Goal: Task Accomplishment & Management: Use online tool/utility

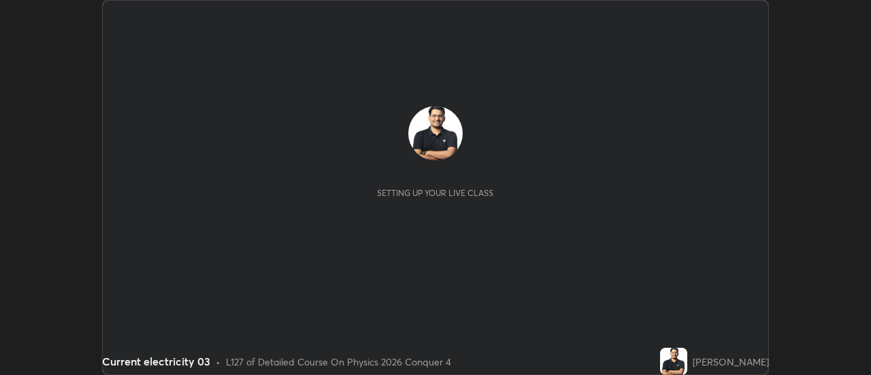
scroll to position [375, 871]
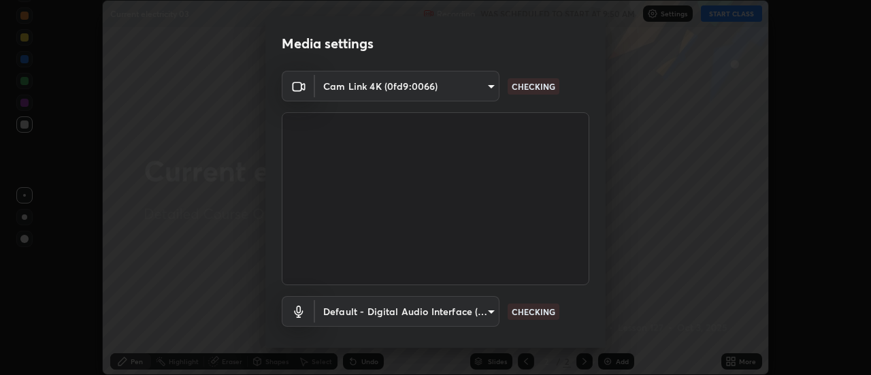
click at [437, 90] on body "Erase all Current electricity 03 Recording WAS SCHEDULED TO START AT 9:50 AM Se…" at bounding box center [435, 187] width 871 height 375
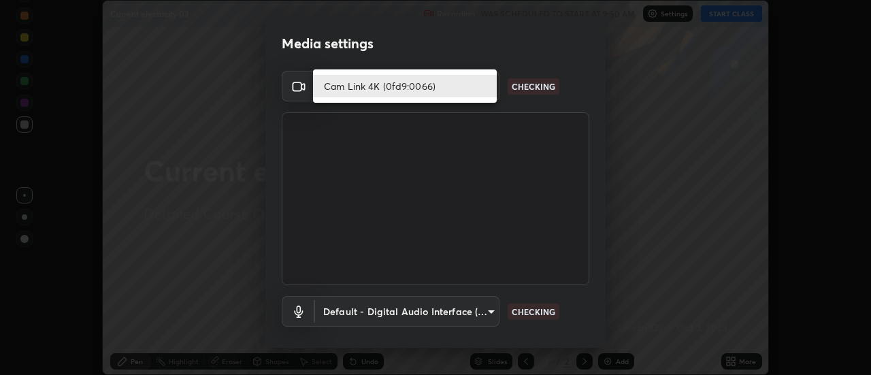
click at [388, 90] on li "Cam Link 4K (0fd9:0066)" at bounding box center [405, 86] width 184 height 22
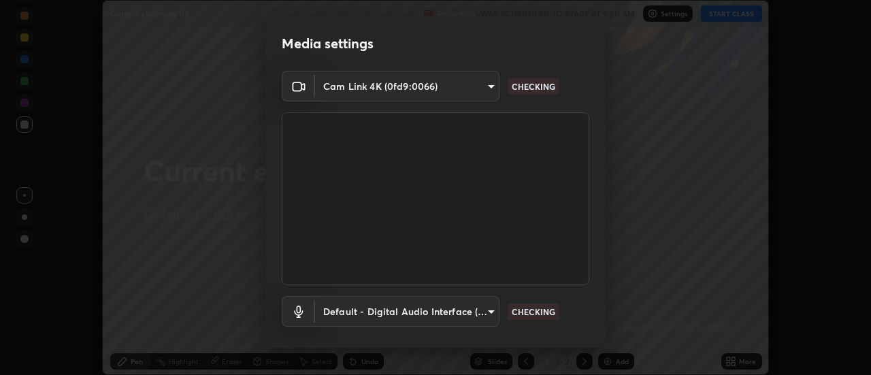
click at [422, 311] on body "Erase all Current electricity 03 Recording WAS SCHEDULED TO START AT 9:50 AM Se…" at bounding box center [435, 187] width 871 height 375
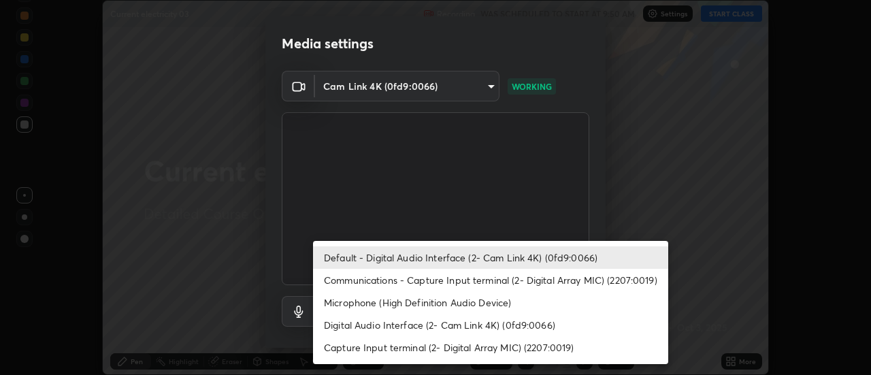
click at [383, 254] on li "Default - Digital Audio Interface (2- Cam Link 4K) (0fd9:0066)" at bounding box center [490, 257] width 355 height 22
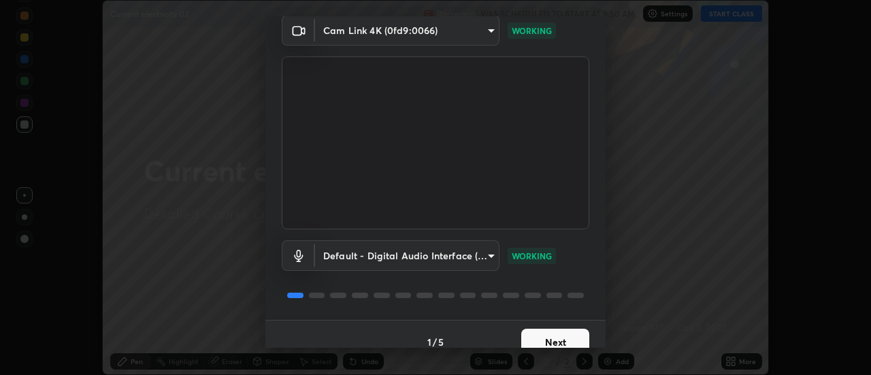
scroll to position [71, 0]
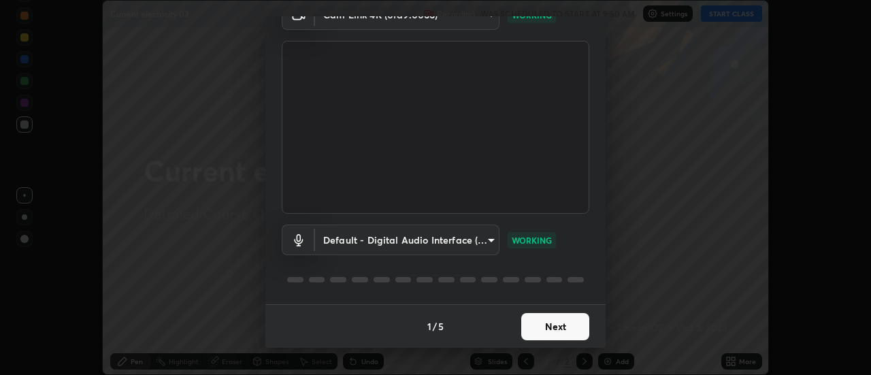
click at [564, 328] on button "Next" at bounding box center [555, 326] width 68 height 27
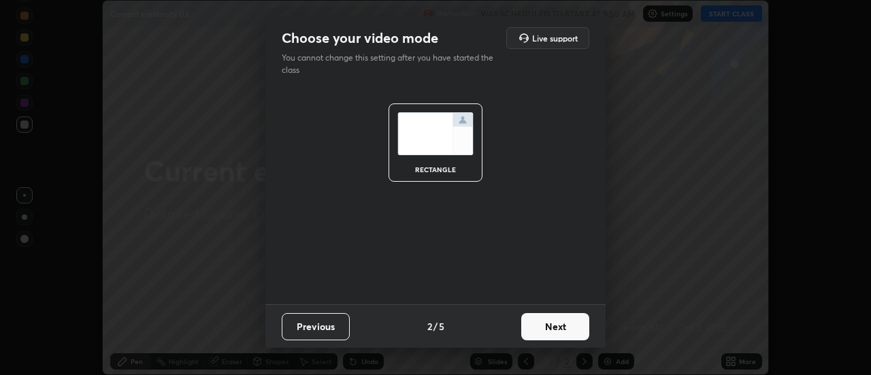
click at [573, 330] on button "Next" at bounding box center [555, 326] width 68 height 27
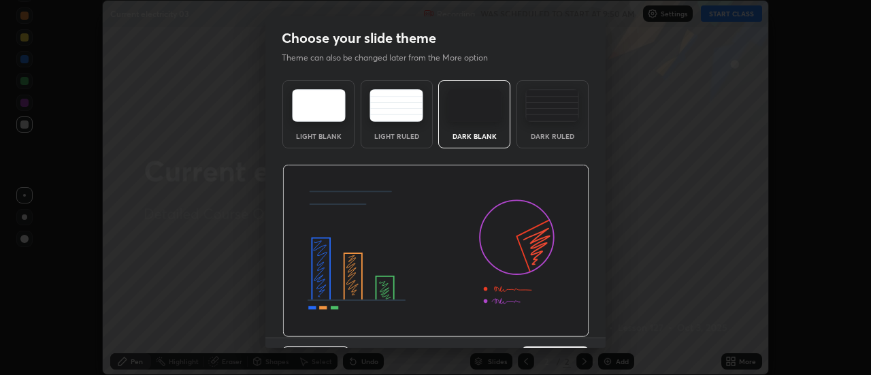
scroll to position [33, 0]
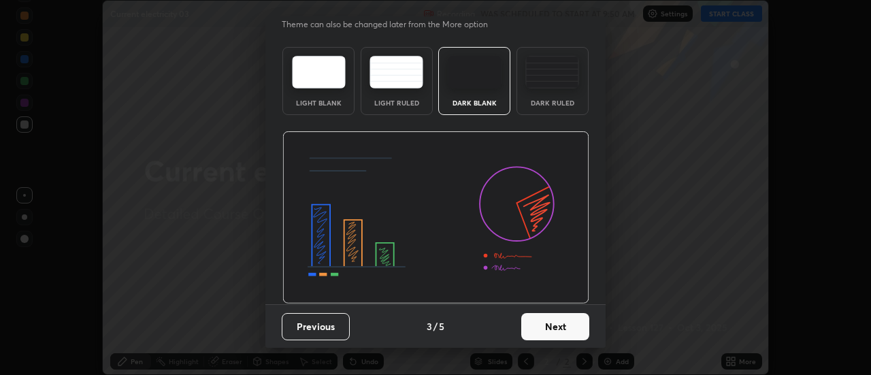
click at [575, 322] on button "Next" at bounding box center [555, 326] width 68 height 27
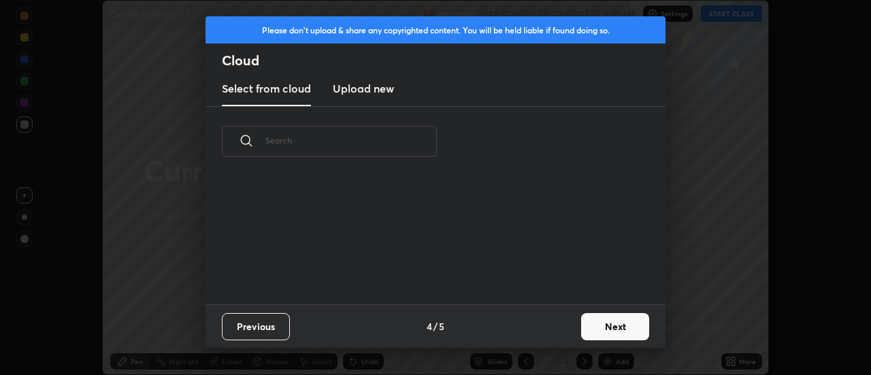
scroll to position [5, 7]
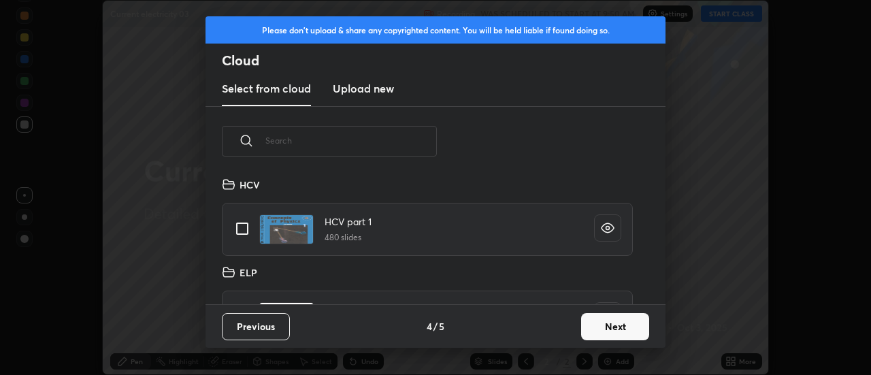
click at [638, 328] on button "Next" at bounding box center [615, 326] width 68 height 27
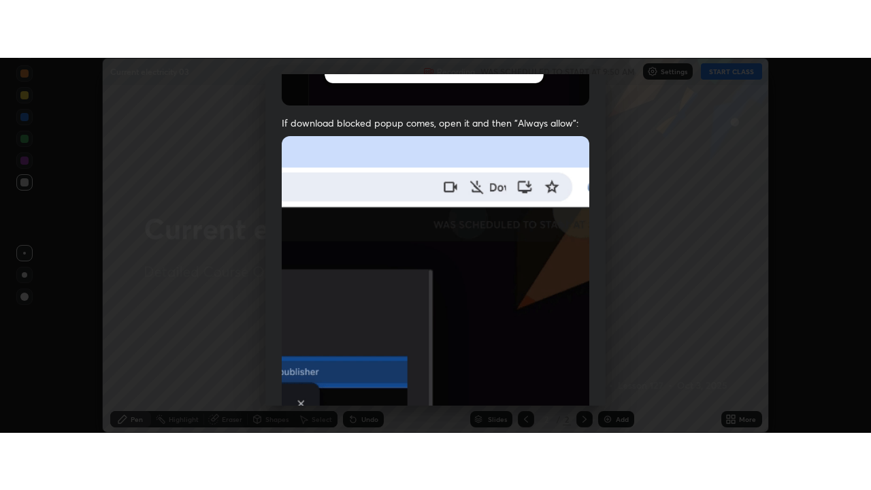
scroll to position [349, 0]
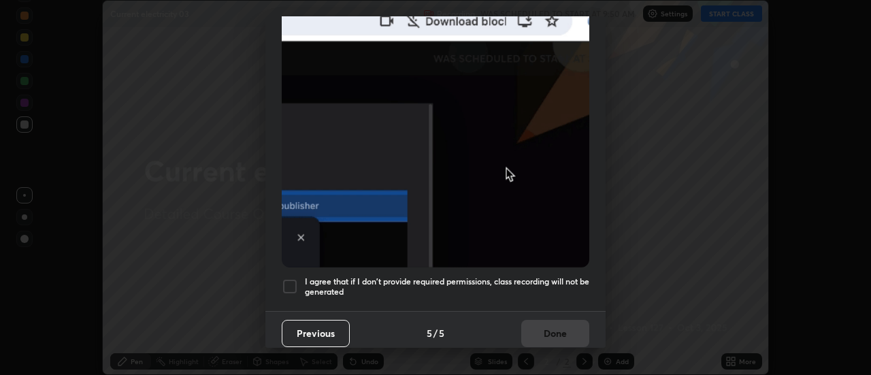
click at [290, 284] on div at bounding box center [290, 286] width 16 height 16
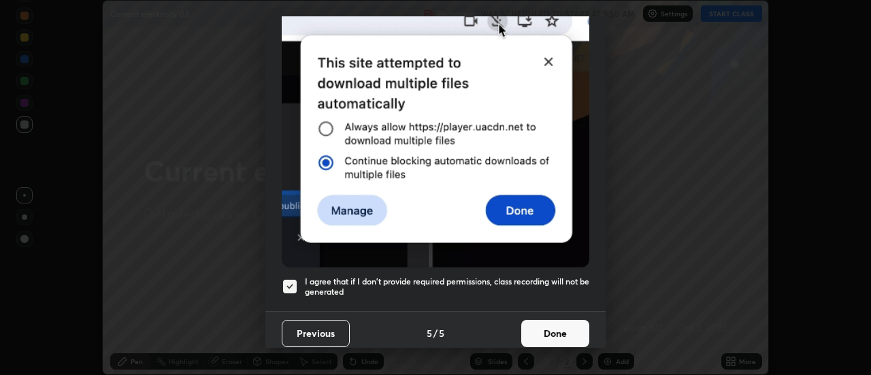
click at [568, 328] on button "Done" at bounding box center [555, 333] width 68 height 27
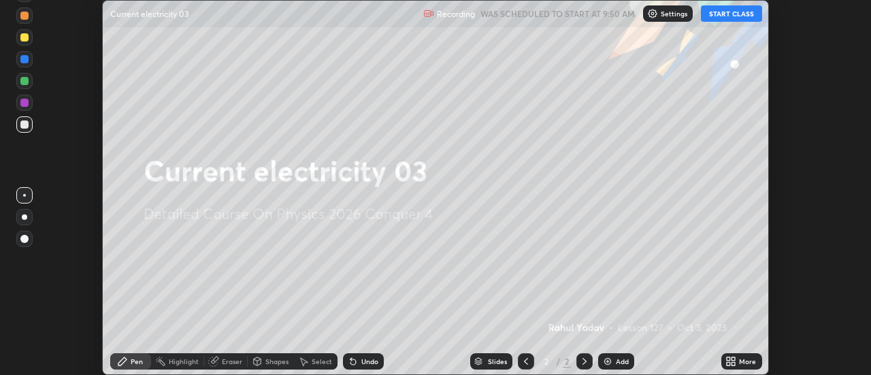
click at [741, 365] on div "More" at bounding box center [747, 361] width 17 height 7
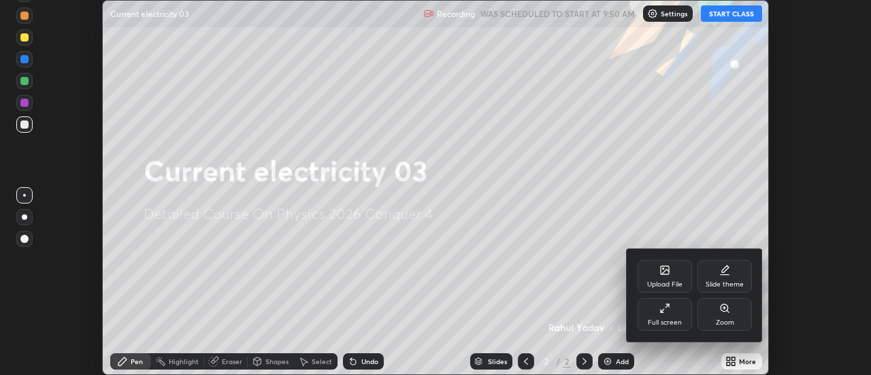
click at [667, 305] on icon at bounding box center [666, 305] width 3 height 3
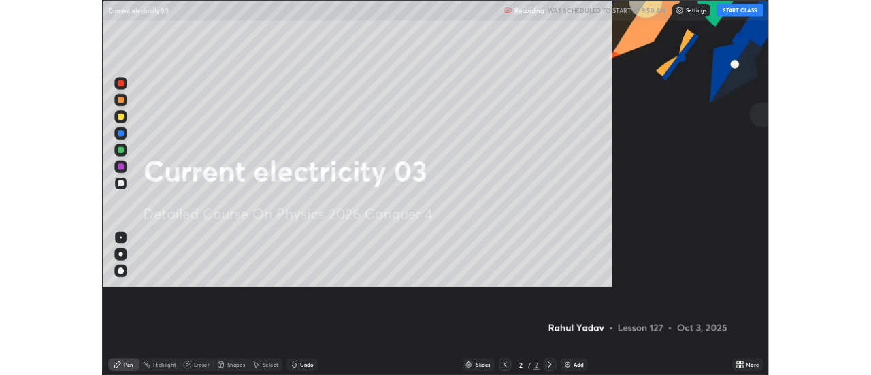
scroll to position [490, 871]
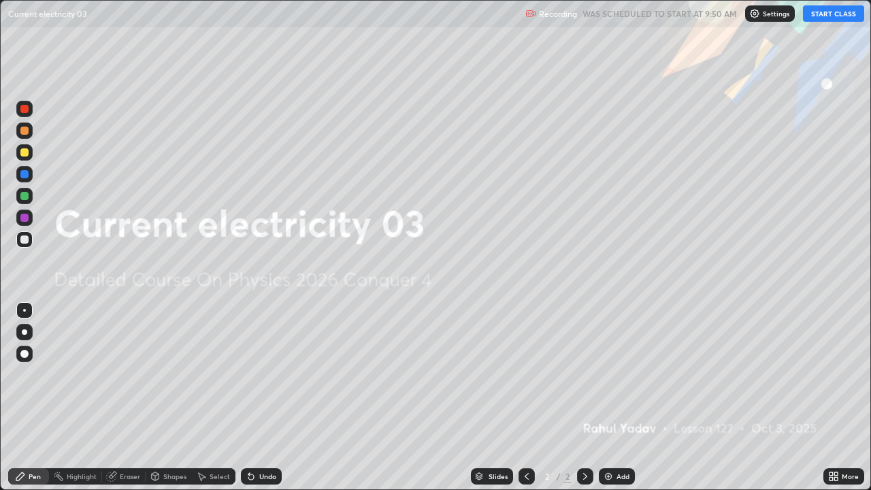
click at [813, 18] on button "START CLASS" at bounding box center [833, 13] width 61 height 16
click at [22, 331] on div at bounding box center [24, 331] width 5 height 5
click at [584, 374] on icon at bounding box center [584, 476] width 11 height 11
click at [616, 374] on div "Add" at bounding box center [622, 476] width 13 height 7
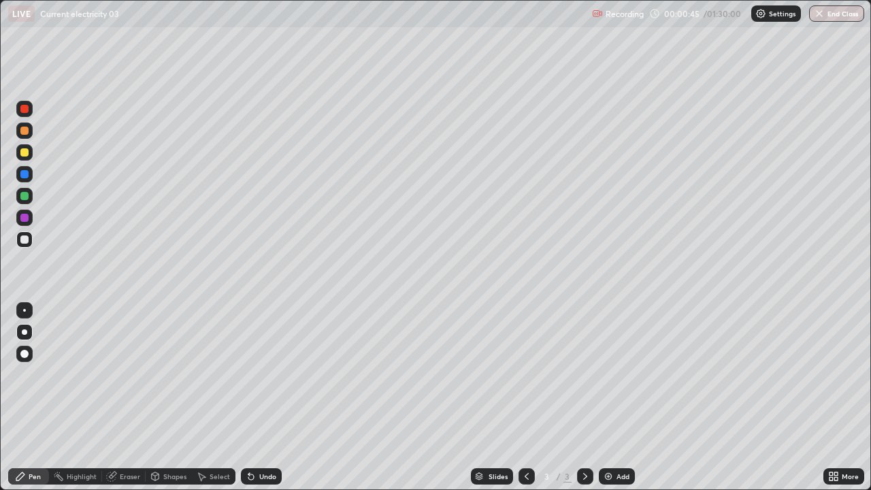
click at [24, 154] on div at bounding box center [24, 152] width 8 height 8
click at [130, 374] on div "Eraser" at bounding box center [130, 476] width 20 height 7
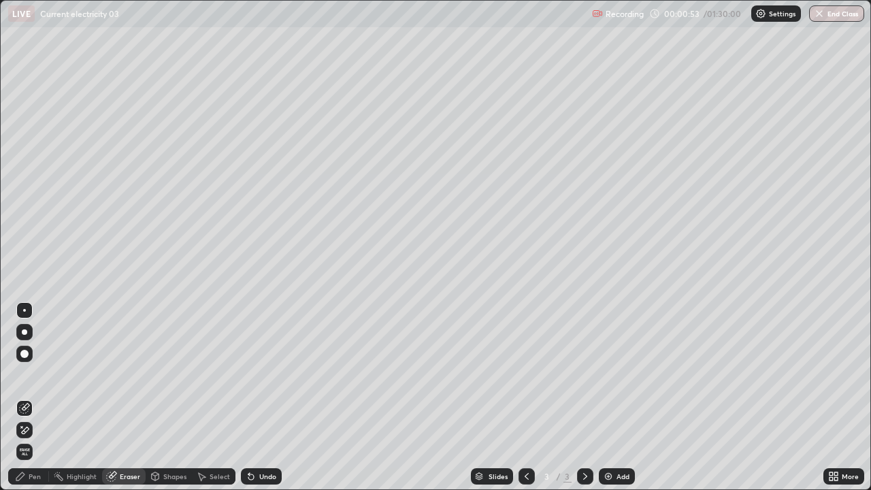
click at [34, 374] on div "Pen" at bounding box center [28, 476] width 41 height 16
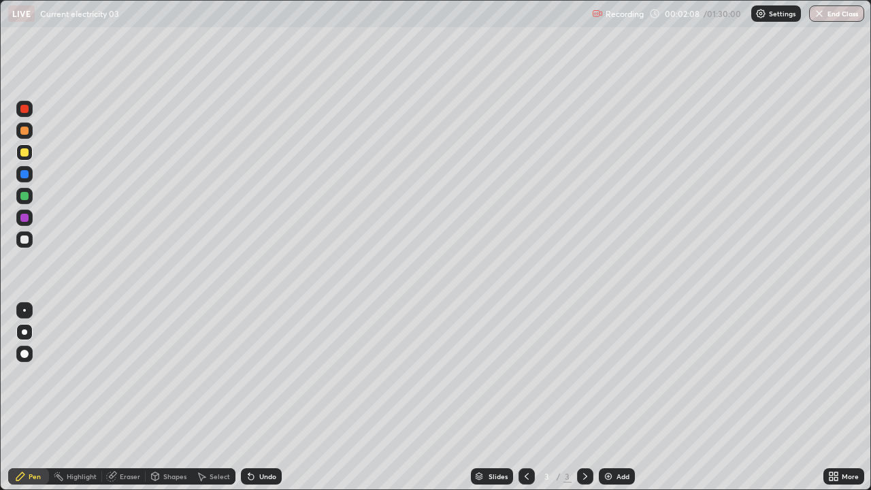
click at [22, 242] on div at bounding box center [24, 239] width 8 height 8
click at [175, 374] on div "Shapes" at bounding box center [174, 476] width 23 height 7
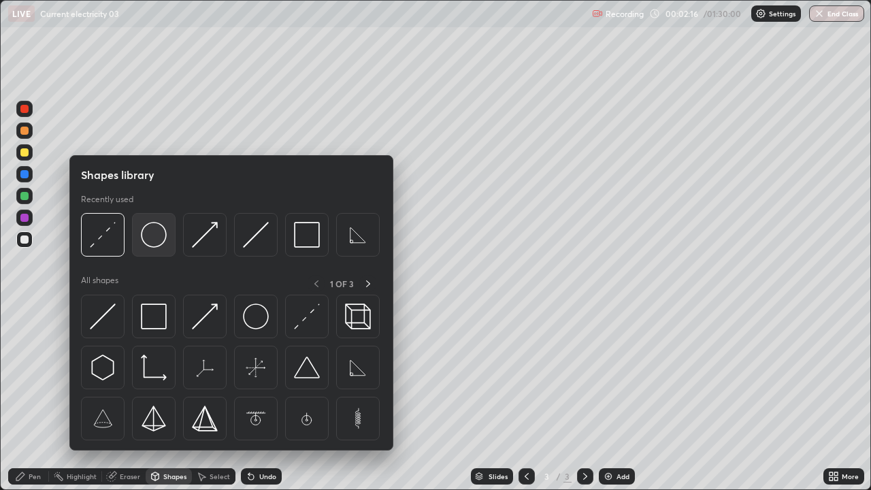
click at [153, 244] on img at bounding box center [154, 235] width 26 height 26
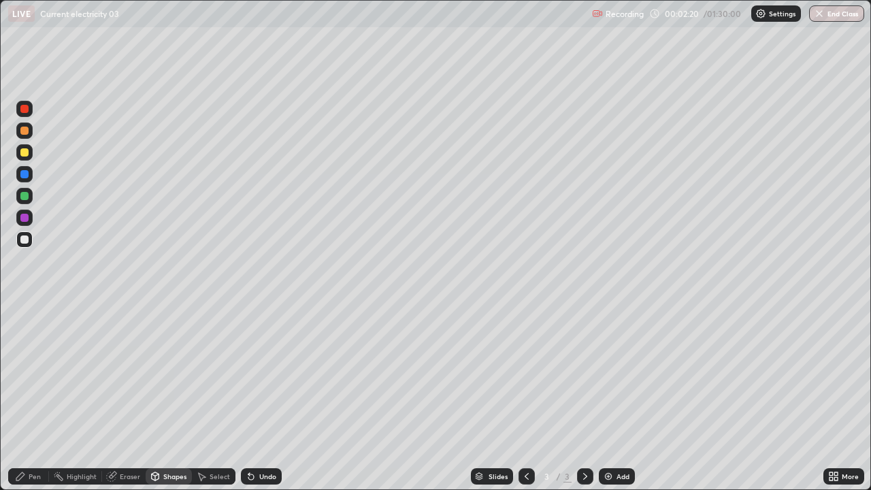
click at [37, 374] on div "Pen" at bounding box center [35, 476] width 12 height 7
click at [169, 374] on div "Shapes" at bounding box center [174, 476] width 23 height 7
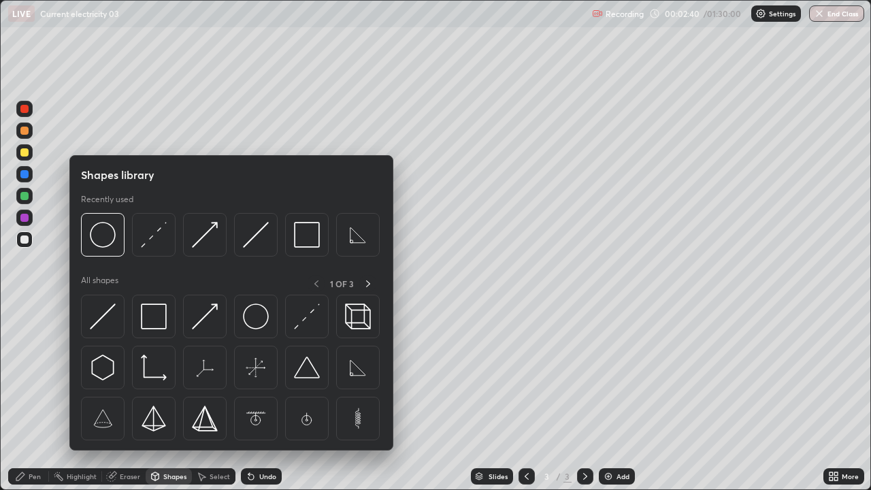
click at [219, 374] on div "Select" at bounding box center [219, 476] width 20 height 7
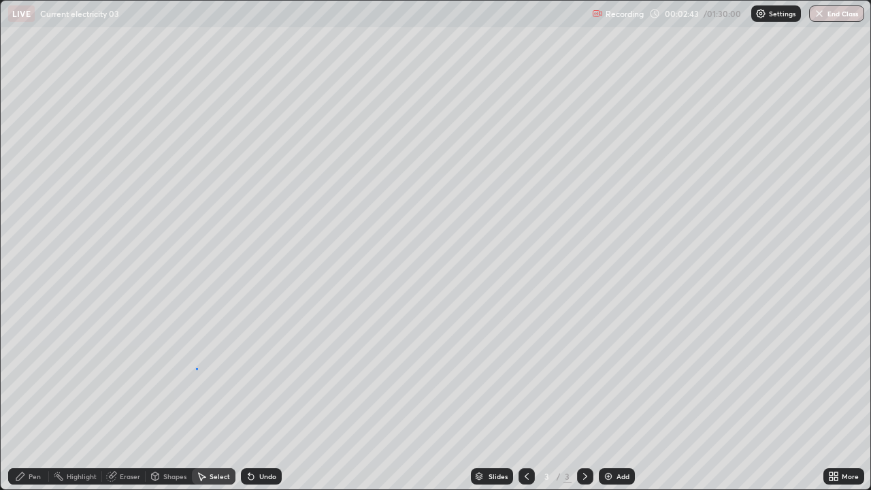
click at [197, 369] on div "0 ° Undo Copy Duplicate Duplicate to new slide Delete" at bounding box center [435, 245] width 869 height 488
click at [37, 374] on div "Pen" at bounding box center [35, 476] width 12 height 7
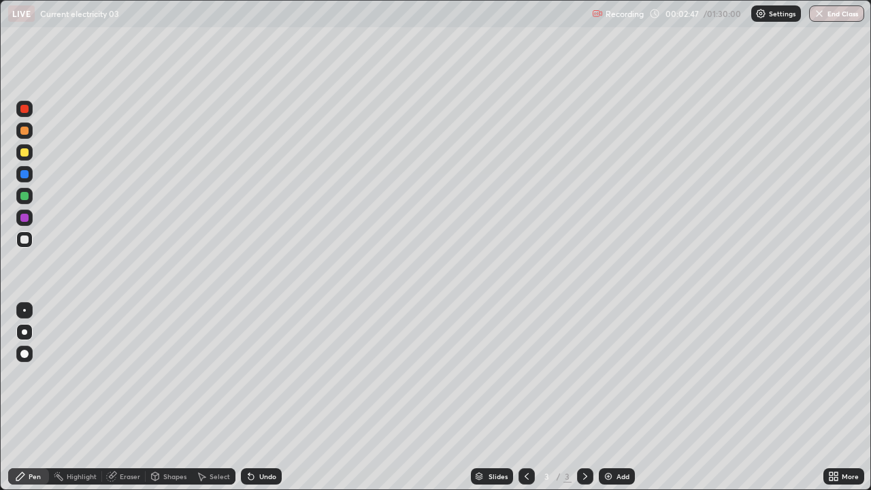
click at [173, 374] on div "Shapes" at bounding box center [174, 476] width 23 height 7
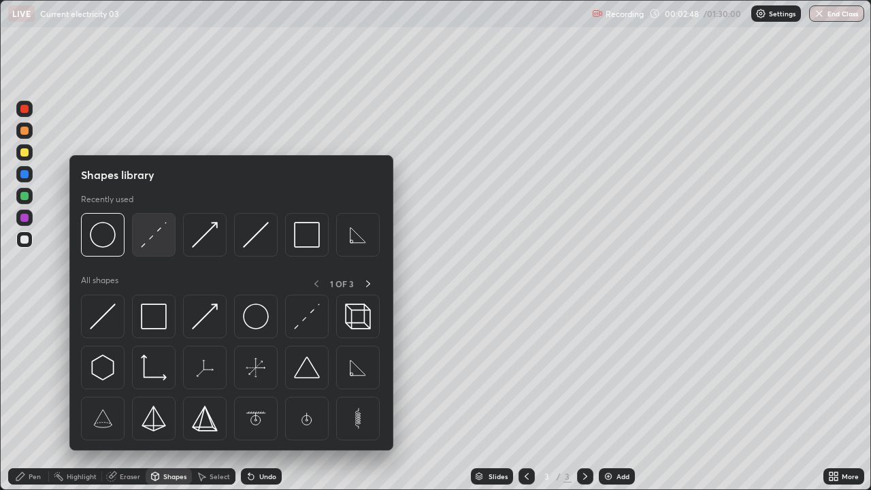
click at [154, 236] on img at bounding box center [154, 235] width 26 height 26
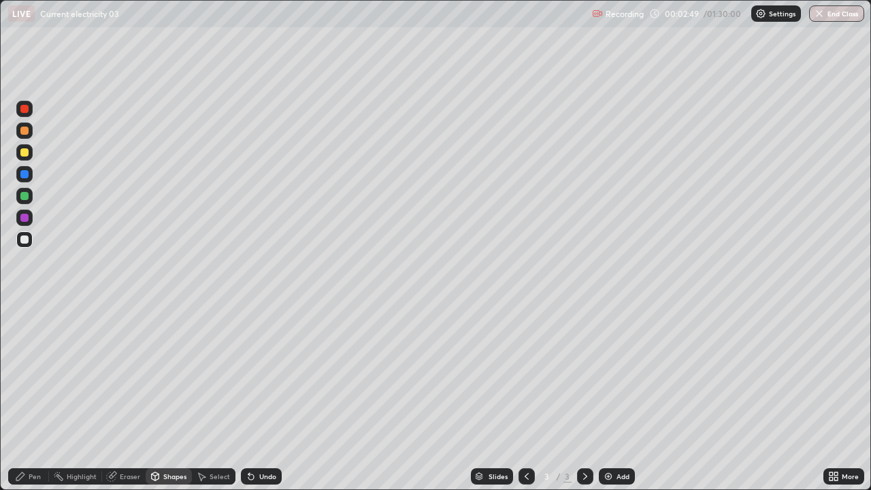
click at [24, 154] on div at bounding box center [24, 152] width 8 height 8
click at [19, 152] on div at bounding box center [24, 152] width 16 height 16
click at [259, 374] on div "Undo" at bounding box center [267, 476] width 17 height 7
click at [39, 374] on div "Pen" at bounding box center [28, 476] width 41 height 16
click at [24, 240] on div at bounding box center [24, 239] width 8 height 8
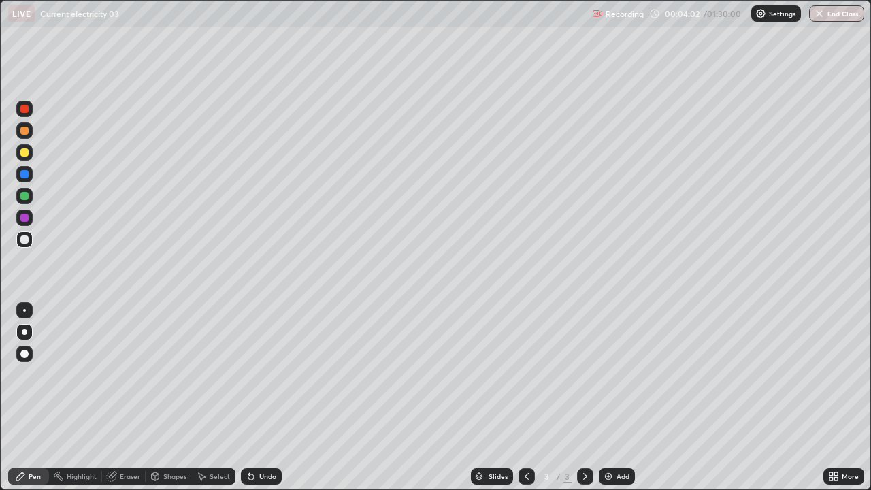
click at [133, 374] on div "Eraser" at bounding box center [130, 476] width 20 height 7
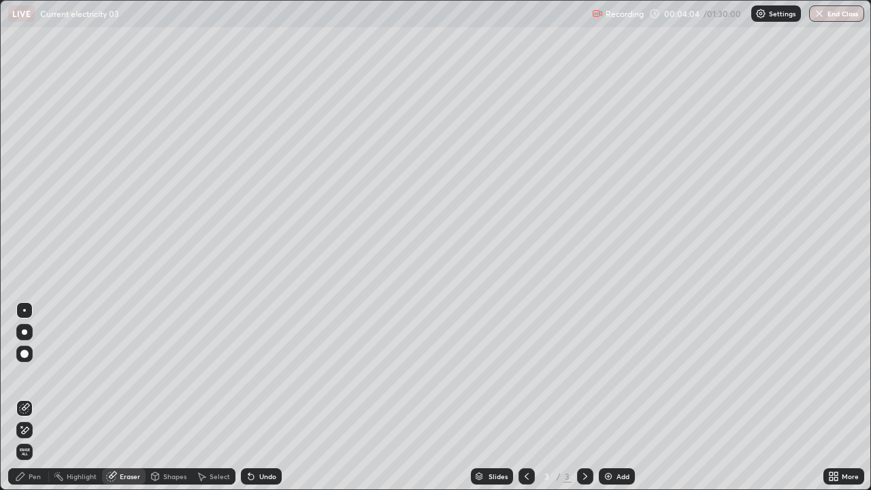
click at [37, 374] on div "Pen" at bounding box center [35, 476] width 12 height 7
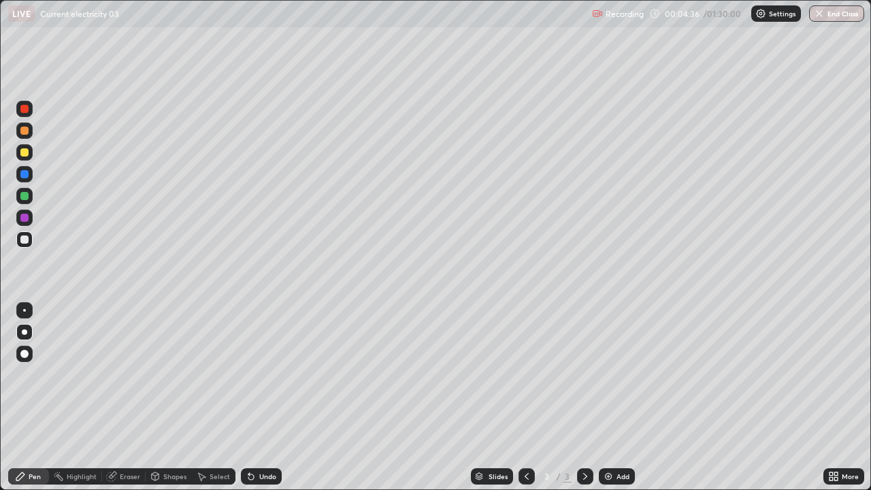
click at [123, 374] on div "Eraser" at bounding box center [130, 476] width 20 height 7
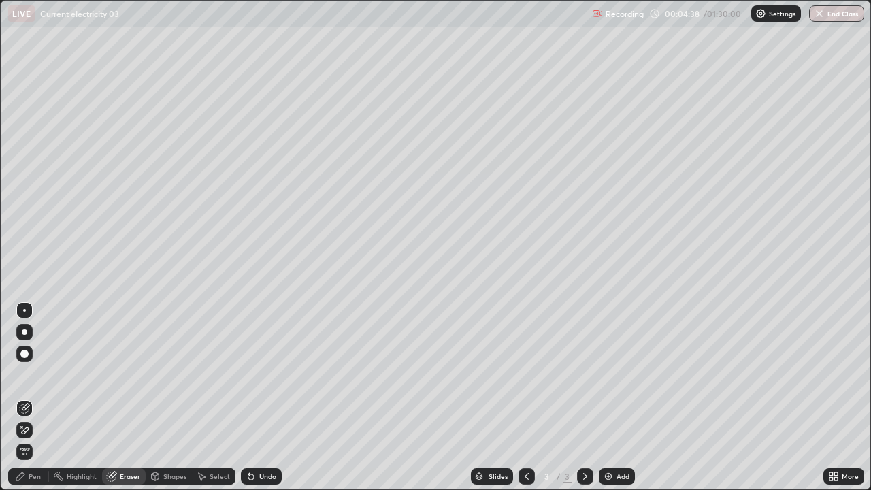
click at [36, 374] on div "Pen" at bounding box center [35, 476] width 12 height 7
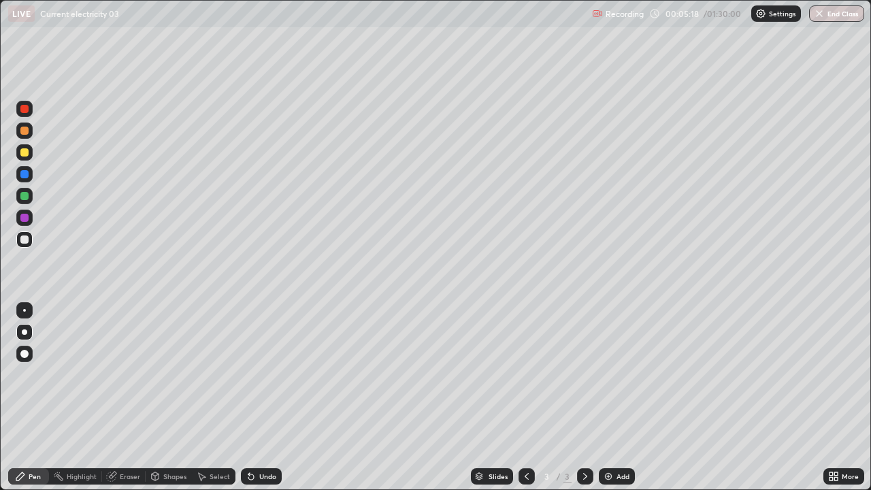
click at [23, 152] on div at bounding box center [24, 152] width 8 height 8
click at [131, 374] on div "Eraser" at bounding box center [124, 476] width 44 height 16
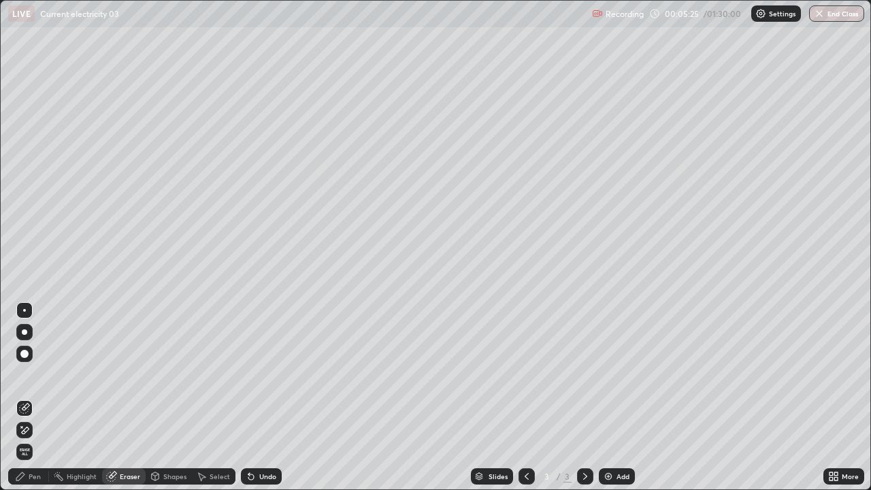
click at [35, 374] on div "Pen" at bounding box center [35, 476] width 12 height 7
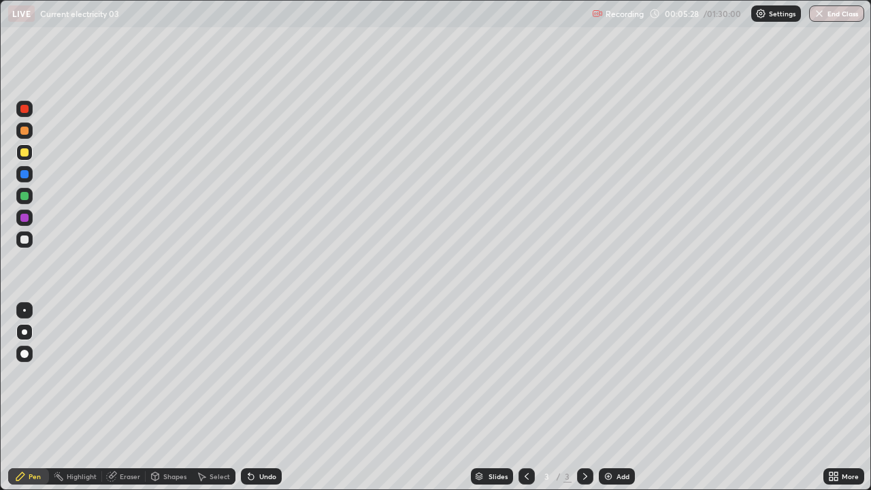
click at [25, 152] on div at bounding box center [24, 152] width 8 height 8
click at [24, 150] on div at bounding box center [24, 152] width 8 height 8
click at [23, 237] on div at bounding box center [24, 239] width 8 height 8
click at [215, 374] on div "Select" at bounding box center [219, 476] width 20 height 7
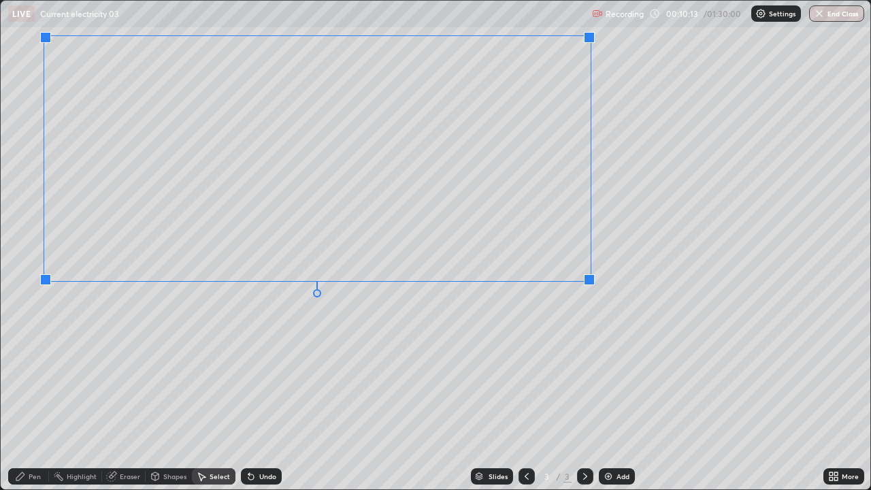
click at [581, 333] on div "0 ° Undo Copy Duplicate Duplicate to new slide Delete" at bounding box center [435, 245] width 869 height 488
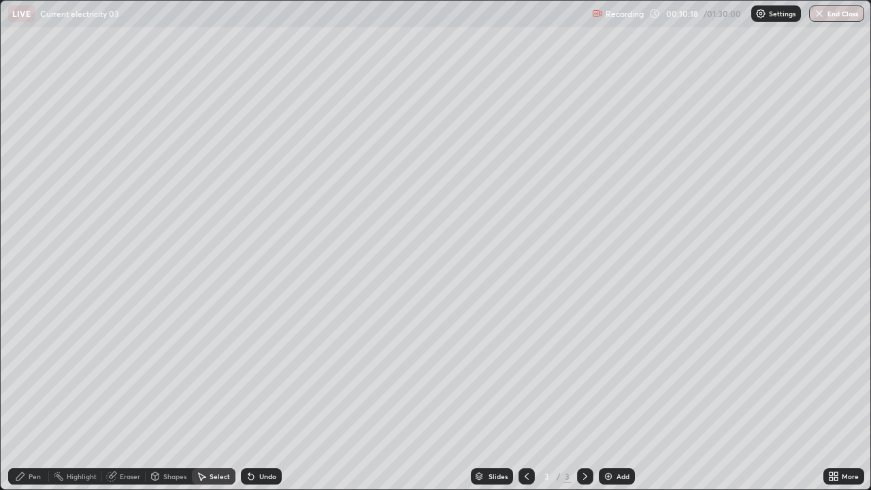
click at [30, 374] on div "Pen" at bounding box center [28, 476] width 41 height 16
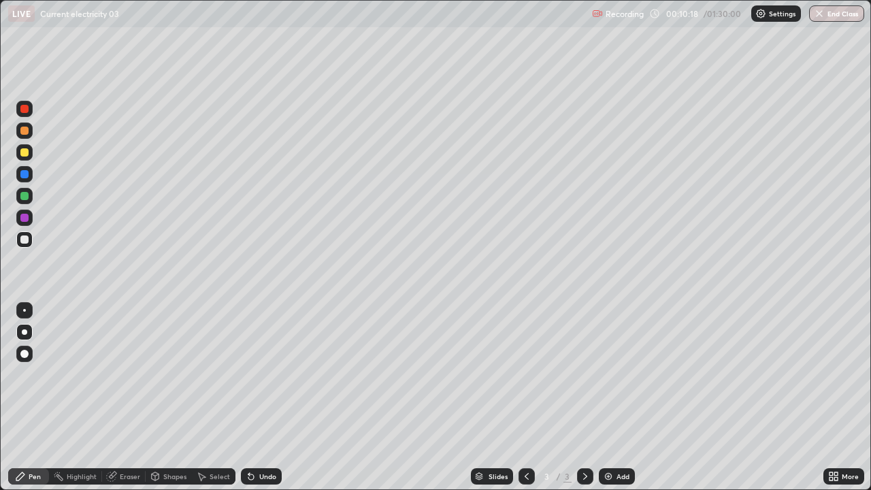
click at [26, 154] on div at bounding box center [24, 152] width 8 height 8
click at [24, 153] on div at bounding box center [24, 152] width 8 height 8
click at [29, 174] on div at bounding box center [24, 174] width 16 height 16
click at [23, 239] on div at bounding box center [24, 239] width 8 height 8
click at [21, 237] on div at bounding box center [24, 239] width 8 height 8
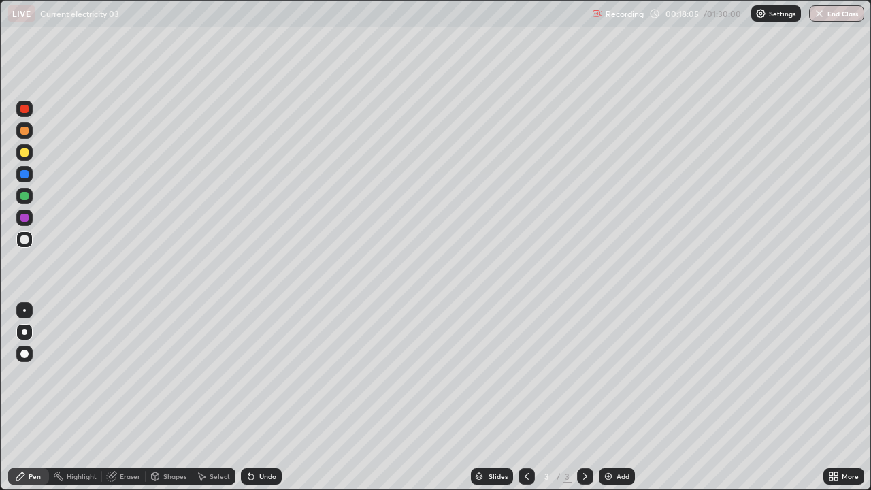
click at [26, 157] on div at bounding box center [24, 152] width 16 height 16
click at [584, 374] on icon at bounding box center [584, 476] width 11 height 11
click at [610, 374] on img at bounding box center [608, 476] width 11 height 11
click at [27, 241] on div at bounding box center [24, 239] width 8 height 8
click at [26, 156] on div at bounding box center [24, 152] width 8 height 8
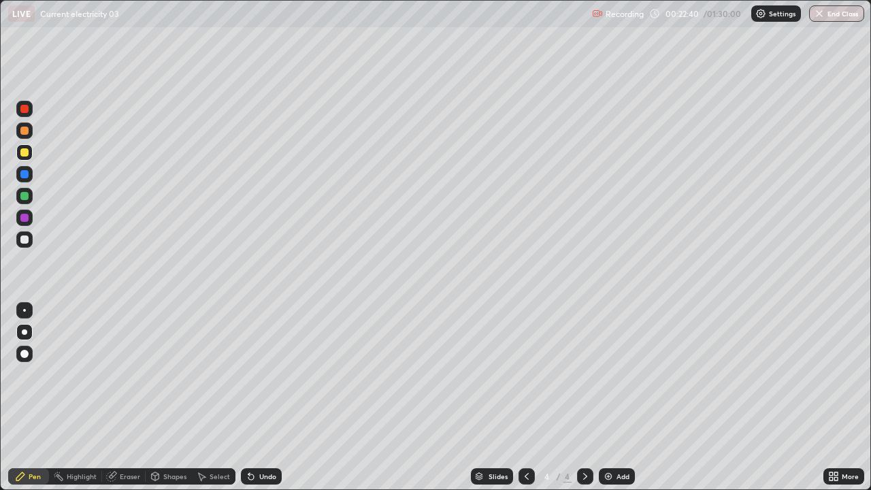
click at [24, 239] on div at bounding box center [24, 239] width 8 height 8
click at [28, 177] on div at bounding box center [24, 174] width 16 height 16
click at [24, 242] on div at bounding box center [24, 239] width 8 height 8
click at [256, 374] on div "Undo" at bounding box center [261, 476] width 41 height 16
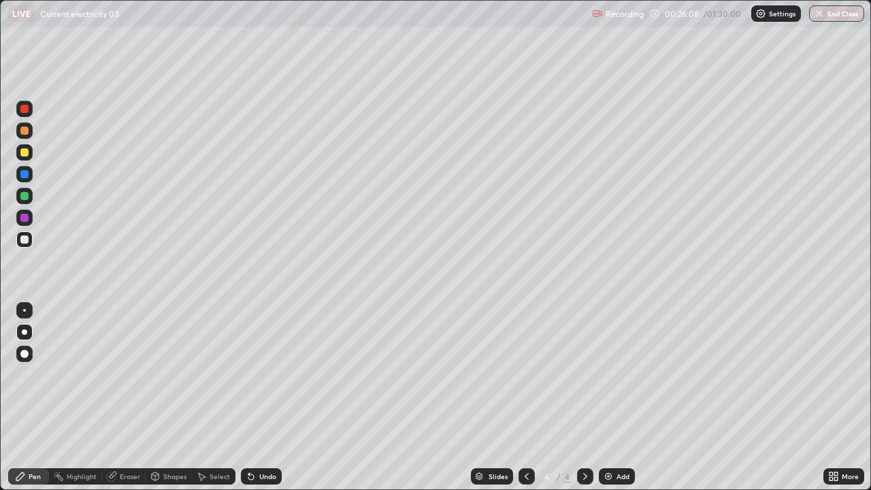
click at [166, 374] on div "Shapes" at bounding box center [174, 476] width 23 height 7
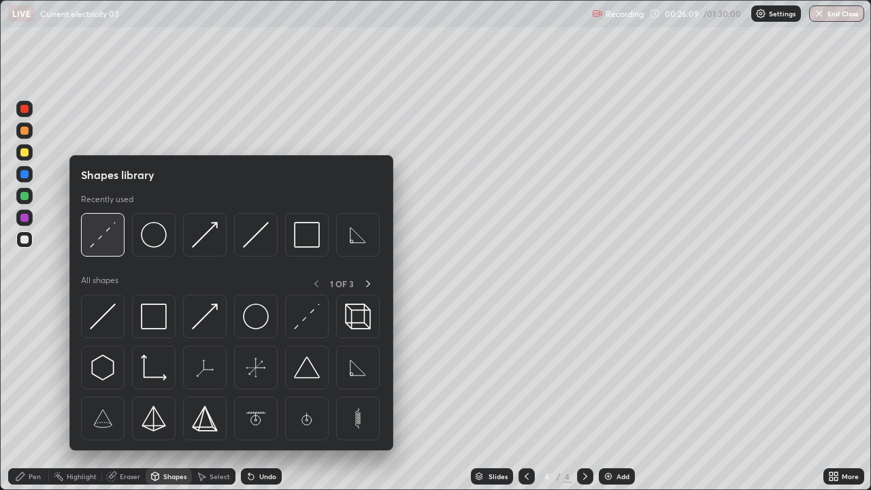
click at [105, 237] on img at bounding box center [103, 235] width 26 height 26
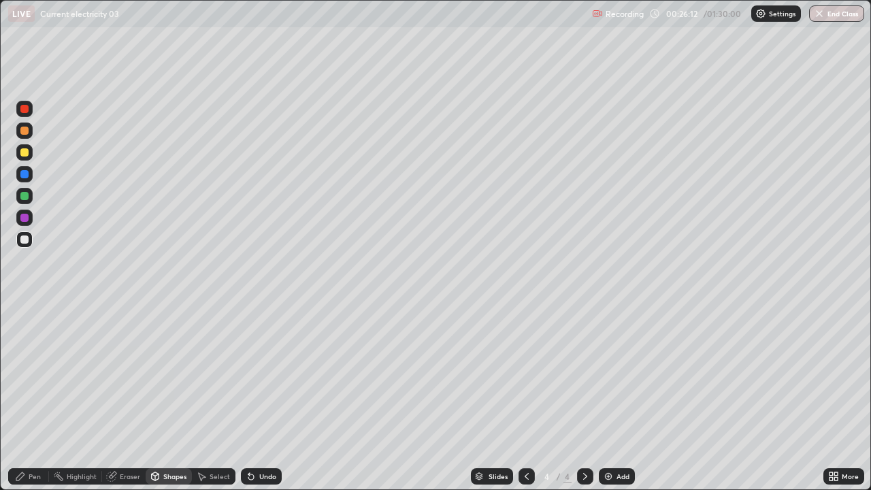
click at [35, 374] on div "Pen" at bounding box center [35, 476] width 12 height 7
click at [22, 241] on div at bounding box center [24, 239] width 8 height 8
click at [22, 150] on div at bounding box center [24, 152] width 8 height 8
click at [169, 374] on div "Shapes" at bounding box center [174, 476] width 23 height 7
click at [35, 374] on div "Pen" at bounding box center [35, 476] width 12 height 7
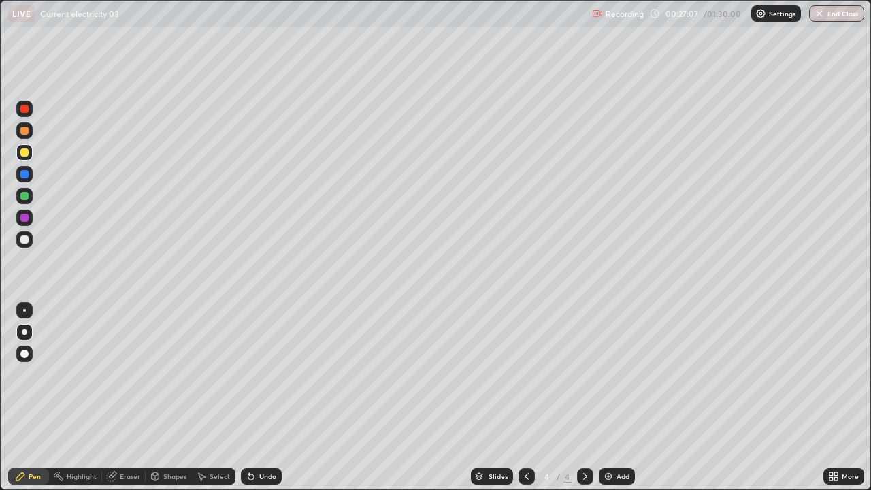
click at [27, 239] on div at bounding box center [24, 239] width 8 height 8
click at [166, 374] on div "Shapes" at bounding box center [174, 476] width 23 height 7
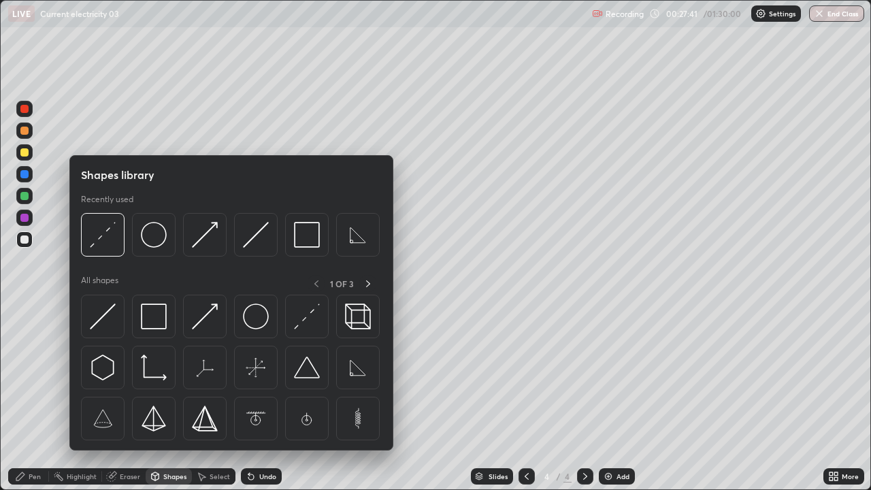
click at [163, 374] on div "Shapes" at bounding box center [174, 476] width 23 height 7
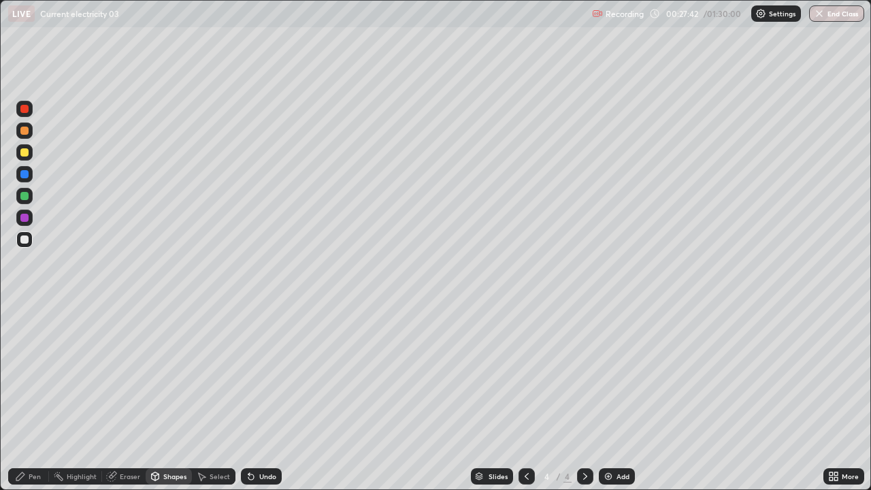
click at [161, 374] on div "Shapes" at bounding box center [169, 476] width 46 height 16
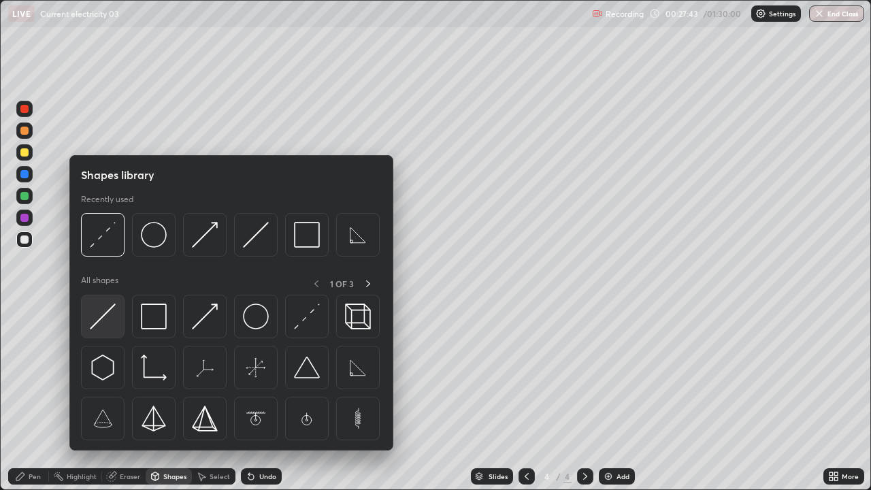
click at [103, 317] on img at bounding box center [103, 316] width 26 height 26
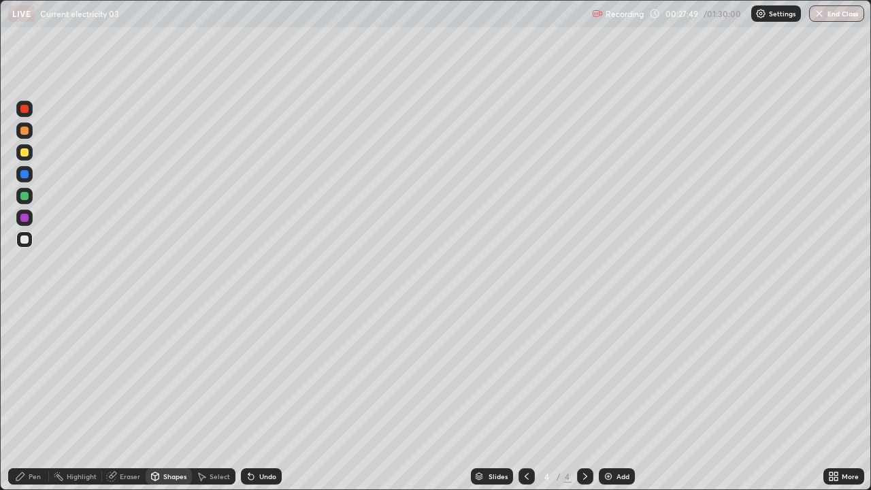
click at [39, 374] on div "Pen" at bounding box center [35, 476] width 12 height 7
click at [23, 241] on div at bounding box center [24, 239] width 8 height 8
click at [22, 151] on div at bounding box center [24, 152] width 8 height 8
click at [254, 374] on div "Undo" at bounding box center [261, 476] width 41 height 16
click at [173, 374] on div "Shapes" at bounding box center [169, 476] width 46 height 16
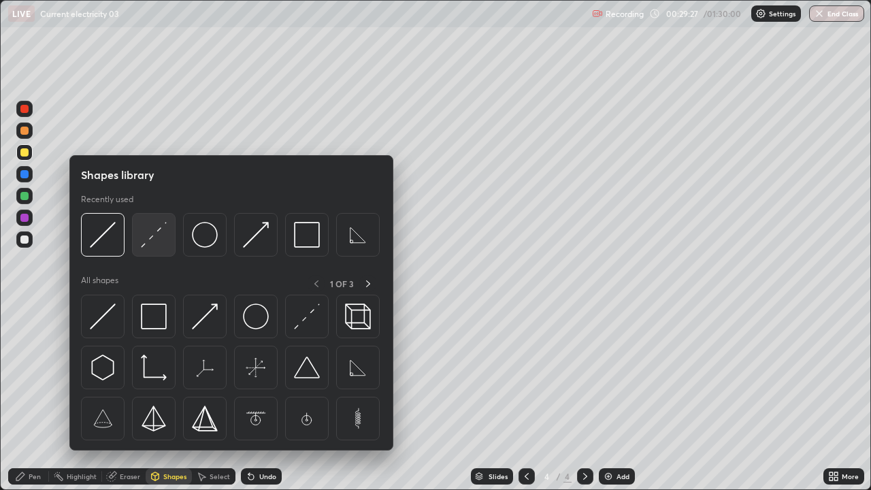
click at [146, 246] on img at bounding box center [154, 235] width 26 height 26
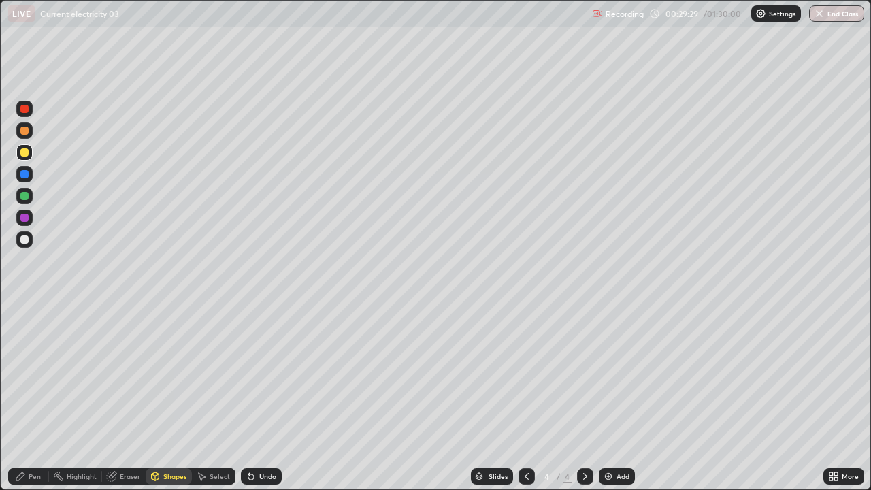
click at [171, 374] on div "Shapes" at bounding box center [174, 476] width 23 height 7
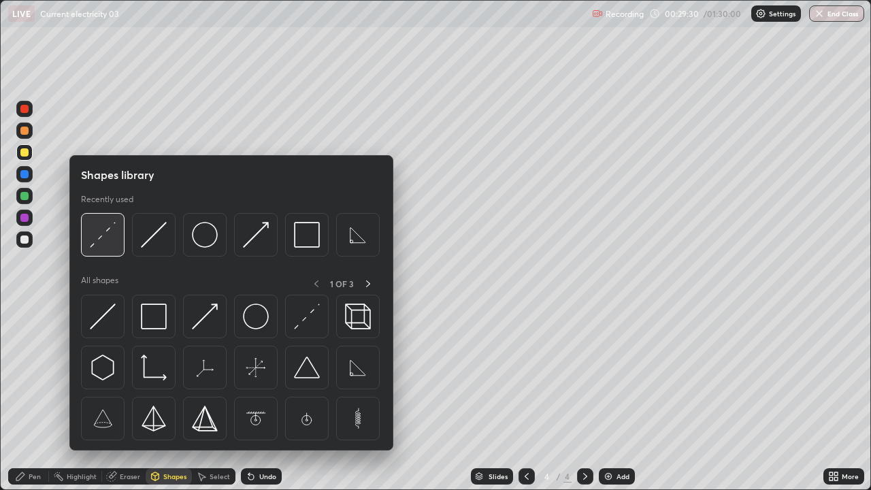
click at [102, 235] on img at bounding box center [103, 235] width 26 height 26
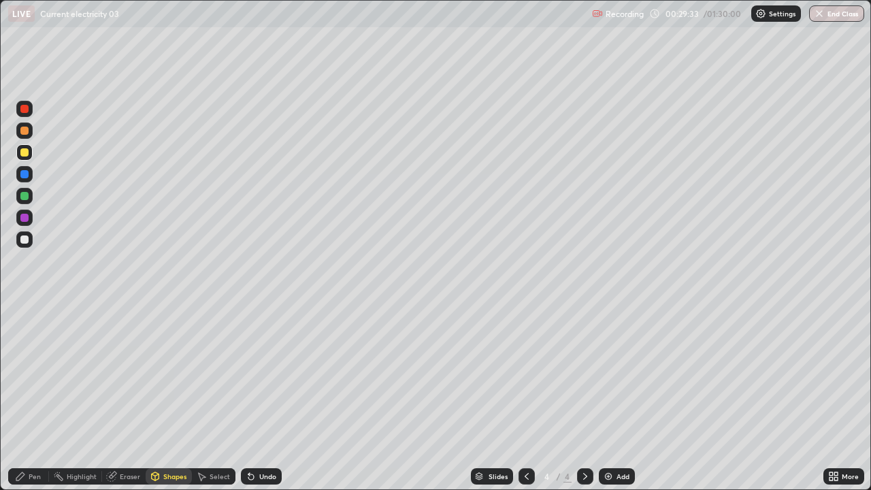
click at [36, 374] on div "Pen" at bounding box center [35, 476] width 12 height 7
click at [26, 239] on div at bounding box center [24, 239] width 8 height 8
click at [20, 152] on div at bounding box center [24, 152] width 8 height 8
click at [25, 173] on div at bounding box center [24, 174] width 8 height 8
click at [23, 240] on div at bounding box center [24, 239] width 8 height 8
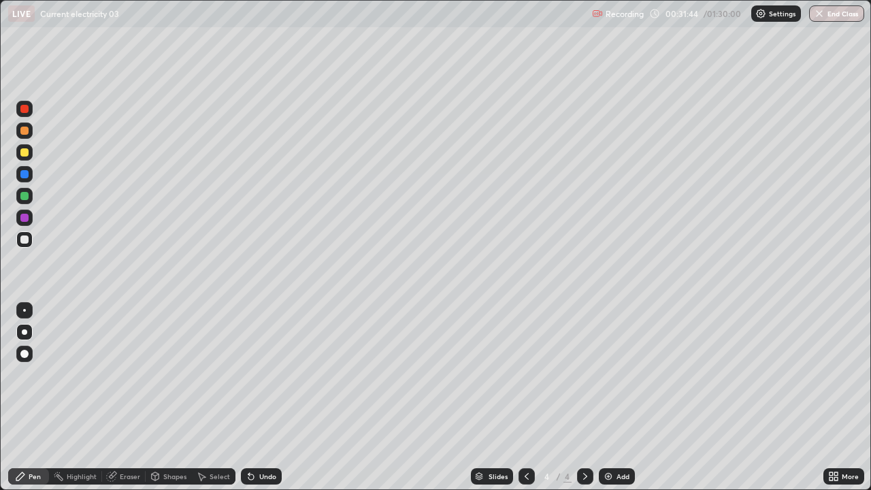
click at [222, 374] on div "Select" at bounding box center [219, 476] width 20 height 7
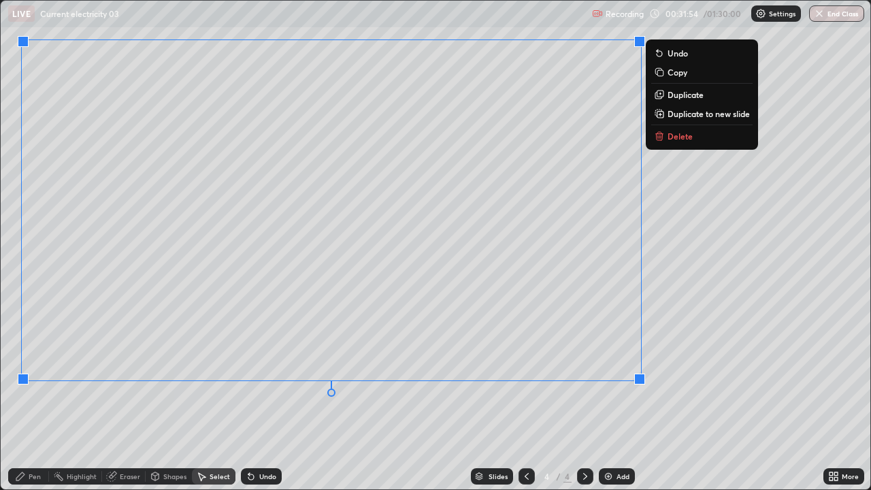
click at [713, 294] on div "0 ° Undo Copy Duplicate Duplicate to new slide Delete" at bounding box center [435, 245] width 869 height 488
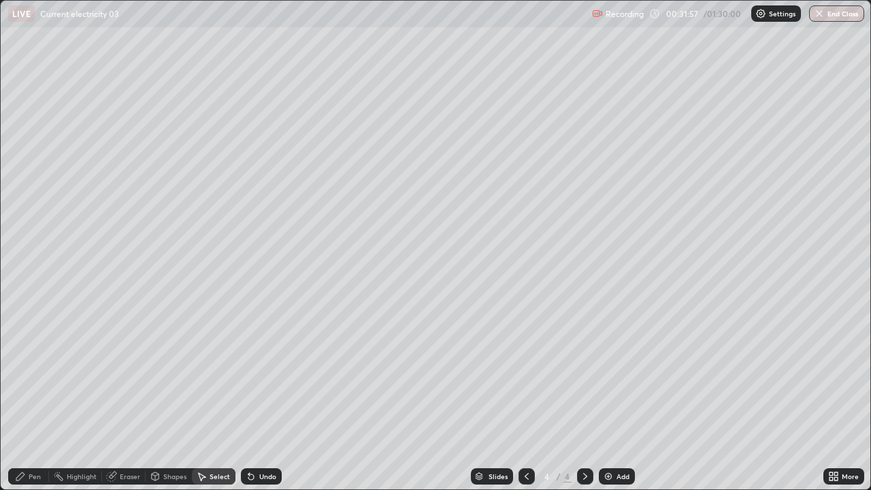
click at [177, 374] on div "Shapes" at bounding box center [174, 476] width 23 height 7
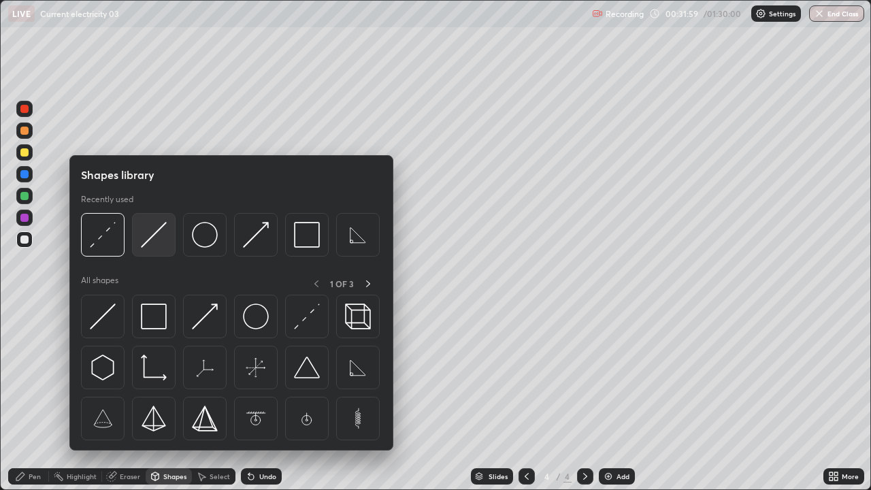
click at [154, 243] on img at bounding box center [154, 235] width 26 height 26
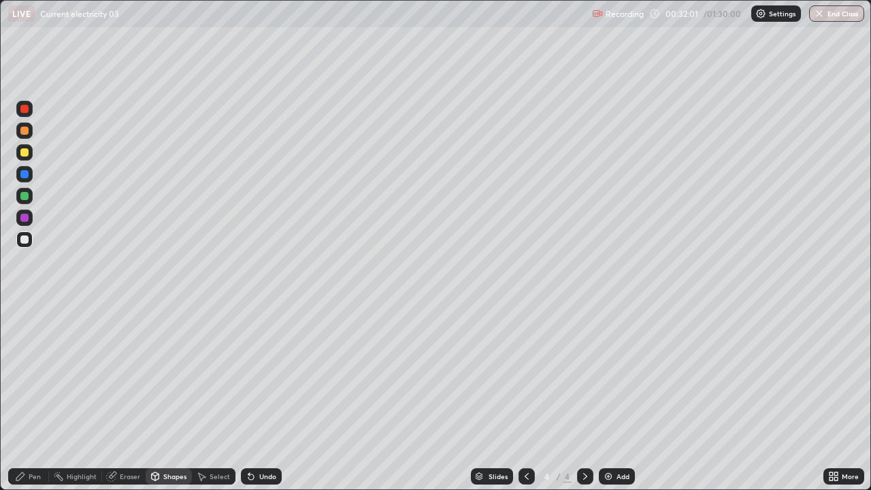
click at [35, 374] on div "Pen" at bounding box center [35, 476] width 12 height 7
click at [137, 374] on div "Eraser" at bounding box center [130, 476] width 20 height 7
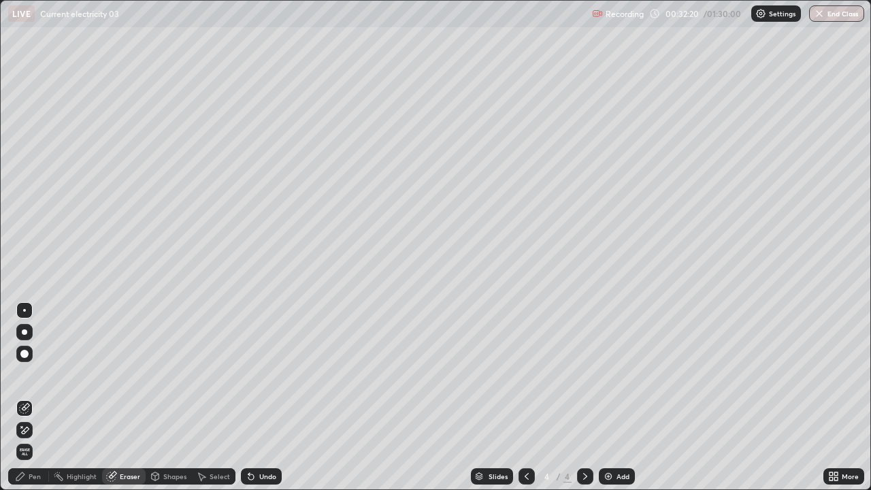
click at [179, 374] on div "Shapes" at bounding box center [174, 476] width 23 height 7
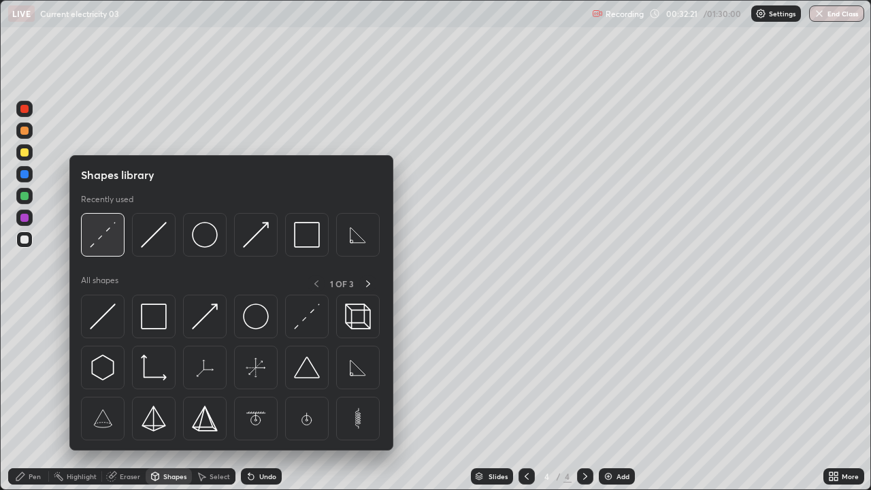
click at [97, 246] on img at bounding box center [103, 235] width 26 height 26
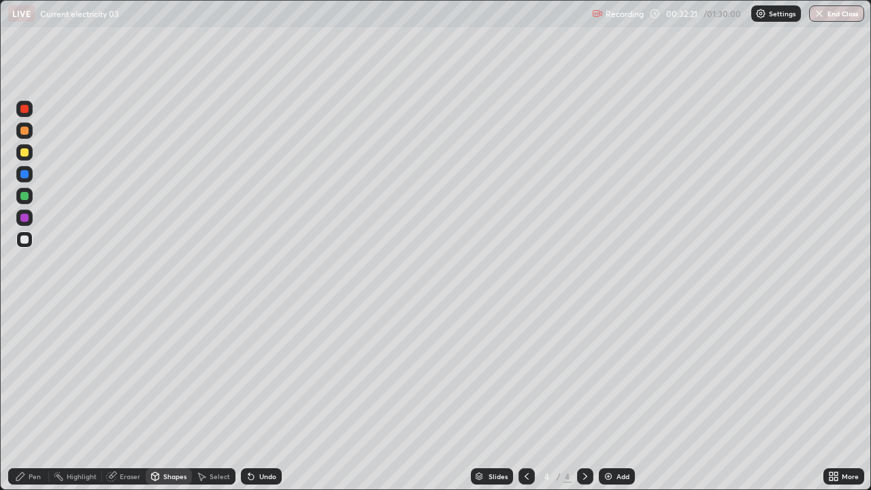
click at [23, 154] on div at bounding box center [24, 152] width 8 height 8
click at [37, 374] on div "Pen" at bounding box center [35, 476] width 12 height 7
click at [27, 237] on div at bounding box center [24, 239] width 8 height 8
click at [22, 239] on div at bounding box center [24, 239] width 8 height 8
click at [834, 374] on icon at bounding box center [835, 478] width 3 height 3
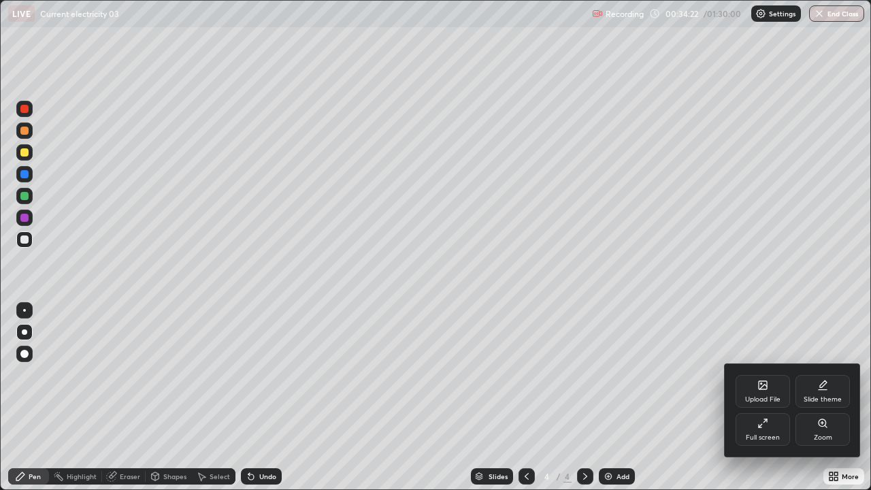
click at [772, 374] on div "Full screen" at bounding box center [762, 429] width 54 height 33
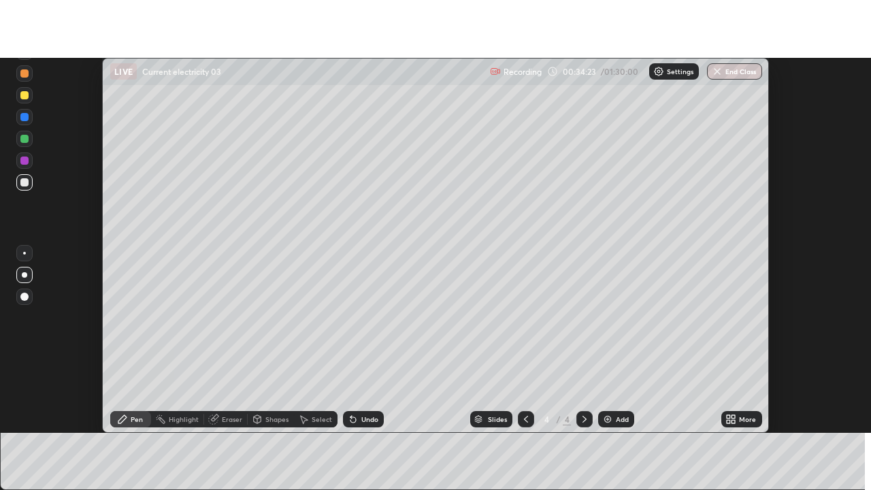
scroll to position [67636, 67140]
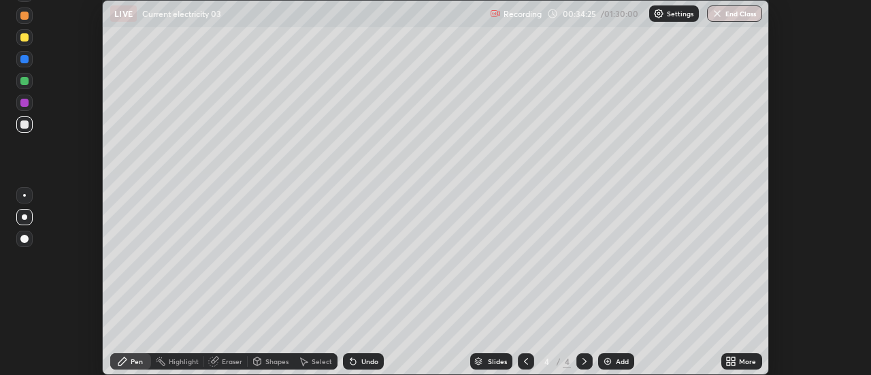
click at [728, 358] on icon at bounding box center [727, 358] width 3 height 3
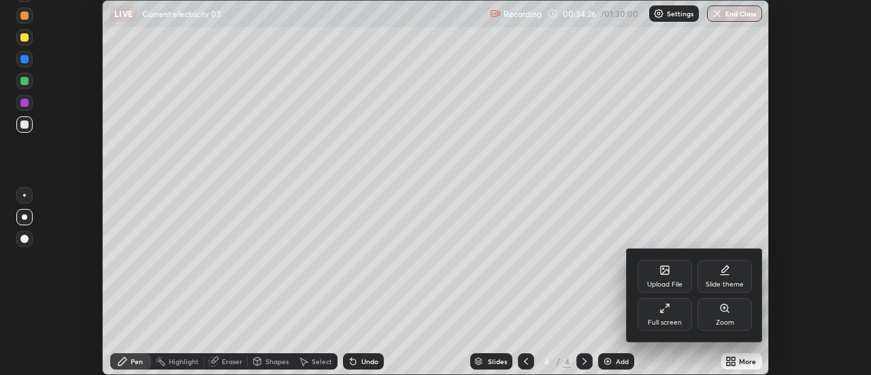
click at [671, 309] on div "Full screen" at bounding box center [664, 314] width 54 height 33
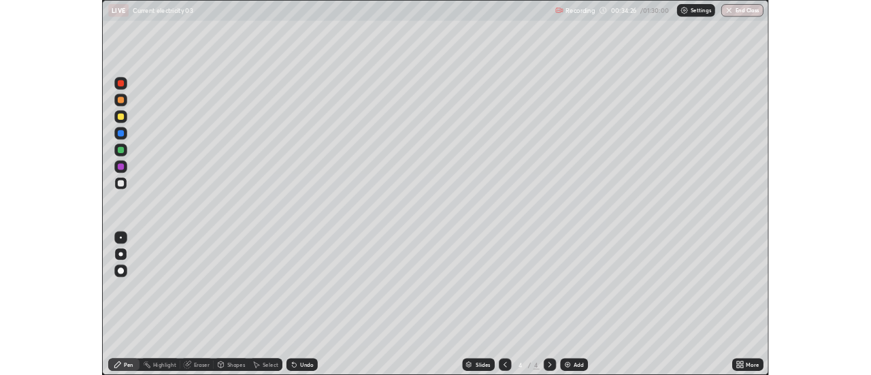
scroll to position [490, 871]
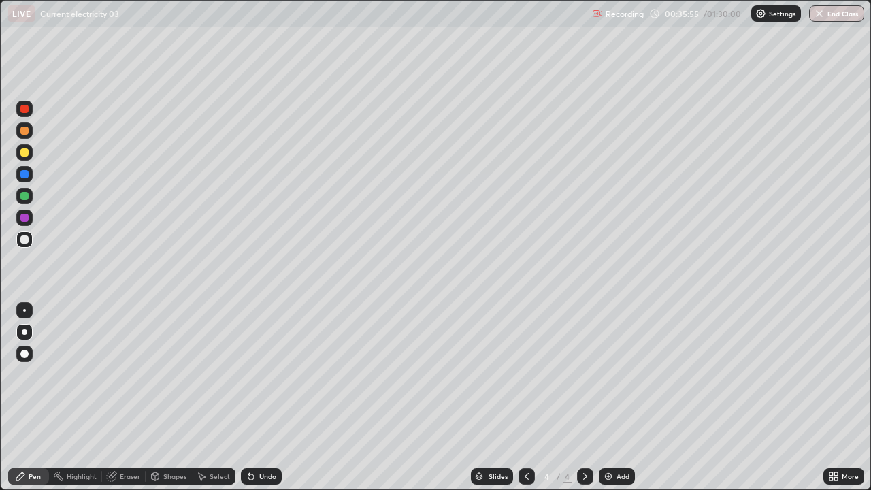
click at [584, 374] on icon at bounding box center [585, 476] width 4 height 7
click at [616, 374] on div "Add" at bounding box center [622, 476] width 13 height 7
click at [23, 244] on div at bounding box center [24, 239] width 16 height 16
click at [27, 155] on div at bounding box center [24, 152] width 8 height 8
click at [178, 374] on div "Shapes" at bounding box center [169, 476] width 46 height 16
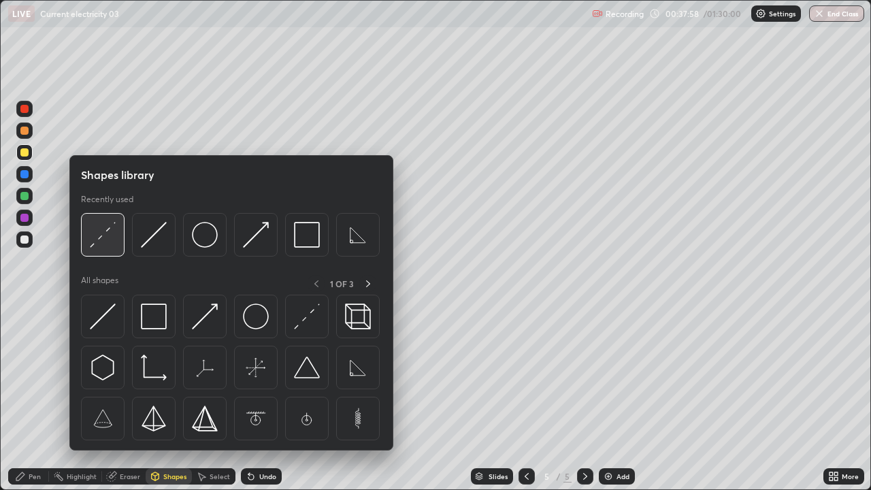
click at [94, 240] on img at bounding box center [103, 235] width 26 height 26
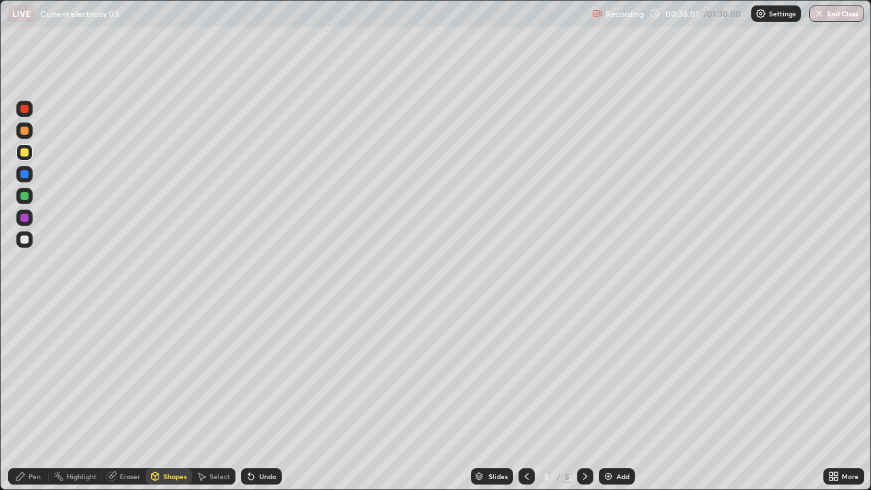
click at [37, 374] on div "Pen" at bounding box center [35, 476] width 12 height 7
click at [24, 238] on div at bounding box center [24, 239] width 8 height 8
click at [180, 374] on div "Shapes" at bounding box center [169, 476] width 46 height 16
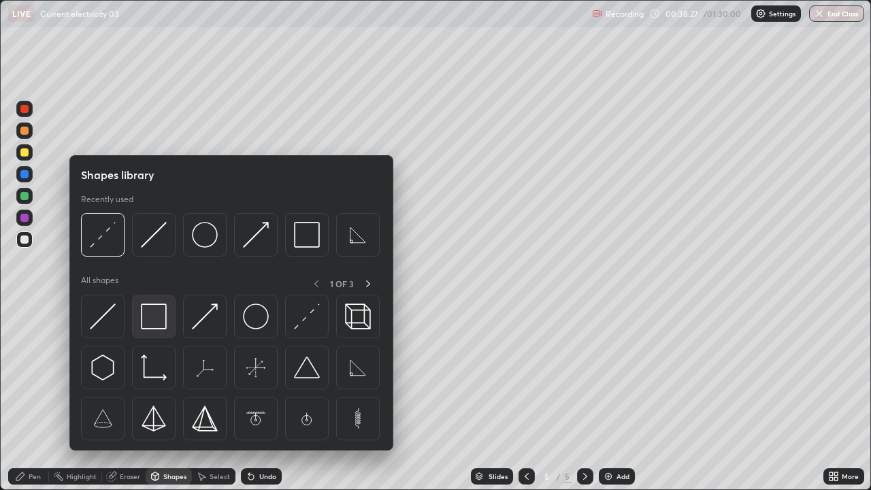
click at [163, 322] on img at bounding box center [154, 316] width 26 height 26
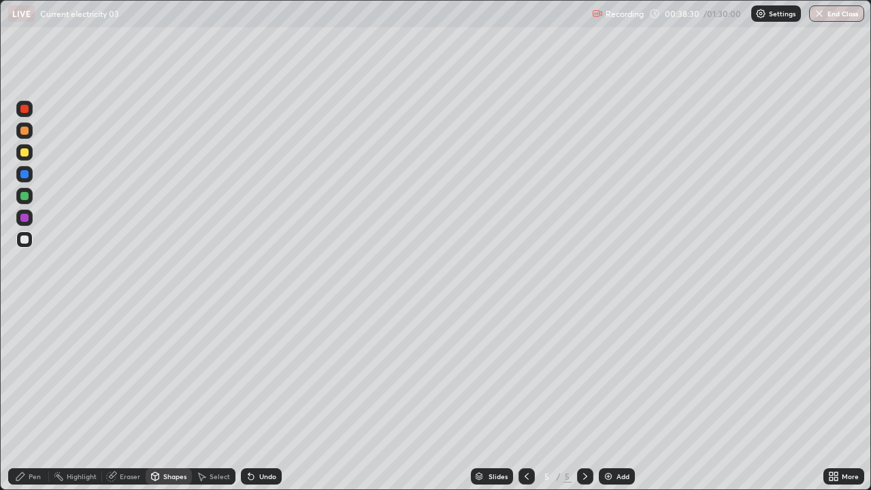
click at [41, 374] on div "Pen" at bounding box center [28, 476] width 41 height 16
click at [24, 153] on div at bounding box center [24, 152] width 8 height 8
click at [23, 154] on div at bounding box center [24, 152] width 8 height 8
click at [24, 240] on div at bounding box center [24, 239] width 8 height 8
click at [23, 175] on div at bounding box center [24, 174] width 8 height 8
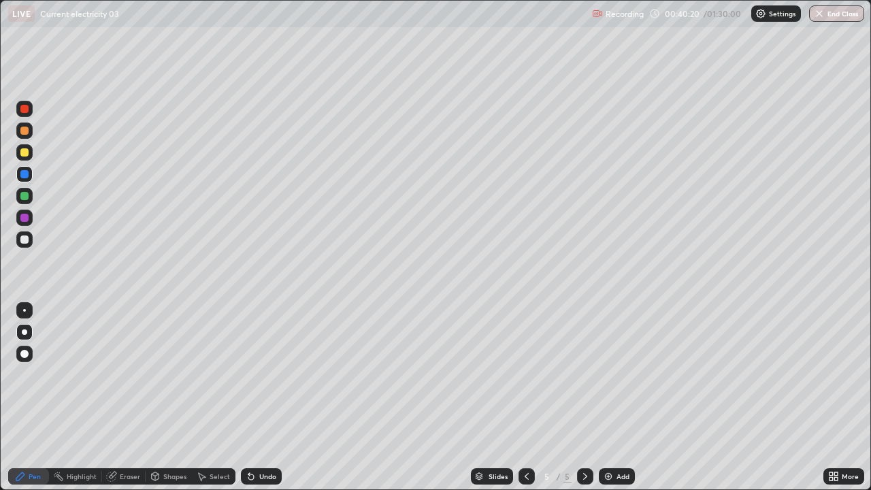
click at [249, 374] on icon at bounding box center [250, 476] width 5 height 5
click at [253, 374] on icon at bounding box center [251, 476] width 11 height 11
click at [255, 374] on div "Undo" at bounding box center [261, 476] width 41 height 16
click at [263, 374] on div "Undo" at bounding box center [261, 476] width 41 height 16
click at [24, 241] on div at bounding box center [24, 239] width 8 height 8
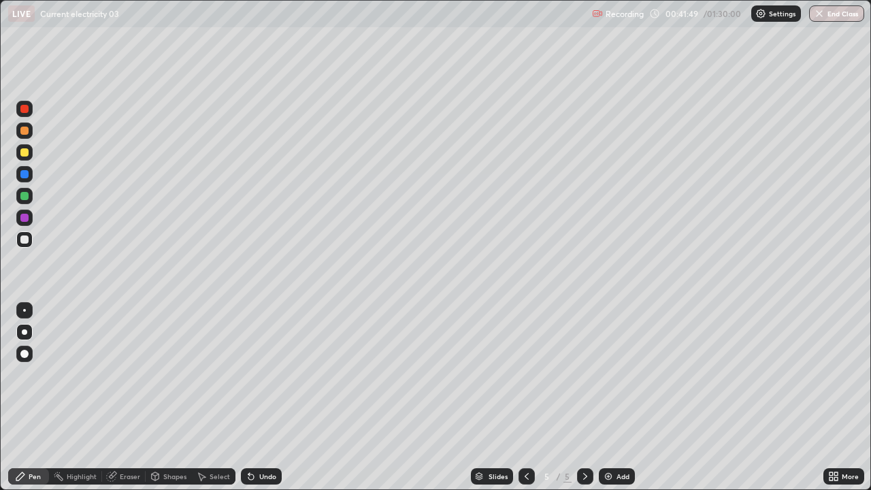
click at [169, 374] on div "Shapes" at bounding box center [174, 476] width 23 height 7
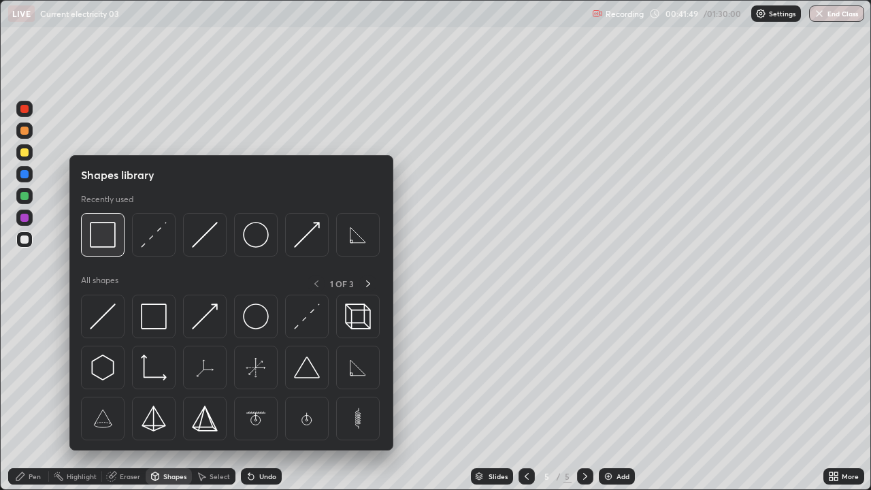
click at [109, 246] on img at bounding box center [103, 235] width 26 height 26
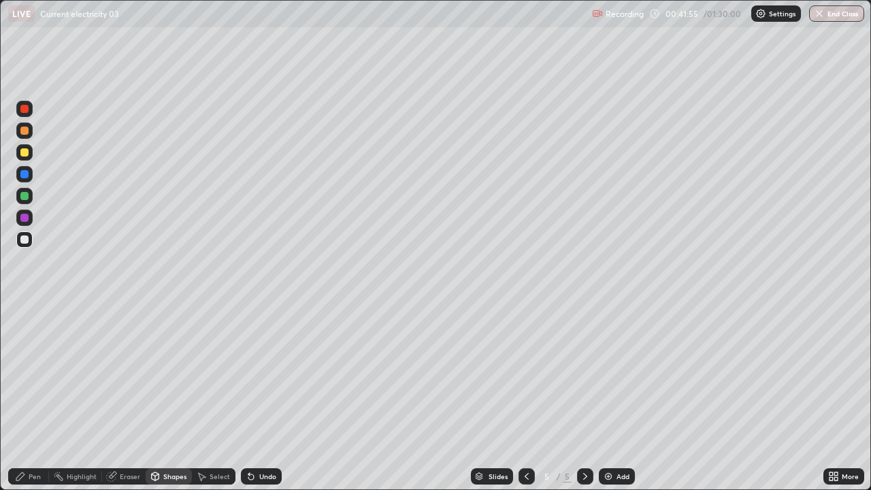
click at [27, 239] on div at bounding box center [24, 239] width 8 height 8
click at [30, 152] on div at bounding box center [24, 152] width 16 height 16
click at [215, 374] on div "Select" at bounding box center [219, 476] width 20 height 7
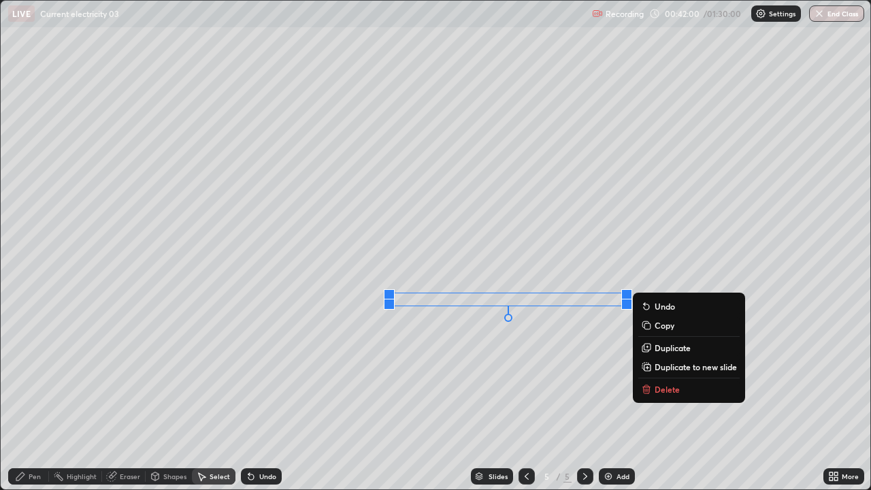
click at [495, 345] on div "0 ° Undo Copy Duplicate Duplicate to new slide Delete" at bounding box center [435, 245] width 869 height 488
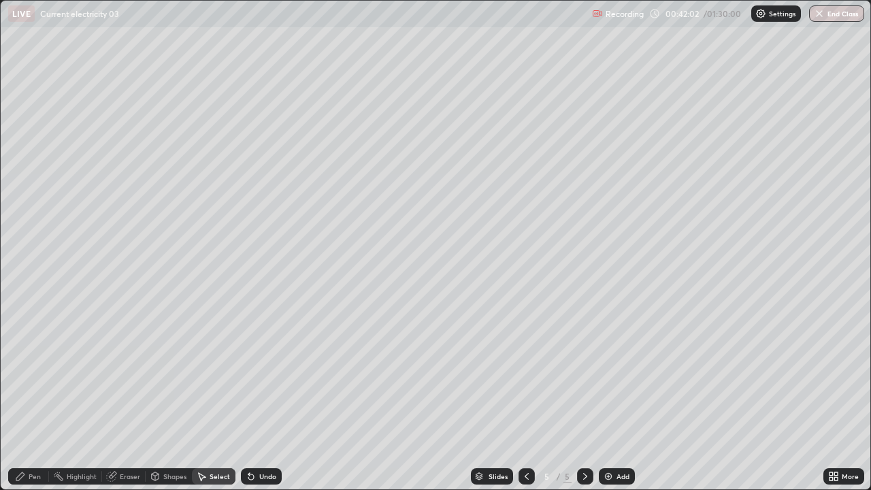
click at [33, 374] on div "Pen" at bounding box center [35, 476] width 12 height 7
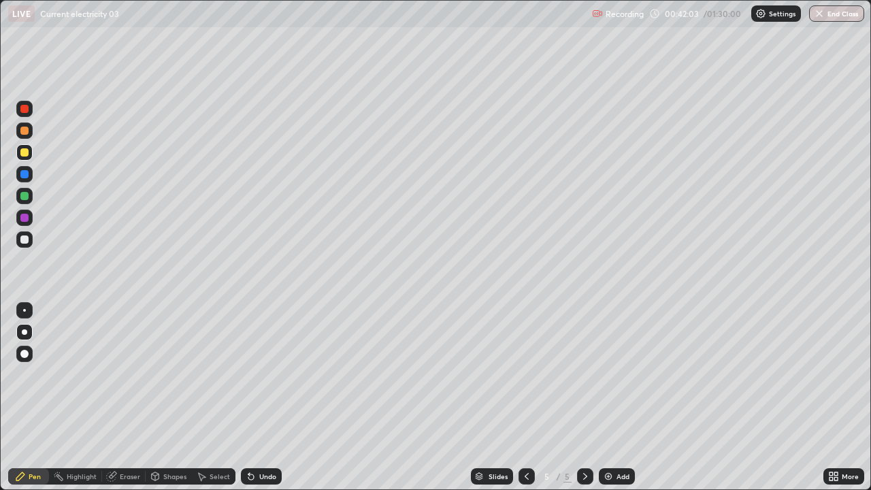
click at [26, 155] on div at bounding box center [24, 152] width 8 height 8
click at [24, 131] on div at bounding box center [24, 130] width 8 height 8
click at [24, 241] on div at bounding box center [24, 239] width 8 height 8
click at [28, 173] on div at bounding box center [24, 174] width 8 height 8
click at [23, 218] on div at bounding box center [24, 218] width 8 height 8
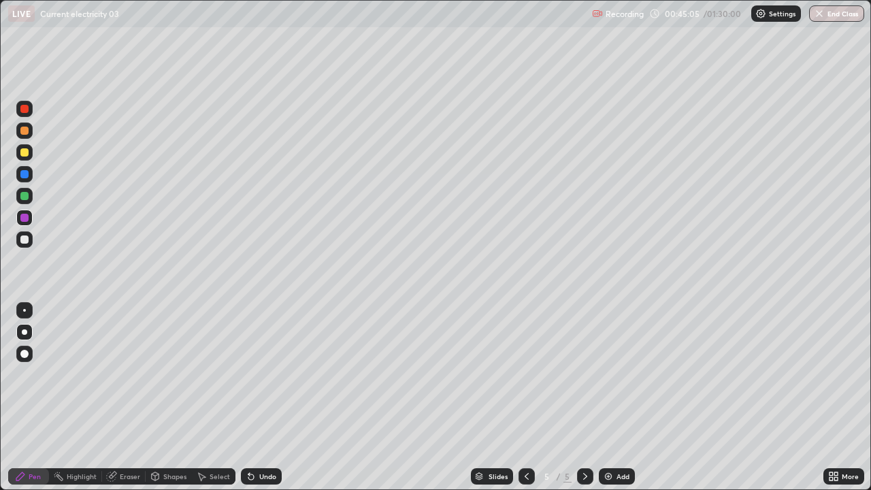
click at [585, 374] on icon at bounding box center [584, 476] width 11 height 11
click at [611, 374] on img at bounding box center [608, 476] width 11 height 11
click at [176, 374] on div "Shapes" at bounding box center [174, 476] width 23 height 7
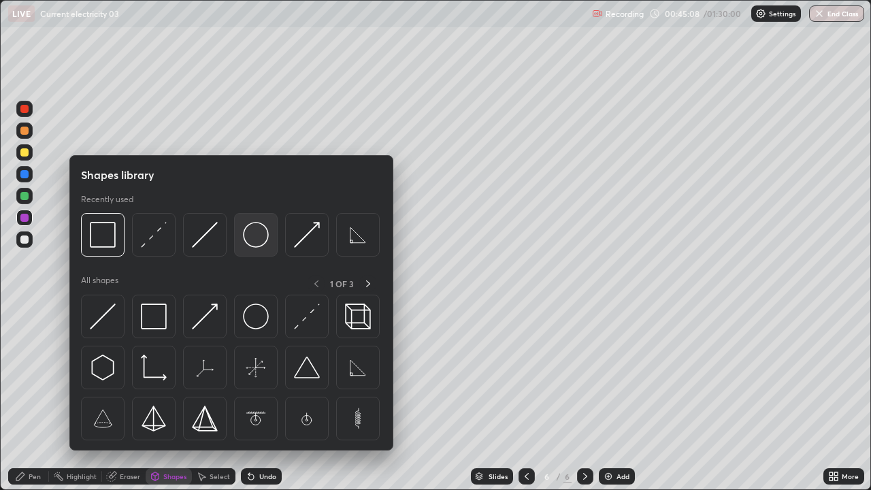
click at [254, 243] on img at bounding box center [256, 235] width 26 height 26
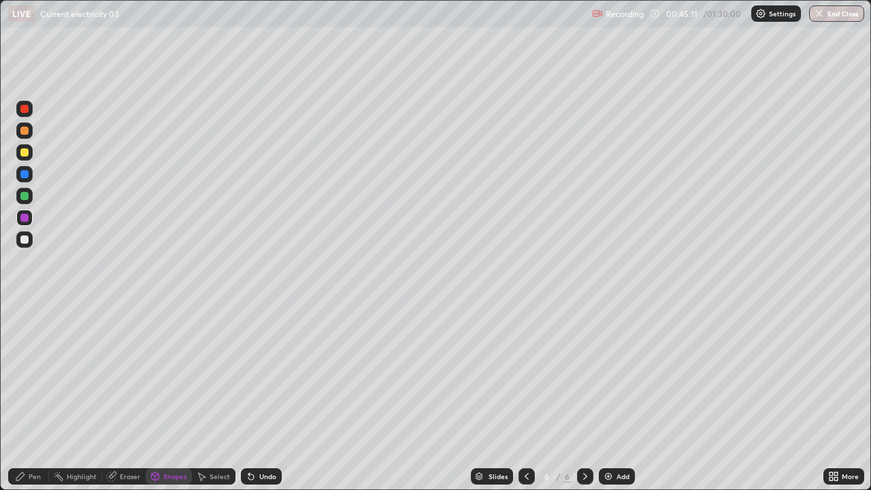
click at [170, 374] on div "Shapes" at bounding box center [174, 476] width 23 height 7
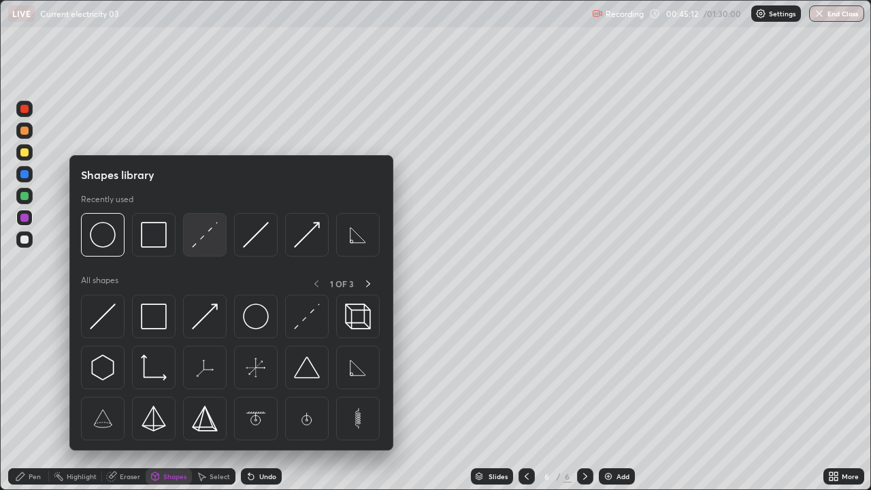
click at [201, 236] on img at bounding box center [205, 235] width 26 height 26
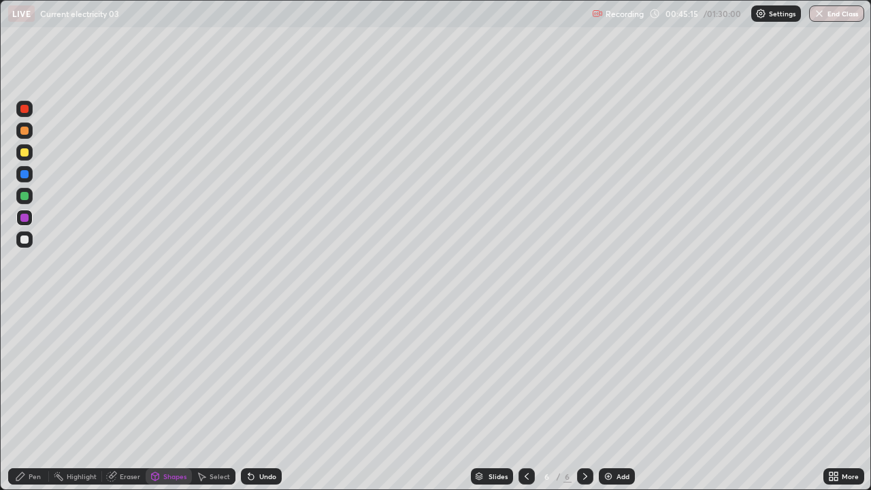
click at [39, 374] on div "Pen" at bounding box center [35, 476] width 12 height 7
click at [27, 241] on div at bounding box center [24, 239] width 8 height 8
click at [171, 374] on div "Shapes" at bounding box center [169, 476] width 46 height 16
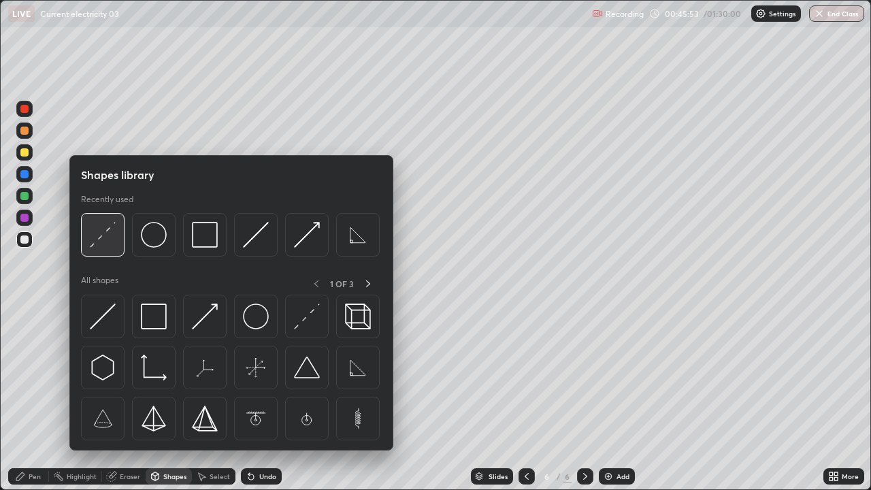
click at [97, 242] on img at bounding box center [103, 235] width 26 height 26
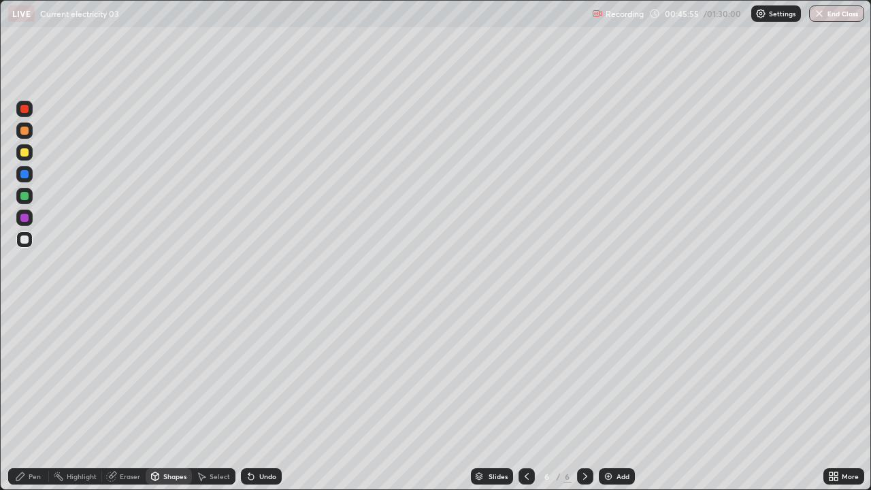
click at [171, 374] on div "Shapes" at bounding box center [174, 476] width 23 height 7
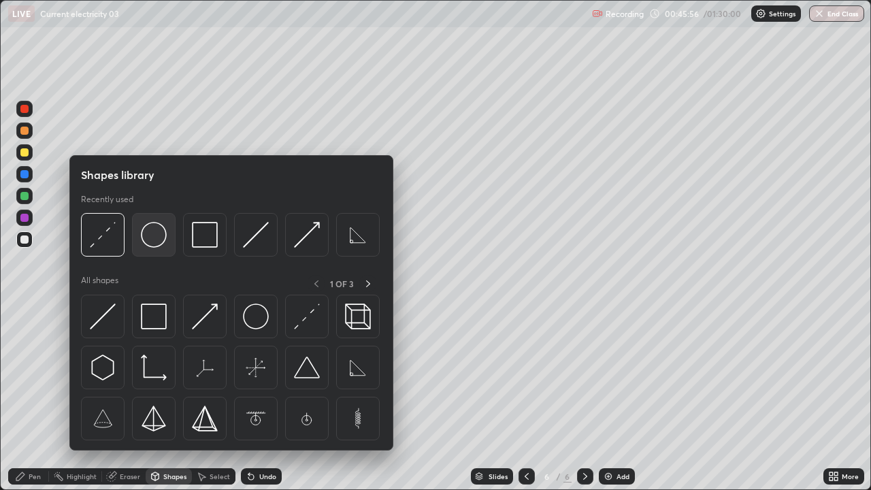
click at [156, 240] on img at bounding box center [154, 235] width 26 height 26
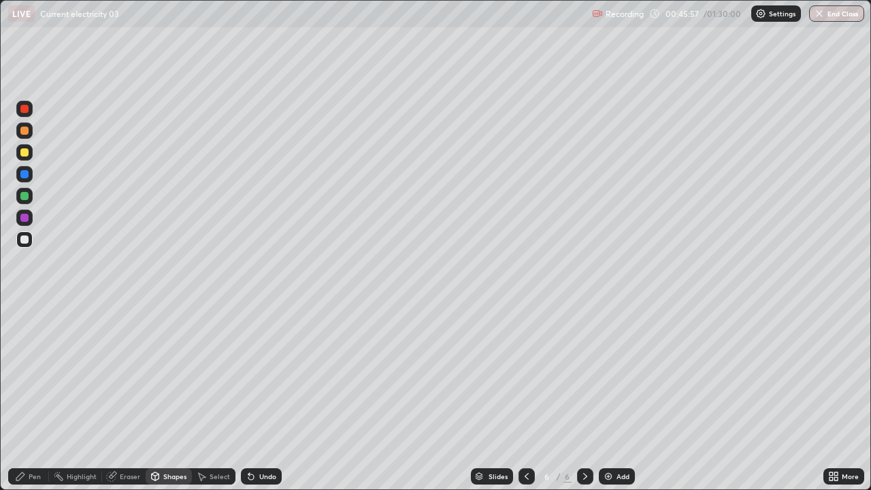
click at [27, 152] on div at bounding box center [24, 152] width 8 height 8
click at [182, 374] on div "Shapes" at bounding box center [174, 476] width 23 height 7
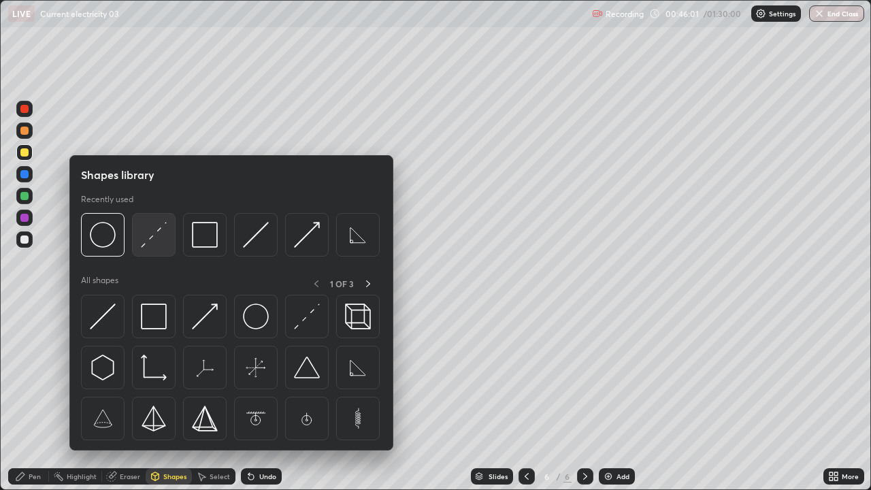
click at [153, 248] on img at bounding box center [154, 235] width 26 height 26
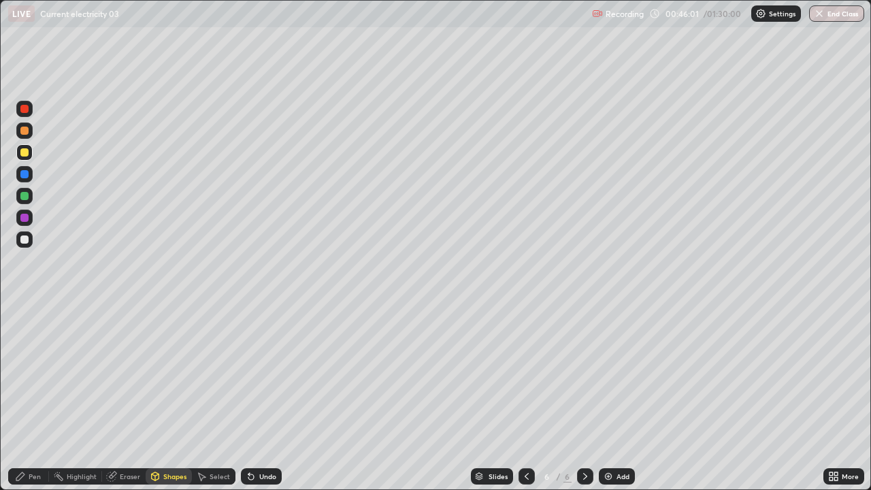
click at [24, 150] on div at bounding box center [24, 152] width 8 height 8
click at [28, 239] on div at bounding box center [24, 239] width 8 height 8
click at [22, 173] on div at bounding box center [24, 174] width 8 height 8
click at [21, 133] on div at bounding box center [24, 130] width 8 height 8
click at [37, 374] on div "Pen" at bounding box center [35, 476] width 12 height 7
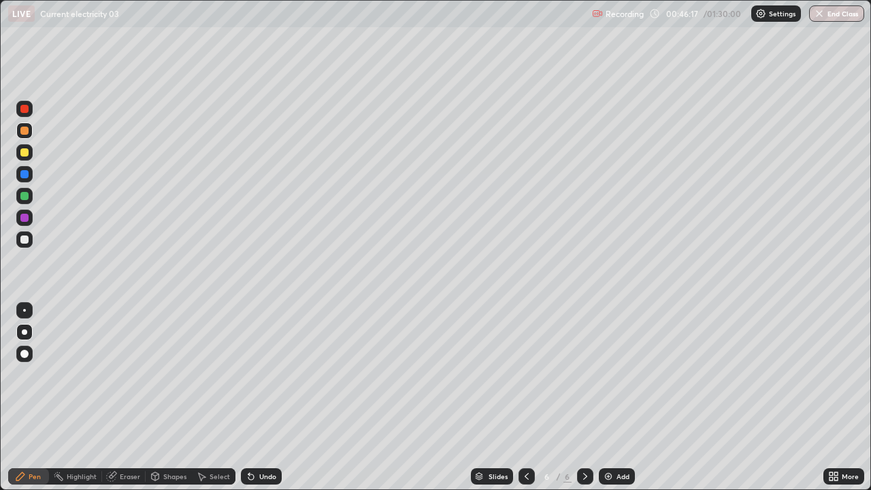
click at [173, 374] on div "Shapes" at bounding box center [169, 476] width 46 height 16
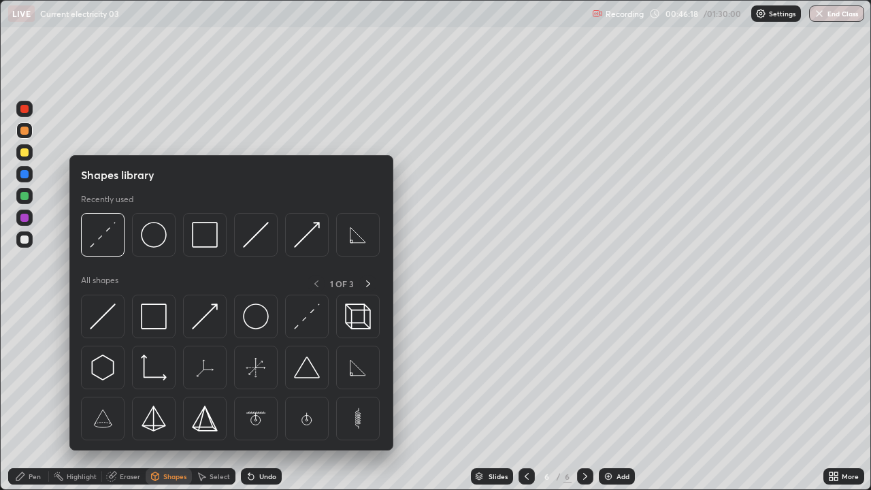
click at [254, 374] on icon at bounding box center [251, 476] width 11 height 11
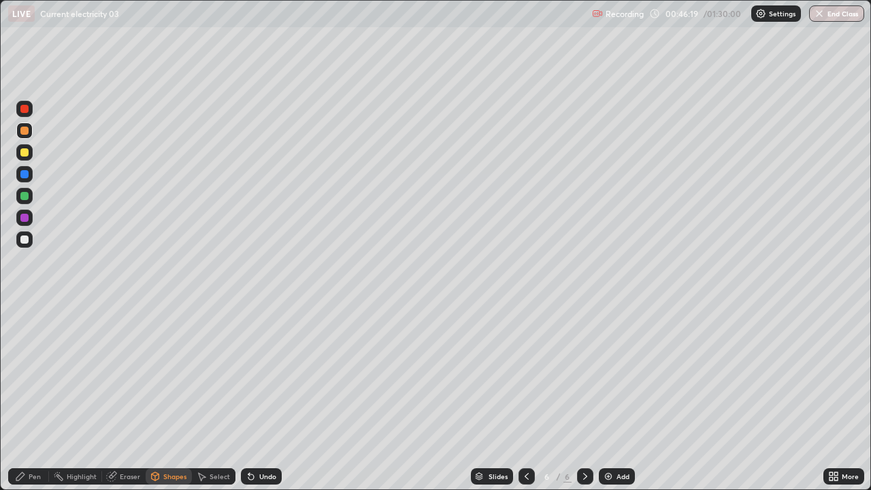
click at [254, 374] on icon at bounding box center [251, 476] width 11 height 11
click at [260, 374] on div "Undo" at bounding box center [261, 476] width 41 height 16
click at [262, 374] on div "Undo" at bounding box center [261, 476] width 41 height 16
click at [258, 374] on div "Undo" at bounding box center [261, 476] width 41 height 16
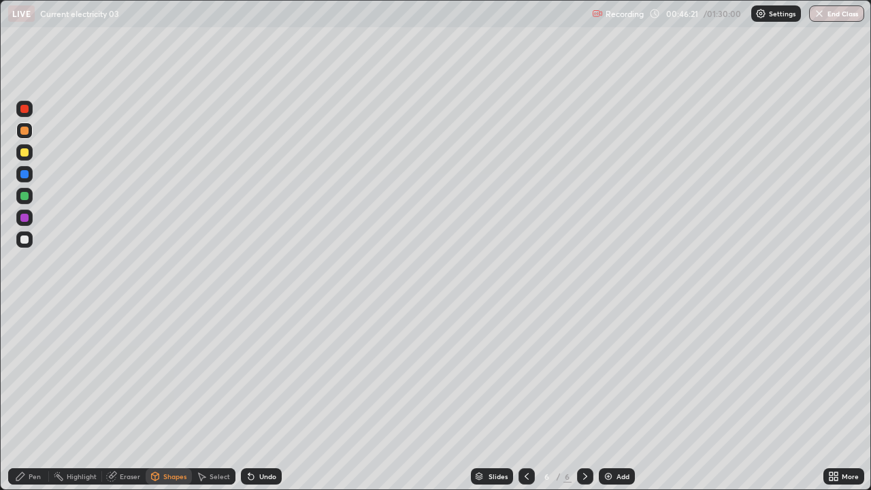
click at [179, 374] on div "Shapes" at bounding box center [174, 476] width 23 height 7
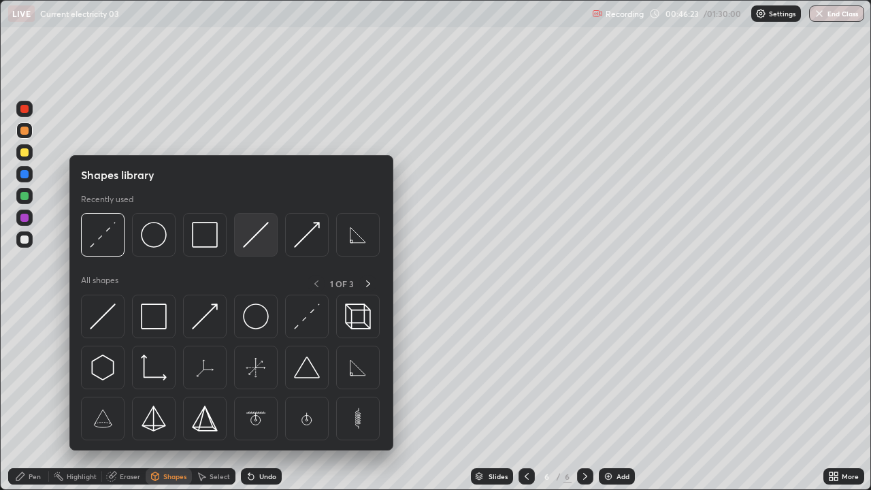
click at [247, 246] on img at bounding box center [256, 235] width 26 height 26
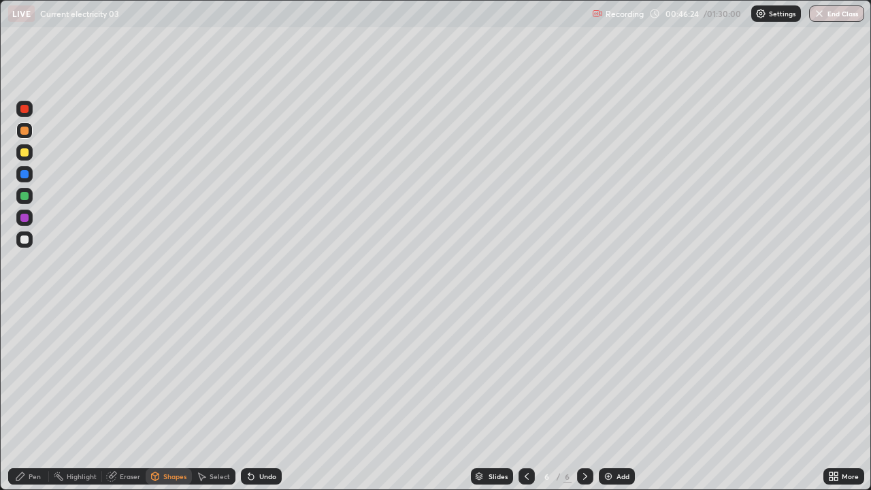
click at [25, 238] on div at bounding box center [24, 239] width 8 height 8
click at [35, 374] on div "Pen" at bounding box center [35, 476] width 12 height 7
click at [32, 239] on div at bounding box center [24, 239] width 16 height 16
click at [830, 374] on icon at bounding box center [830, 473] width 3 height 3
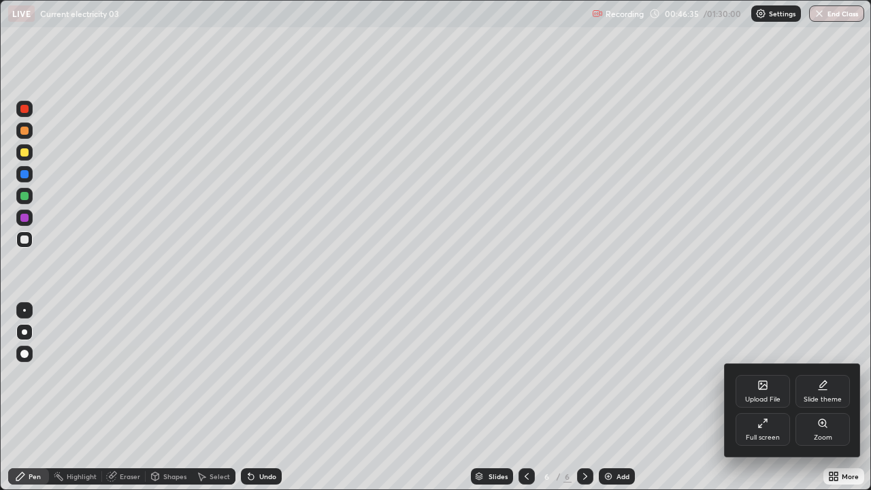
click at [760, 374] on div "Full screen" at bounding box center [762, 429] width 54 height 33
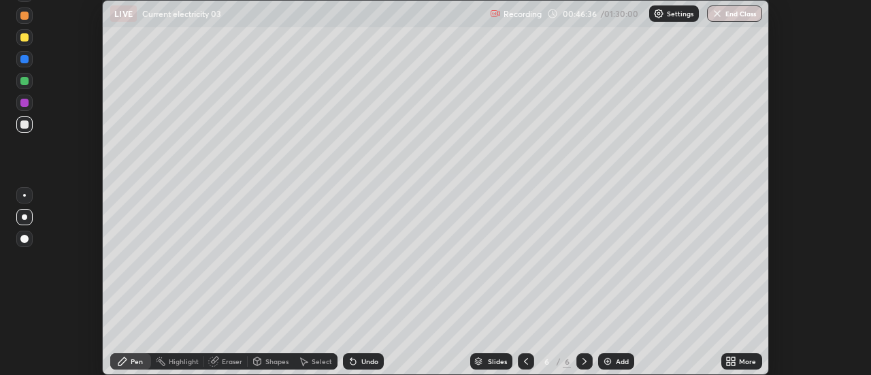
scroll to position [67636, 67140]
click at [27, 39] on div at bounding box center [24, 37] width 8 height 8
click at [31, 59] on div at bounding box center [24, 59] width 16 height 16
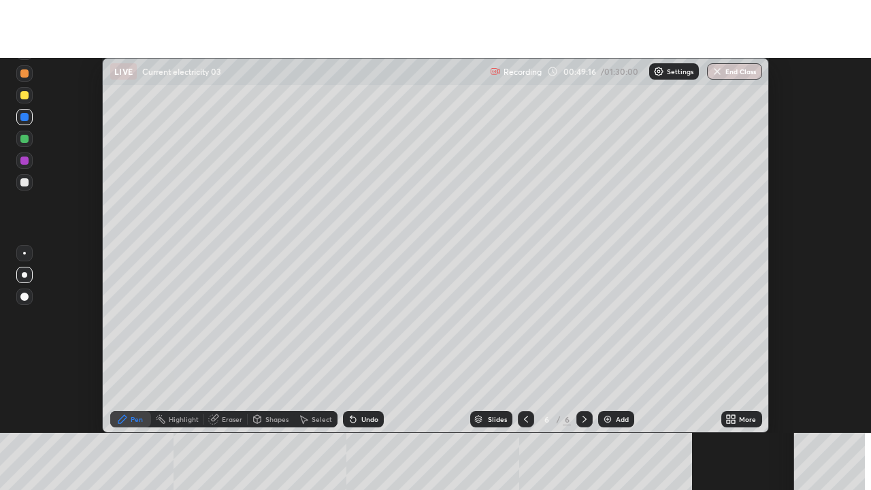
scroll to position [375, 871]
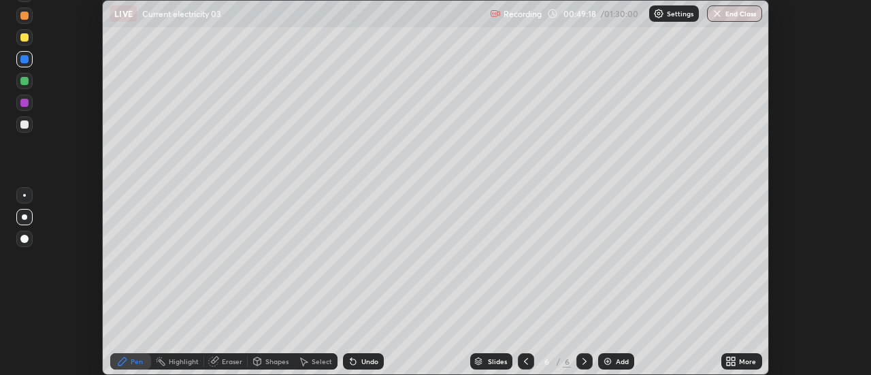
click at [728, 358] on icon at bounding box center [727, 358] width 3 height 3
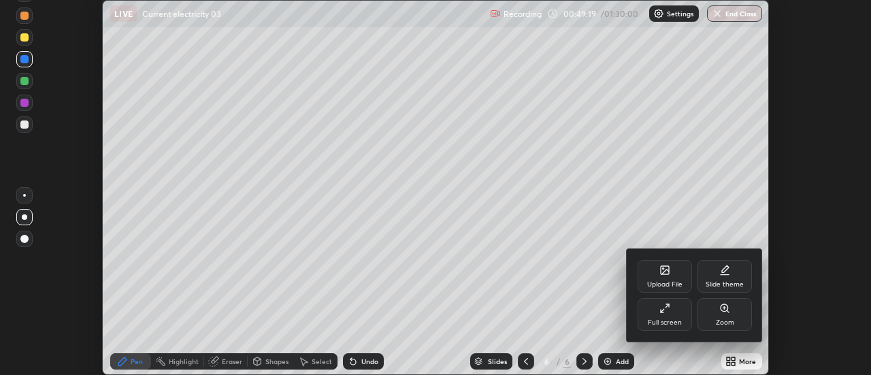
click at [669, 311] on icon at bounding box center [664, 308] width 11 height 11
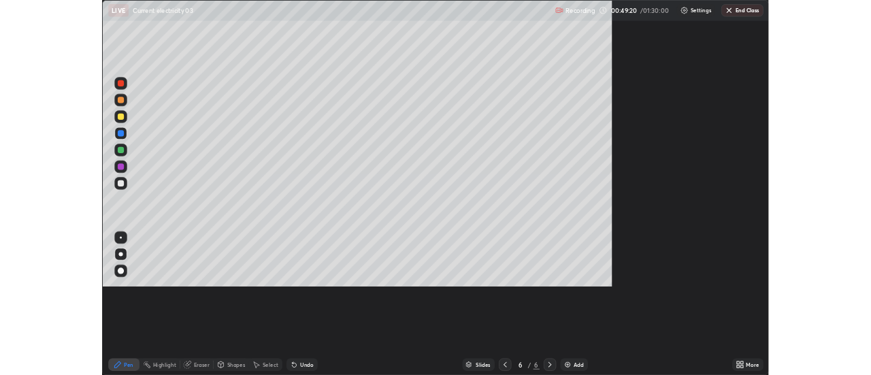
scroll to position [490, 871]
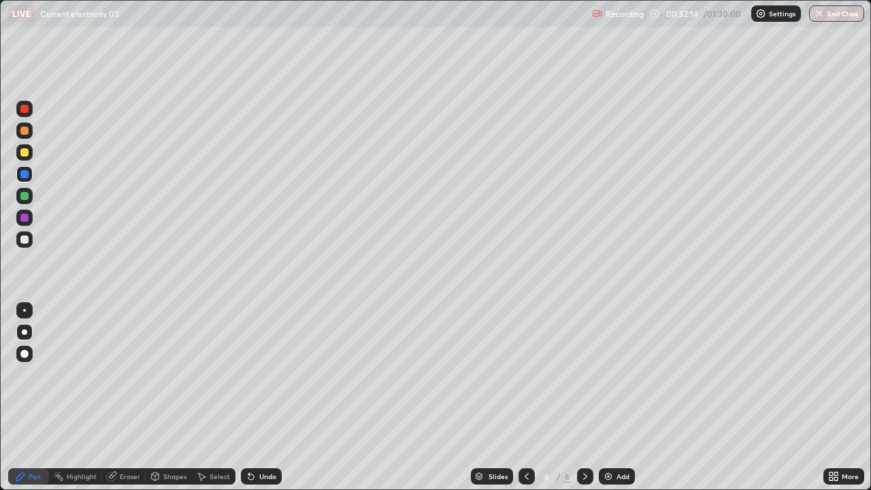
click at [175, 374] on div "Shapes" at bounding box center [169, 476] width 46 height 16
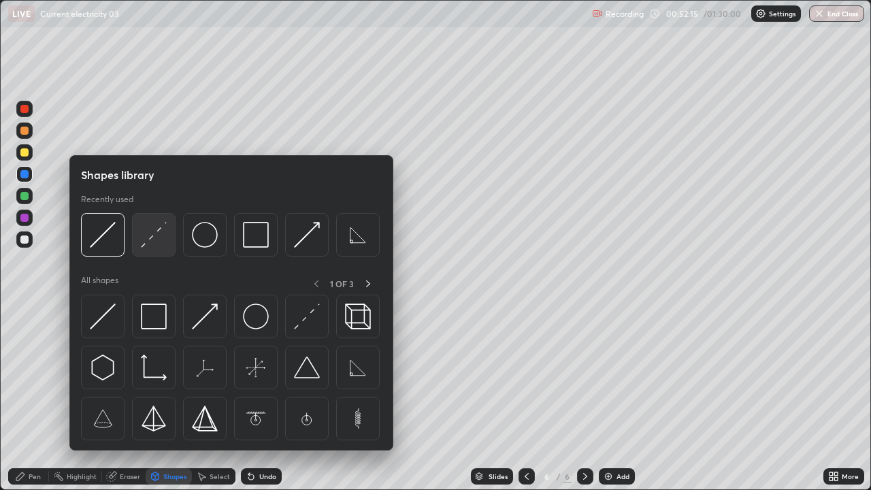
click at [158, 243] on img at bounding box center [154, 235] width 26 height 26
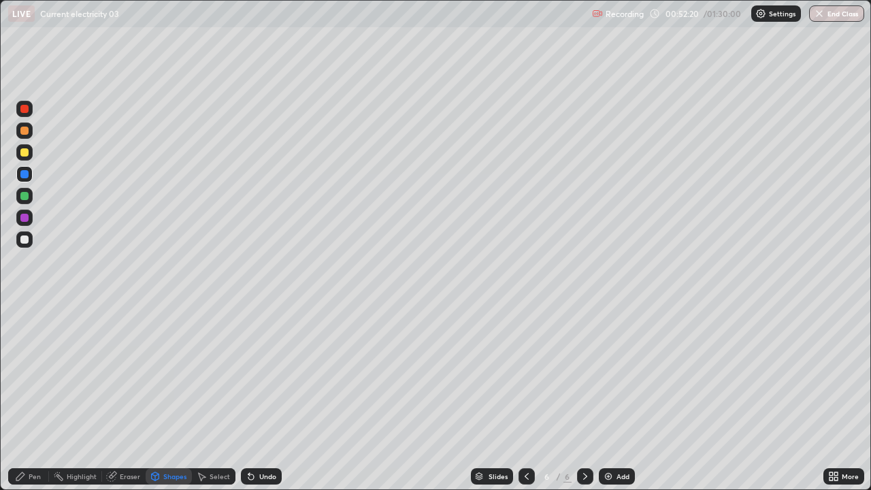
click at [43, 374] on div "Pen" at bounding box center [28, 476] width 41 height 16
click at [31, 244] on div at bounding box center [24, 239] width 16 height 16
click at [184, 374] on div "Shapes" at bounding box center [174, 476] width 23 height 7
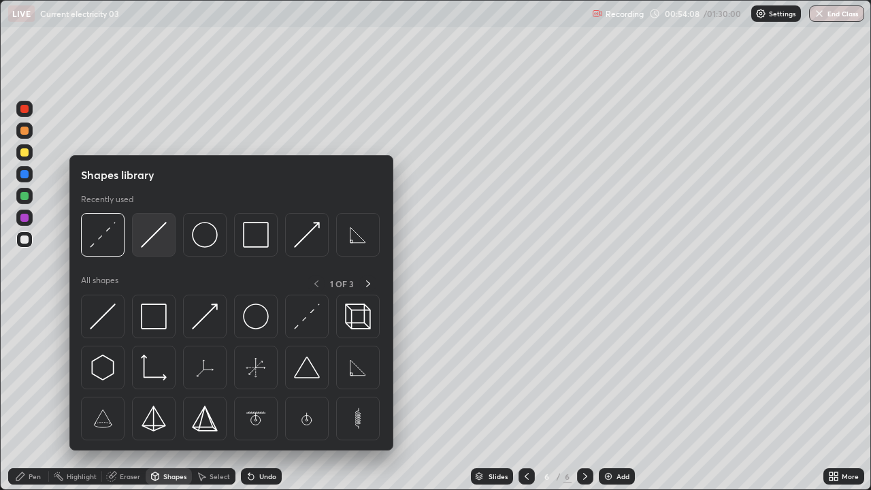
click at [157, 237] on img at bounding box center [154, 235] width 26 height 26
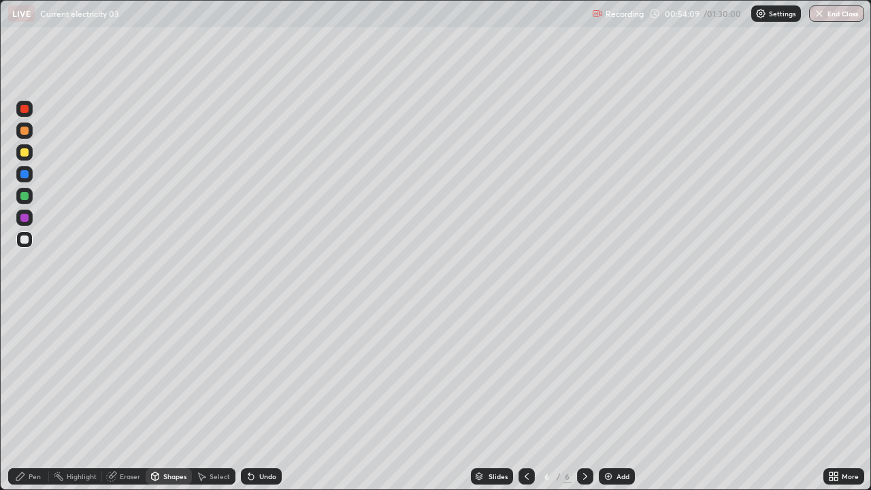
click at [182, 374] on div "Shapes" at bounding box center [174, 476] width 23 height 7
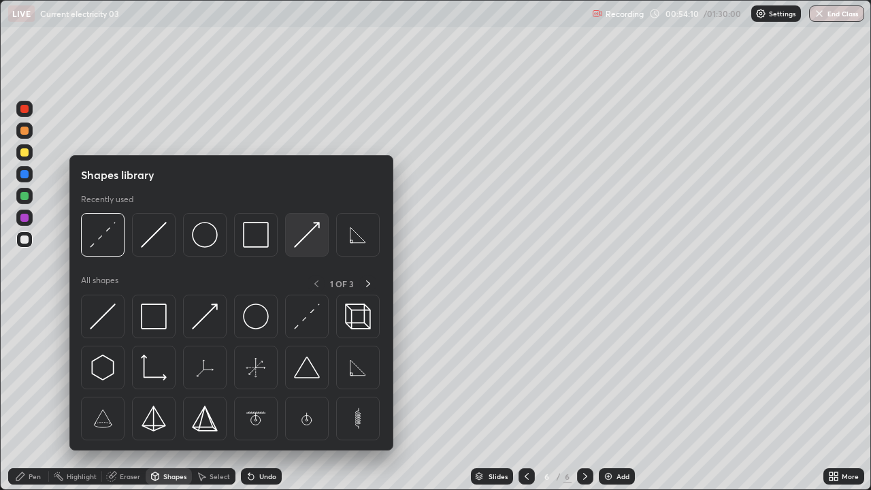
click at [303, 239] on img at bounding box center [307, 235] width 26 height 26
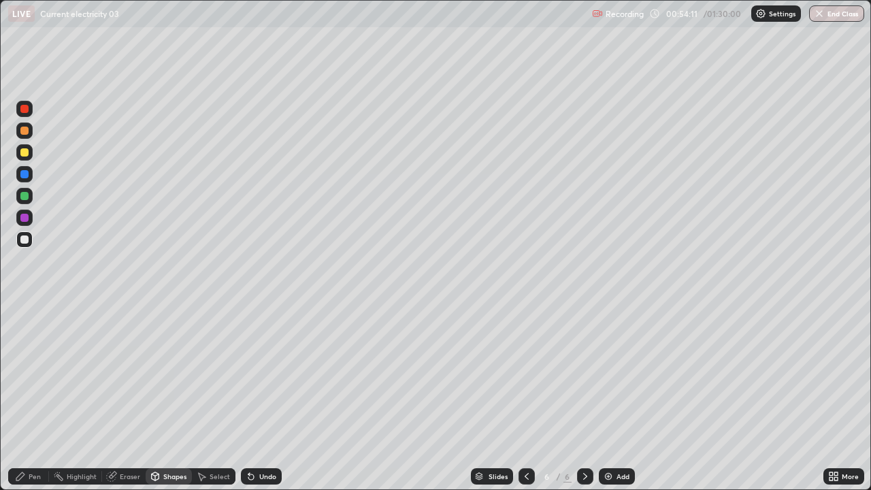
click at [24, 154] on div at bounding box center [24, 152] width 8 height 8
click at [20, 238] on div at bounding box center [24, 239] width 8 height 8
click at [37, 374] on div "Pen" at bounding box center [35, 476] width 12 height 7
click at [29, 244] on div at bounding box center [24, 239] width 16 height 16
click at [30, 193] on div at bounding box center [24, 196] width 16 height 16
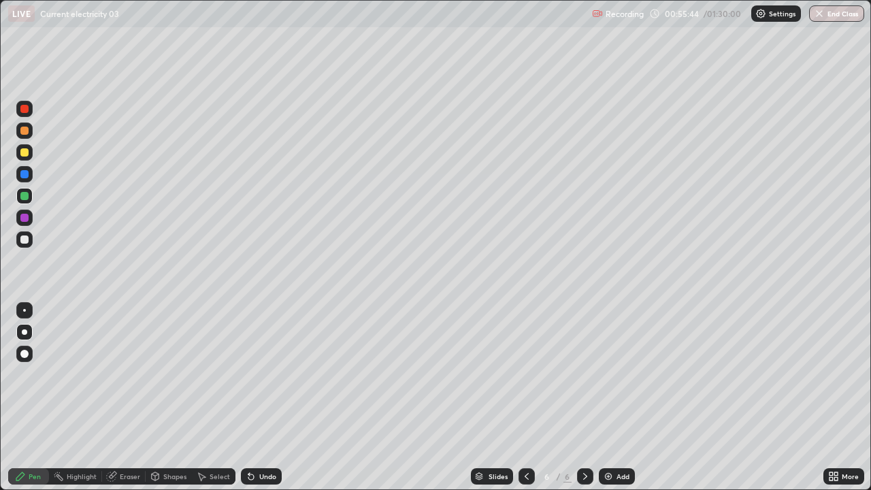
click at [23, 238] on div at bounding box center [24, 239] width 8 height 8
click at [133, 374] on div "Eraser" at bounding box center [130, 476] width 20 height 7
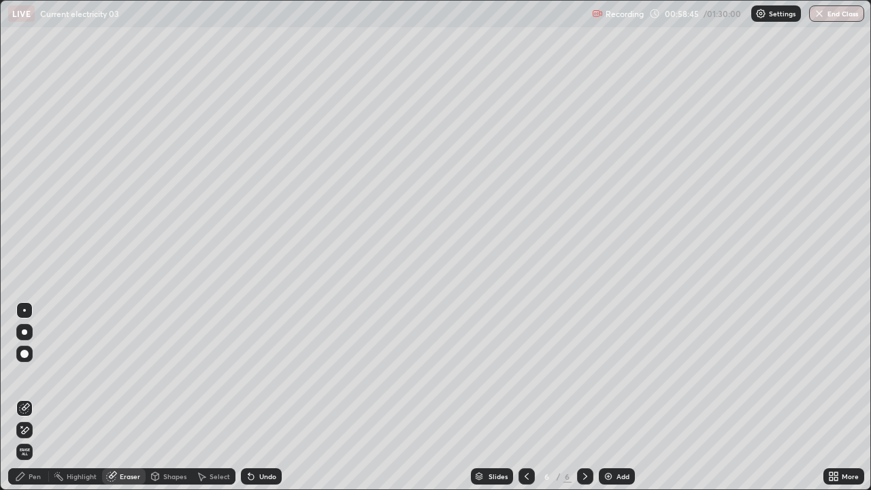
click at [33, 374] on div "Pen" at bounding box center [35, 476] width 12 height 7
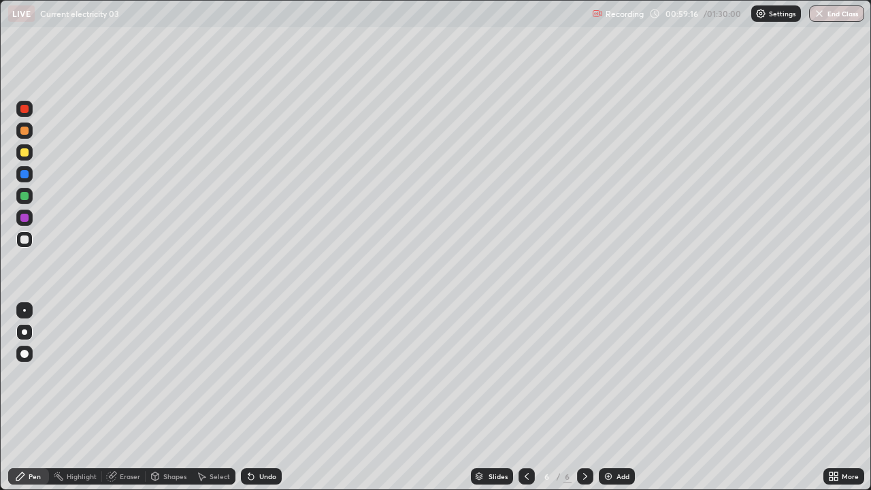
click at [525, 374] on icon at bounding box center [526, 476] width 11 height 11
click at [584, 374] on icon at bounding box center [584, 476] width 11 height 11
click at [583, 374] on icon at bounding box center [584, 476] width 11 height 11
click at [614, 374] on div "Add" at bounding box center [616, 476] width 36 height 16
click at [25, 243] on div at bounding box center [24, 239] width 8 height 8
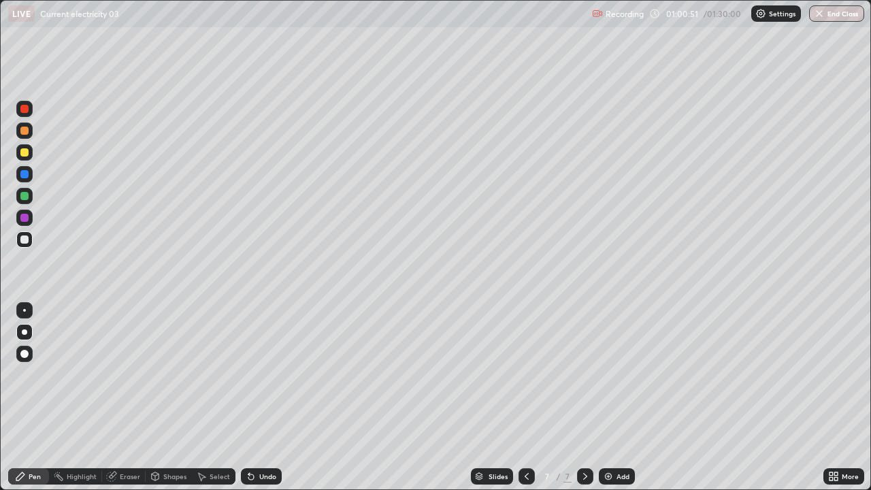
click at [23, 153] on div at bounding box center [24, 152] width 8 height 8
click at [169, 374] on div "Shapes" at bounding box center [174, 476] width 23 height 7
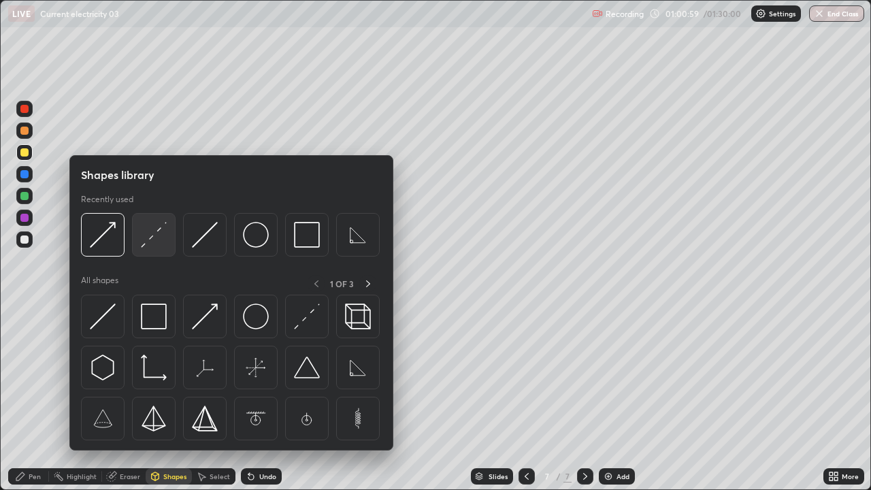
click at [149, 239] on img at bounding box center [154, 235] width 26 height 26
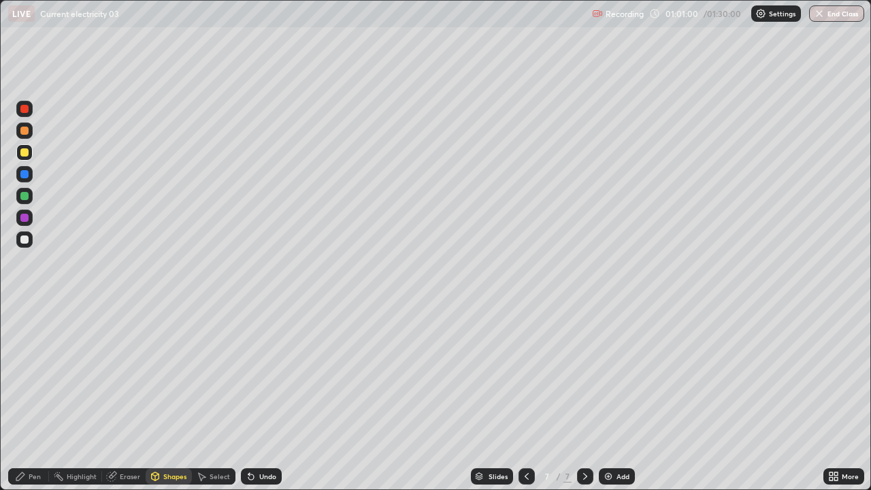
click at [27, 239] on div at bounding box center [24, 239] width 8 height 8
click at [38, 374] on div "Pen" at bounding box center [35, 476] width 12 height 7
click at [25, 239] on div at bounding box center [24, 239] width 8 height 8
click at [18, 144] on div at bounding box center [24, 152] width 16 height 22
click at [23, 216] on div at bounding box center [24, 218] width 8 height 8
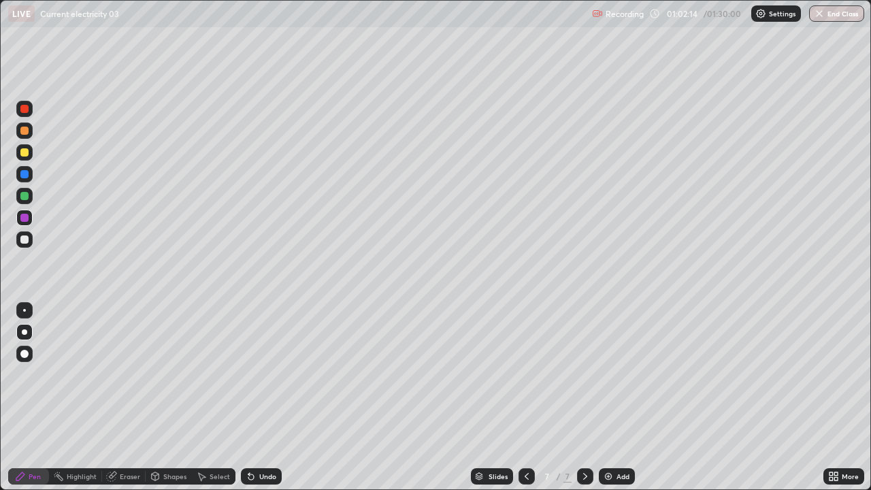
click at [27, 242] on div at bounding box center [24, 239] width 8 height 8
click at [832, 374] on icon at bounding box center [830, 473] width 3 height 3
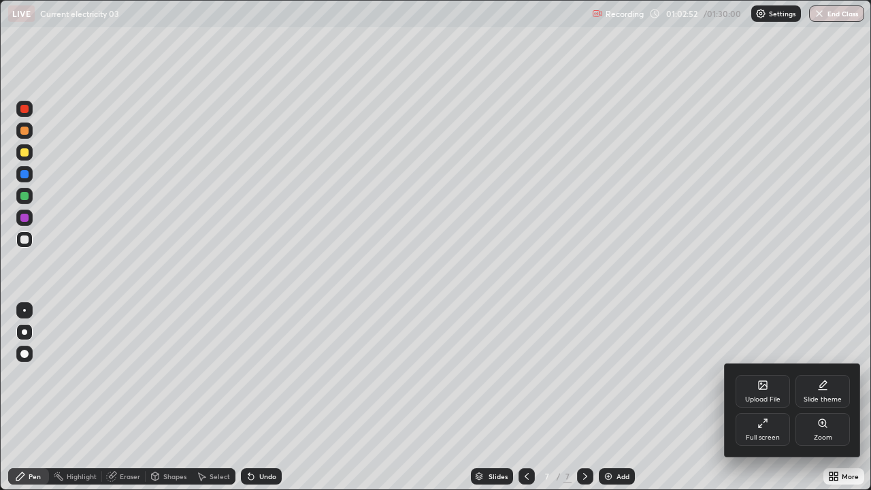
click at [759, 374] on div "Full screen" at bounding box center [762, 437] width 34 height 7
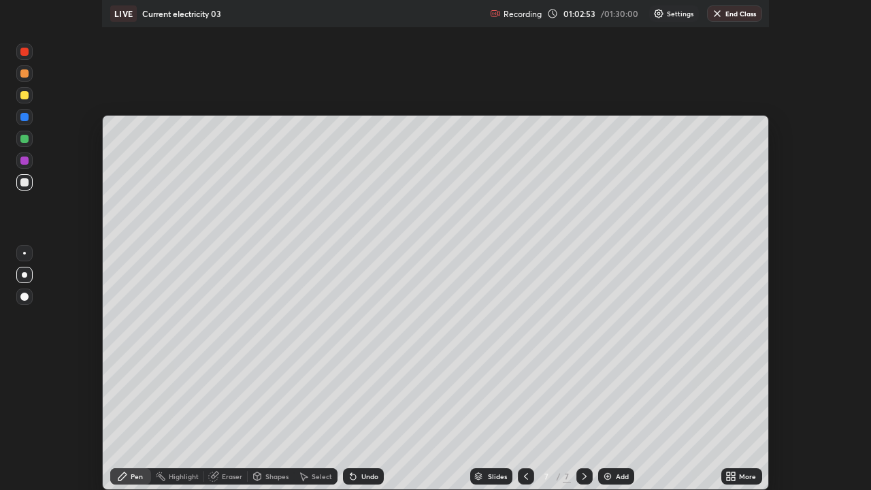
scroll to position [67636, 67140]
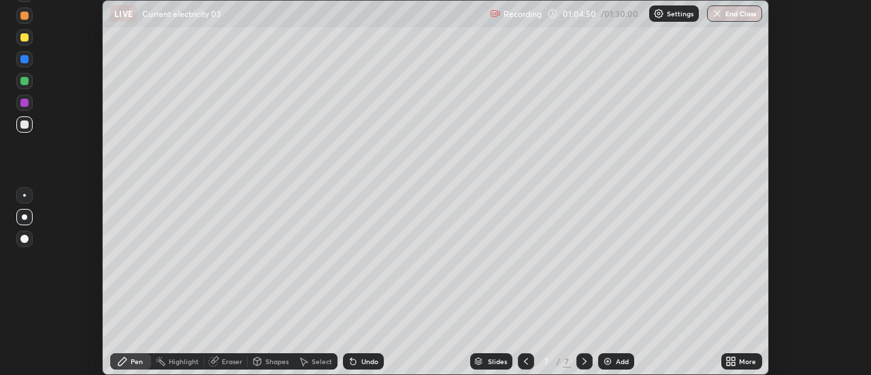
click at [735, 364] on icon at bounding box center [733, 363] width 3 height 3
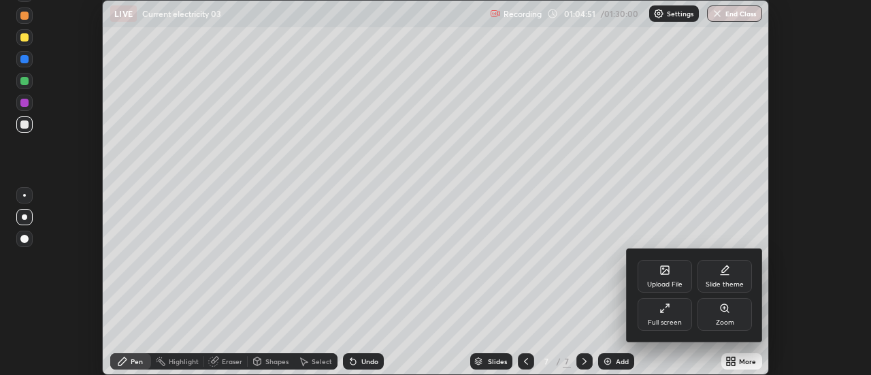
click at [673, 319] on div "Full screen" at bounding box center [664, 322] width 34 height 7
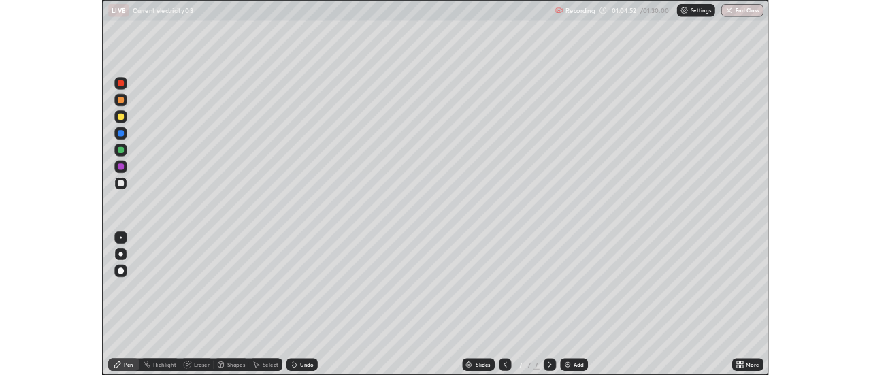
scroll to position [490, 871]
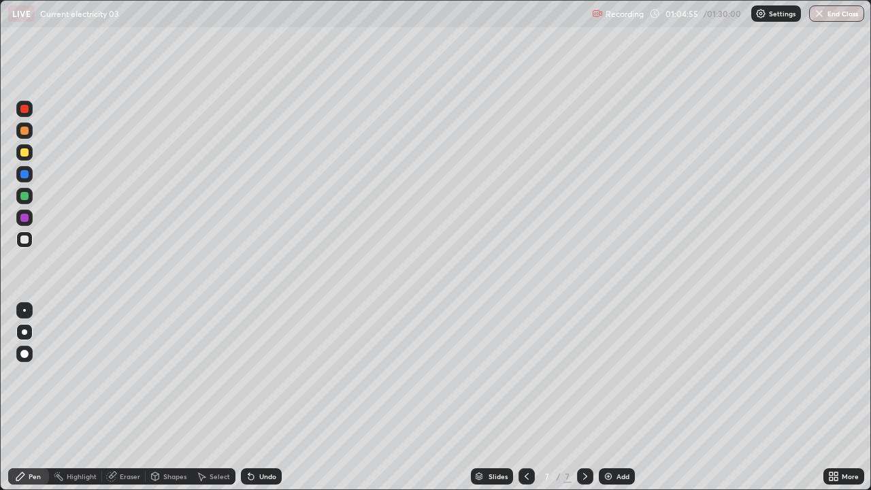
click at [180, 374] on div "Shapes" at bounding box center [174, 476] width 23 height 7
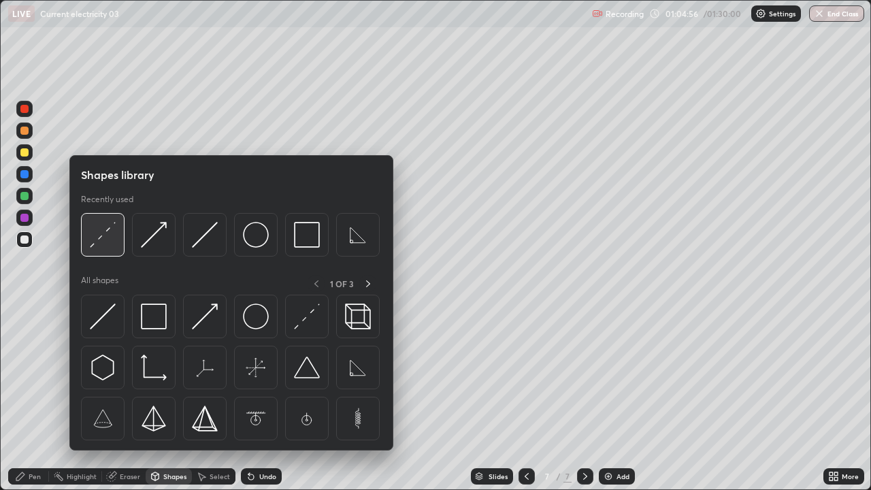
click at [109, 236] on img at bounding box center [103, 235] width 26 height 26
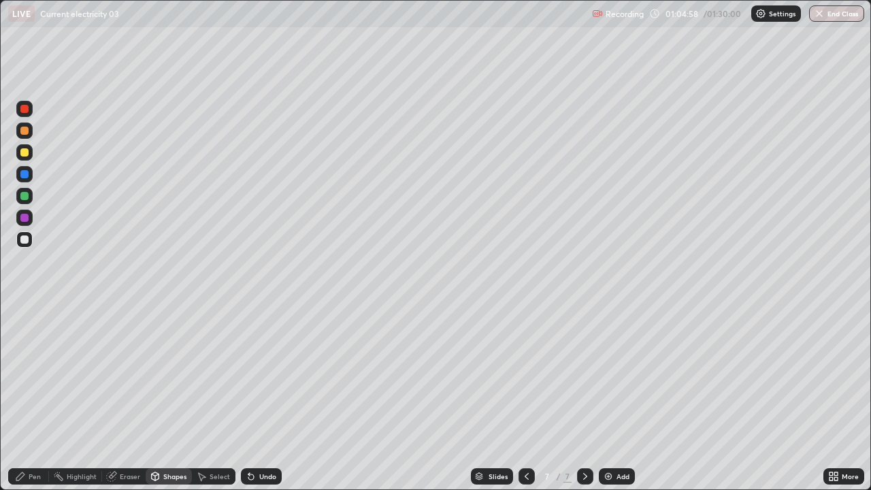
click at [24, 133] on div at bounding box center [24, 130] width 8 height 8
click at [23, 241] on div at bounding box center [24, 239] width 8 height 8
click at [26, 237] on div at bounding box center [24, 239] width 8 height 8
click at [35, 374] on div "Pen" at bounding box center [35, 476] width 12 height 7
click at [584, 374] on icon at bounding box center [584, 476] width 11 height 11
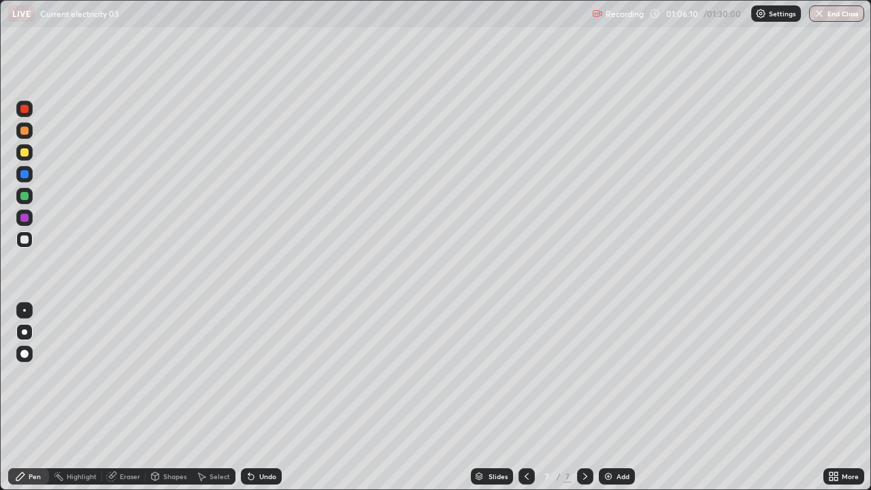
click at [607, 374] on img at bounding box center [608, 476] width 11 height 11
click at [24, 241] on div at bounding box center [24, 239] width 8 height 8
click at [175, 374] on div "Shapes" at bounding box center [174, 476] width 23 height 7
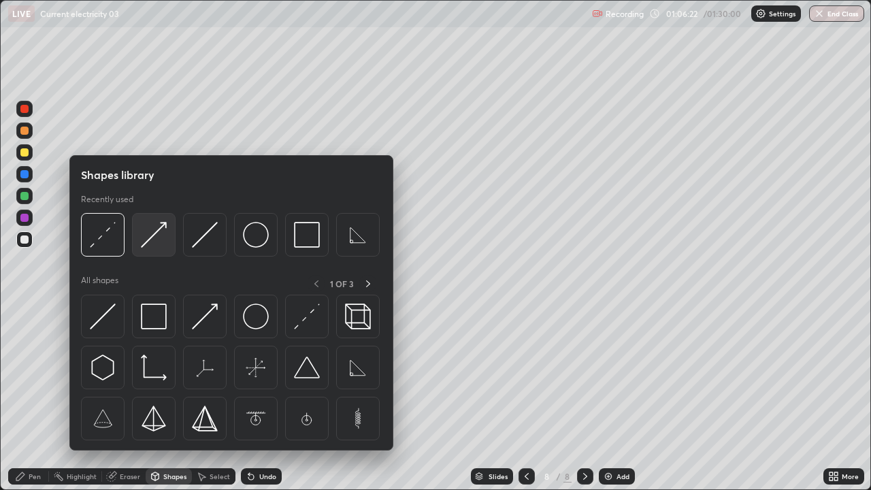
click at [154, 239] on img at bounding box center [154, 235] width 26 height 26
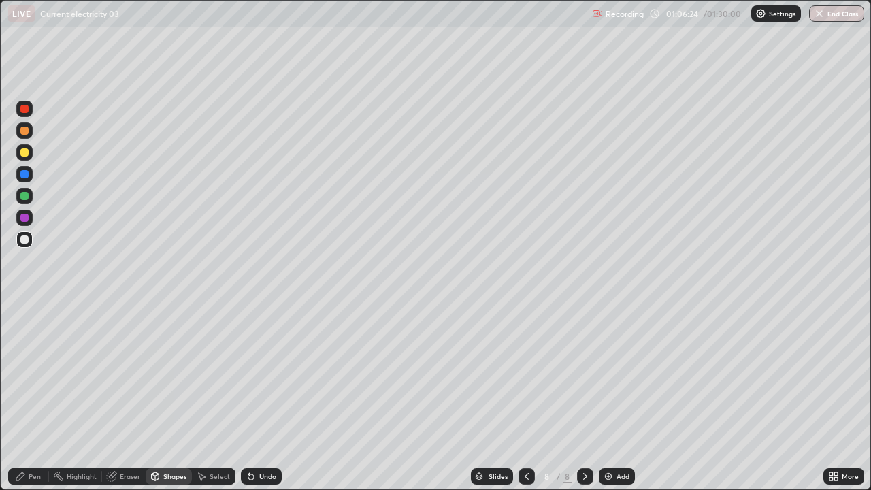
click at [37, 374] on div "Pen" at bounding box center [35, 476] width 12 height 7
click at [176, 374] on div "Shapes" at bounding box center [174, 476] width 23 height 7
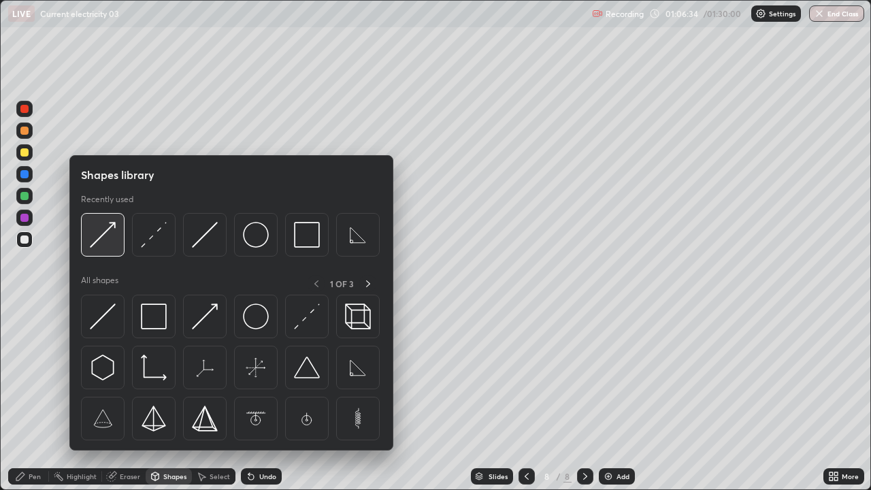
click at [101, 237] on img at bounding box center [103, 235] width 26 height 26
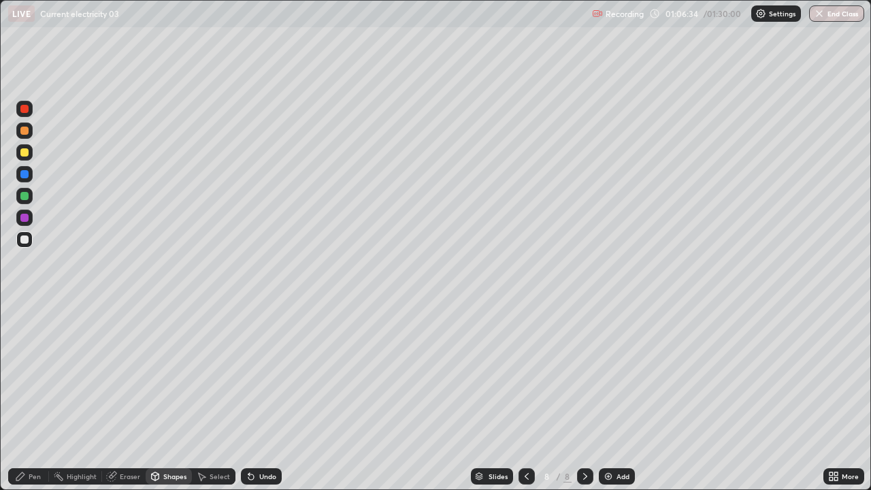
click at [25, 174] on div at bounding box center [24, 174] width 8 height 8
click at [39, 374] on div "Pen" at bounding box center [35, 476] width 12 height 7
click at [26, 239] on div at bounding box center [24, 239] width 8 height 8
click at [23, 241] on div at bounding box center [24, 239] width 8 height 8
click at [22, 194] on div at bounding box center [24, 196] width 8 height 8
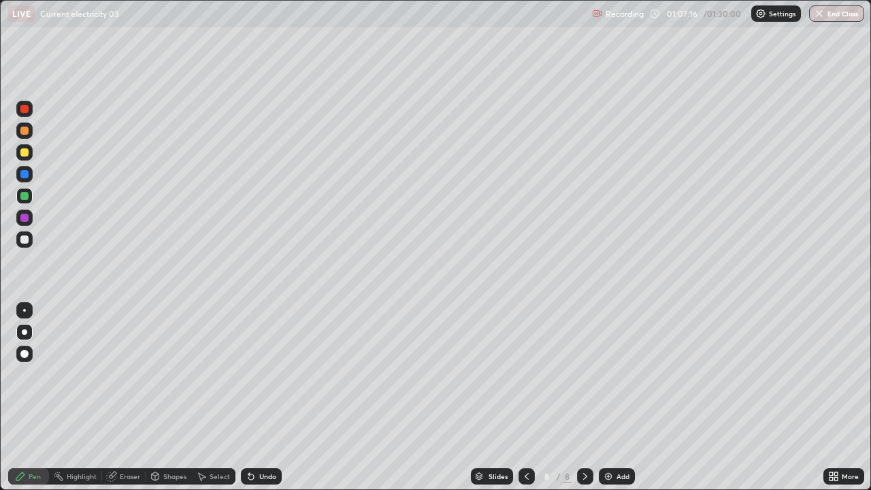
click at [20, 238] on div at bounding box center [24, 239] width 8 height 8
click at [24, 239] on div at bounding box center [24, 239] width 8 height 8
click at [248, 374] on icon at bounding box center [248, 473] width 1 height 1
click at [27, 154] on div at bounding box center [24, 152] width 8 height 8
click at [253, 374] on icon at bounding box center [251, 476] width 11 height 11
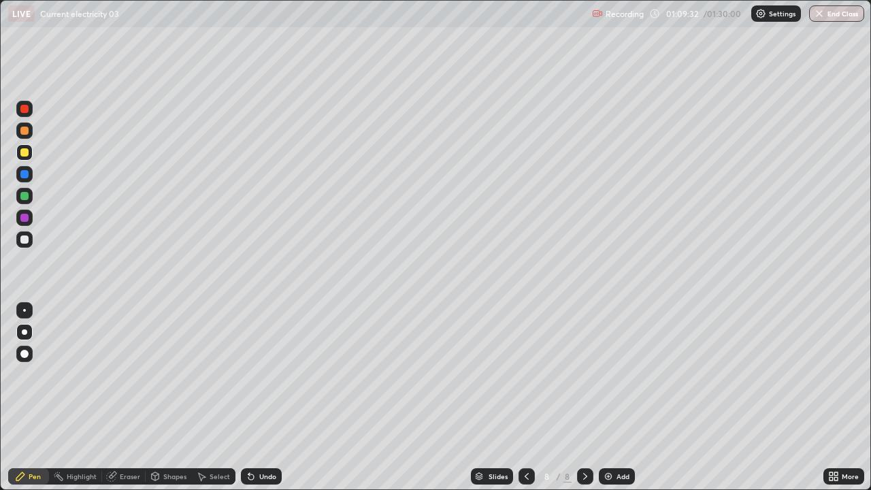
click at [250, 374] on icon at bounding box center [250, 476] width 5 height 5
click at [170, 374] on div "Shapes" at bounding box center [174, 476] width 23 height 7
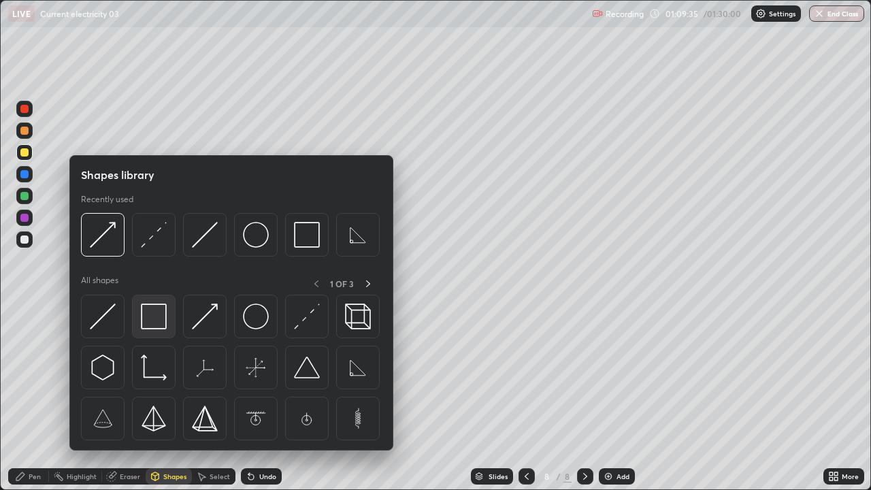
click at [155, 322] on img at bounding box center [154, 316] width 26 height 26
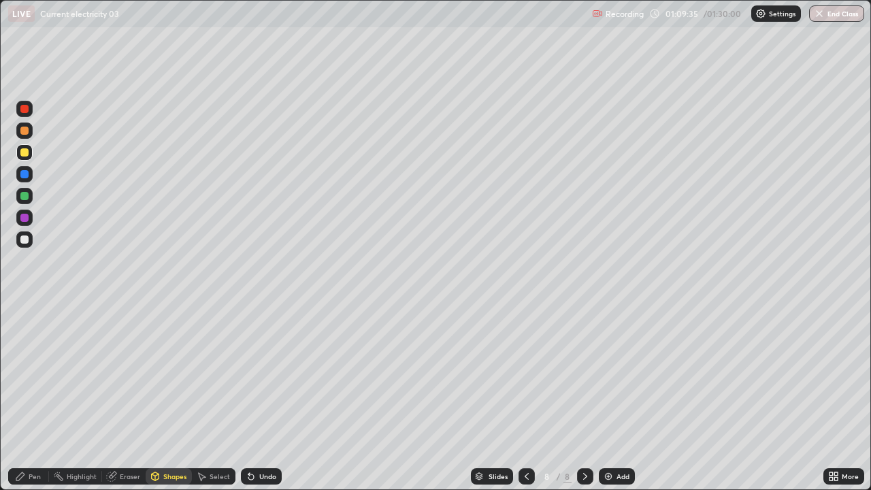
click at [26, 173] on div at bounding box center [24, 174] width 8 height 8
click at [38, 374] on div "Pen" at bounding box center [35, 476] width 12 height 7
click at [25, 237] on div at bounding box center [24, 239] width 8 height 8
click at [218, 374] on div "Select" at bounding box center [219, 476] width 20 height 7
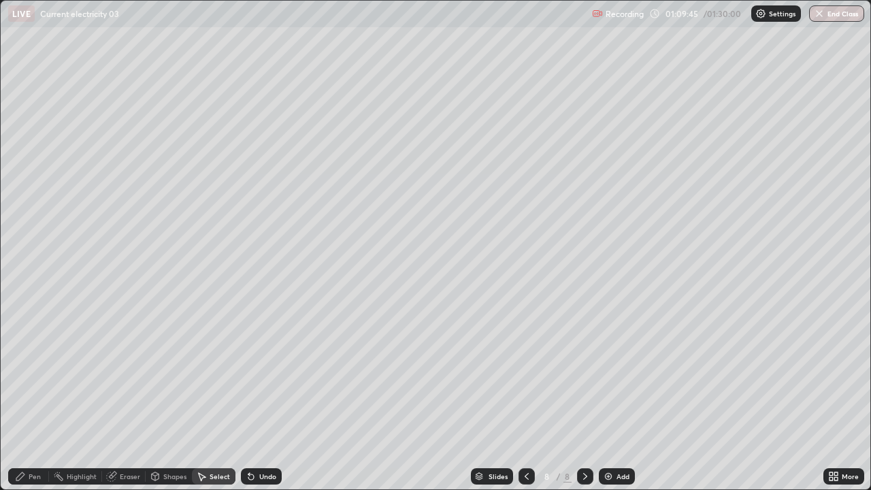
click at [171, 374] on div "Shapes" at bounding box center [174, 476] width 23 height 7
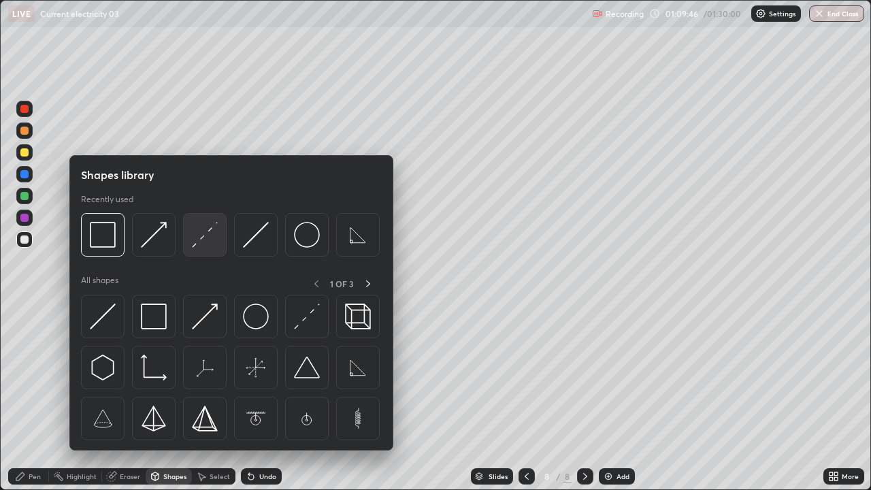
click at [208, 238] on img at bounding box center [205, 235] width 26 height 26
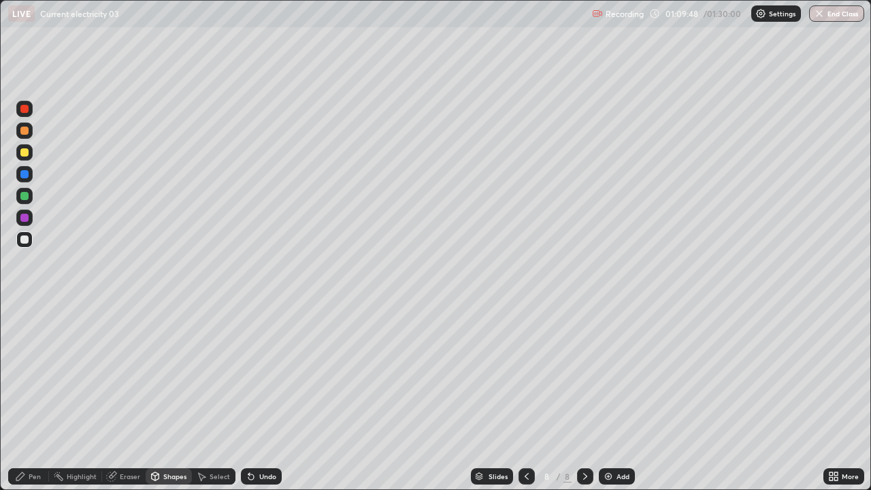
click at [28, 374] on div "Pen" at bounding box center [28, 476] width 41 height 16
click at [22, 241] on div at bounding box center [24, 239] width 8 height 8
click at [23, 153] on div at bounding box center [24, 152] width 8 height 8
click at [248, 374] on icon at bounding box center [248, 473] width 1 height 1
click at [25, 238] on div at bounding box center [24, 239] width 8 height 8
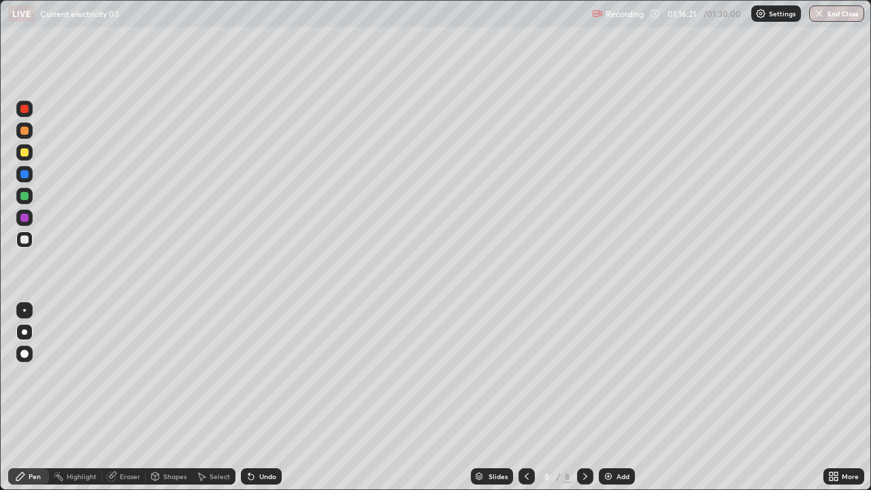
click at [246, 374] on icon at bounding box center [251, 476] width 11 height 11
click at [253, 374] on icon at bounding box center [251, 476] width 11 height 11
click at [255, 374] on div "Undo" at bounding box center [261, 476] width 41 height 16
click at [220, 374] on div "Select" at bounding box center [219, 476] width 20 height 7
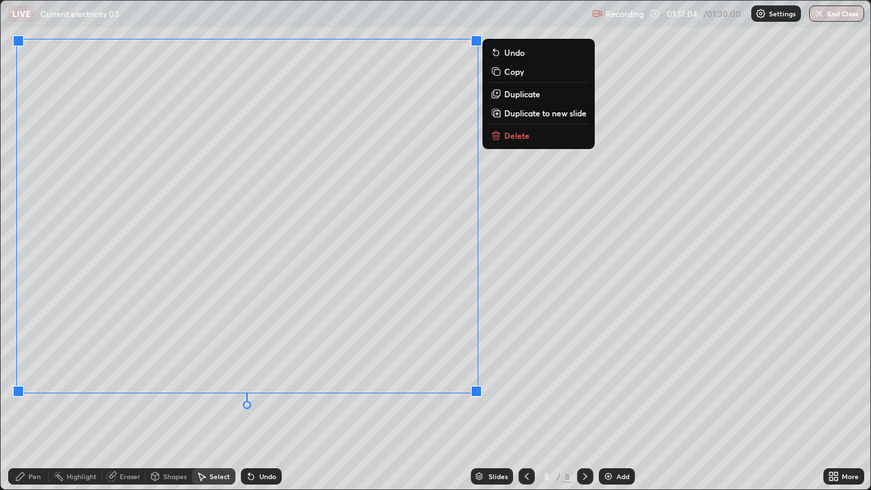
click at [307, 374] on div "0 ° Undo Copy Duplicate Duplicate to new slide Delete" at bounding box center [435, 245] width 869 height 488
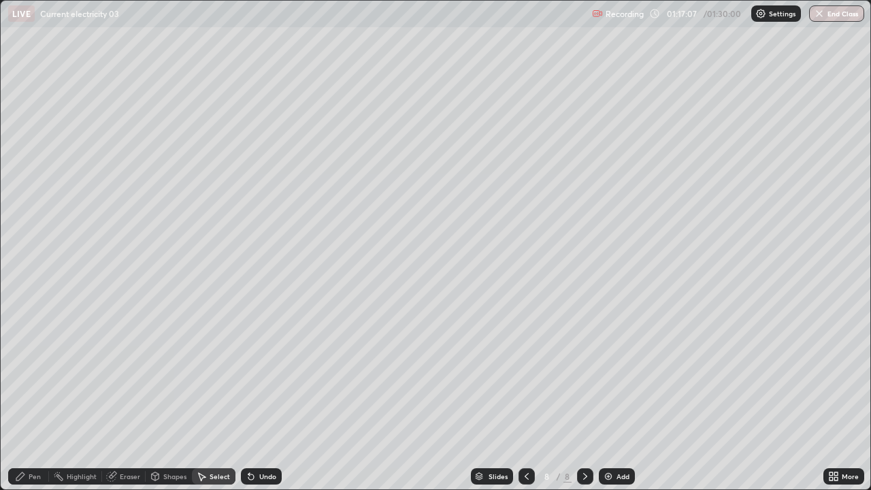
click at [175, 374] on div "Shapes" at bounding box center [174, 476] width 23 height 7
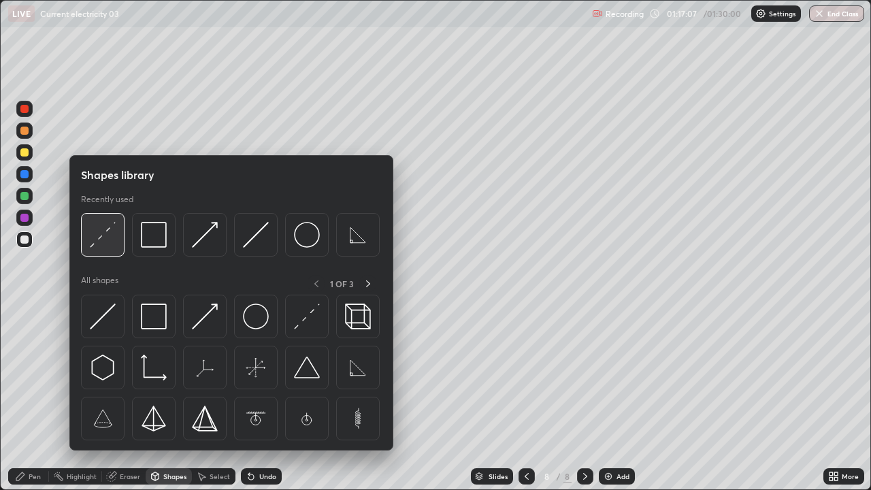
click at [97, 243] on img at bounding box center [103, 235] width 26 height 26
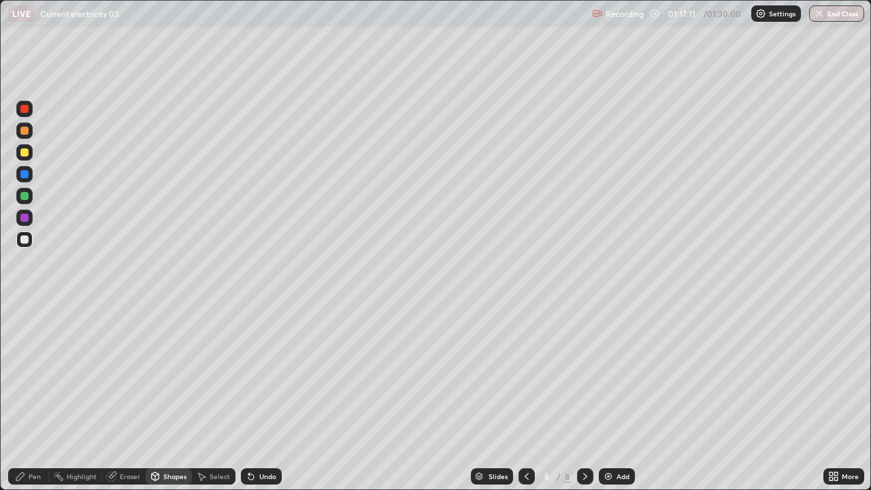
click at [37, 374] on div "Pen" at bounding box center [35, 476] width 12 height 7
click at [27, 330] on div at bounding box center [24, 332] width 16 height 16
click at [25, 240] on div at bounding box center [24, 239] width 8 height 8
click at [184, 374] on div "Shapes" at bounding box center [174, 476] width 23 height 7
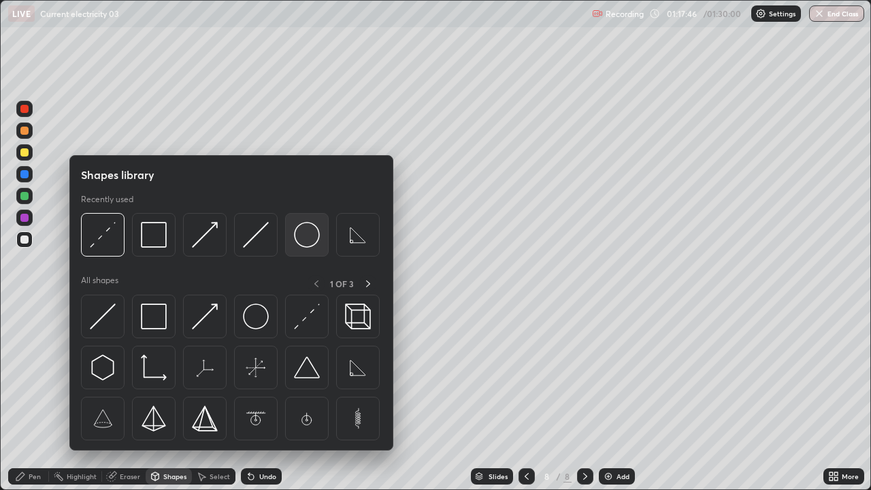
click at [305, 243] on img at bounding box center [307, 235] width 26 height 26
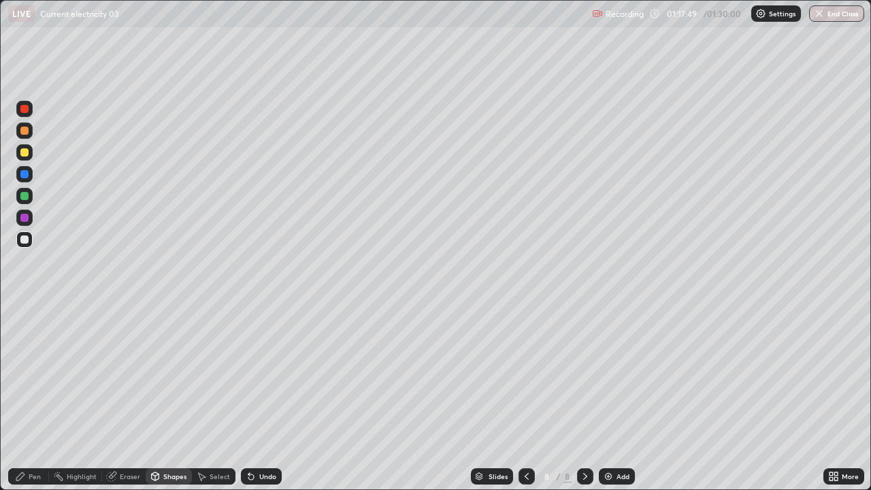
click at [170, 374] on div "Shapes" at bounding box center [174, 476] width 23 height 7
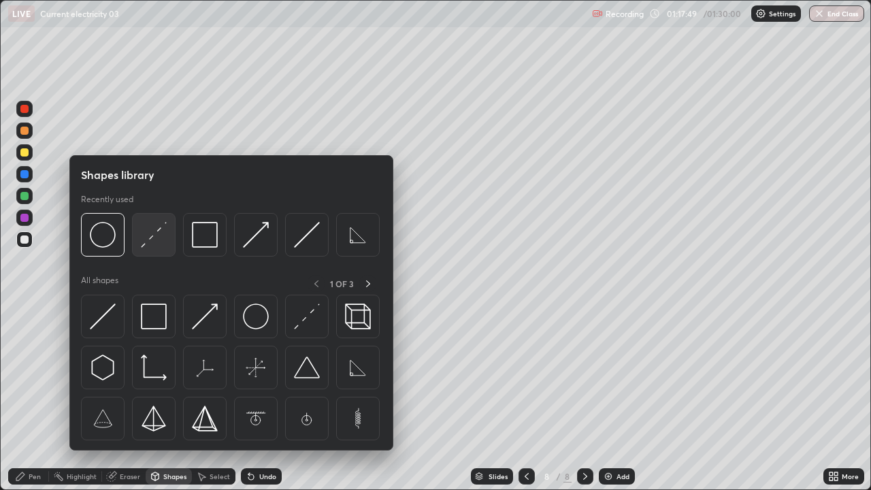
click at [151, 235] on img at bounding box center [154, 235] width 26 height 26
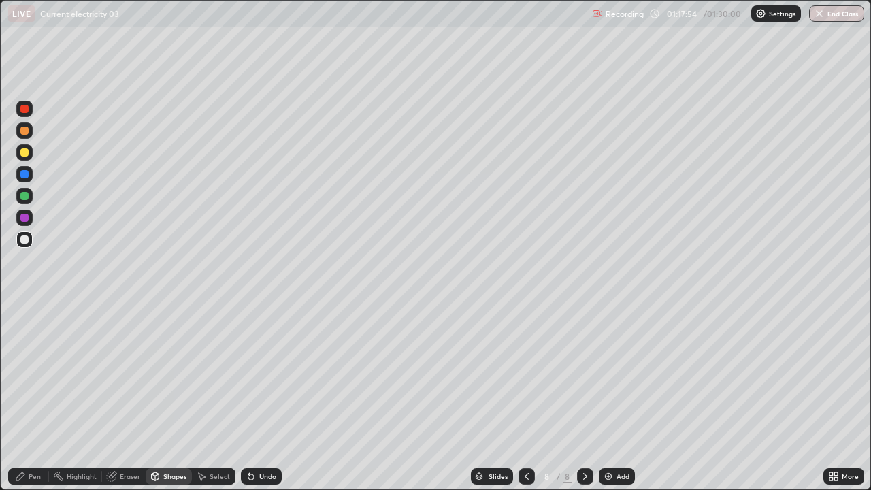
click at [37, 374] on div "Pen" at bounding box center [35, 476] width 12 height 7
click at [21, 154] on div at bounding box center [24, 152] width 8 height 8
click at [830, 374] on icon at bounding box center [833, 476] width 11 height 11
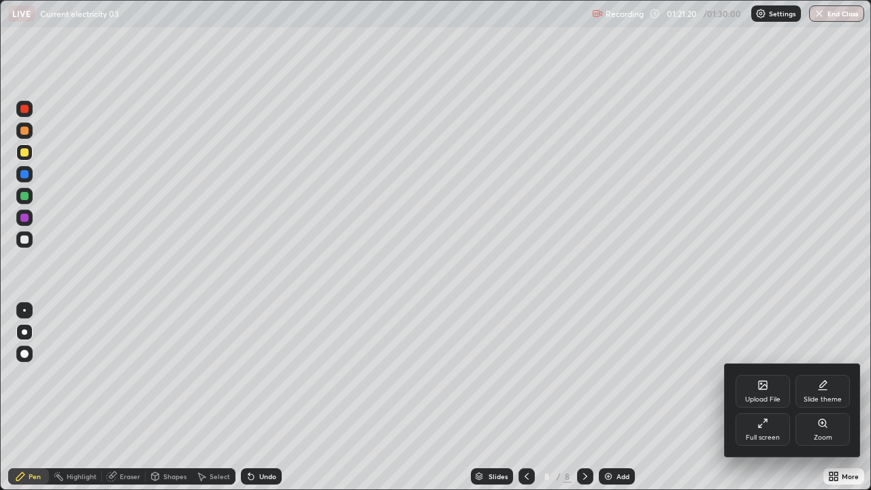
click at [760, 374] on div "Full screen" at bounding box center [762, 429] width 54 height 33
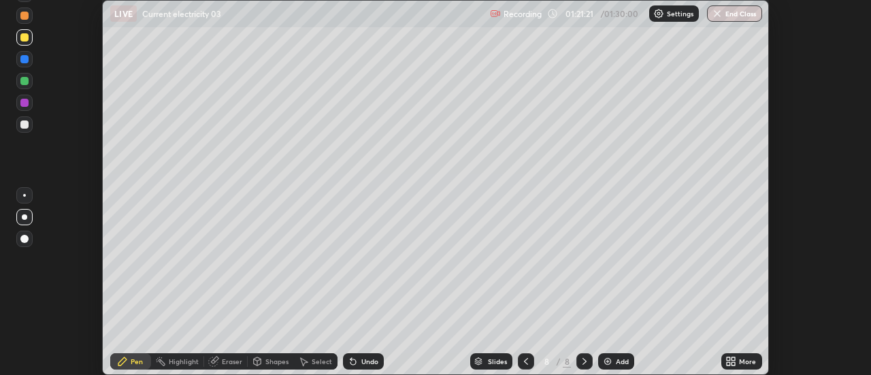
click at [824, 358] on div "Setting up your live class" at bounding box center [435, 187] width 871 height 375
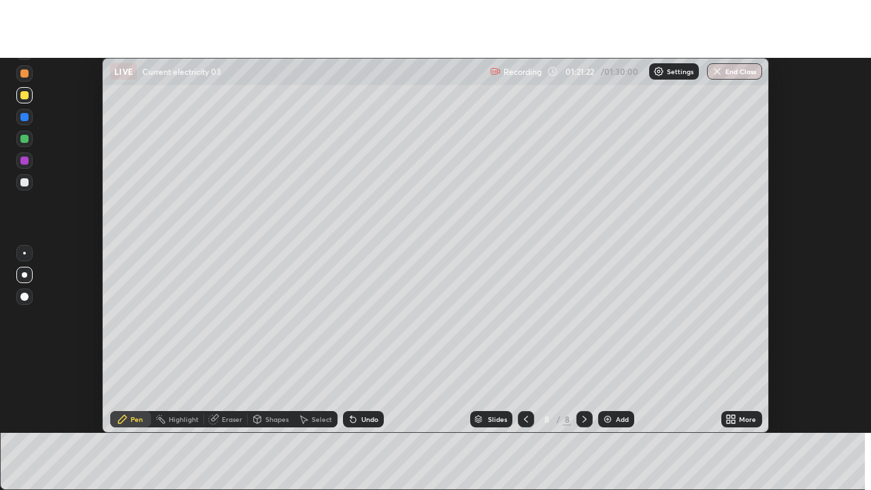
scroll to position [67636, 67140]
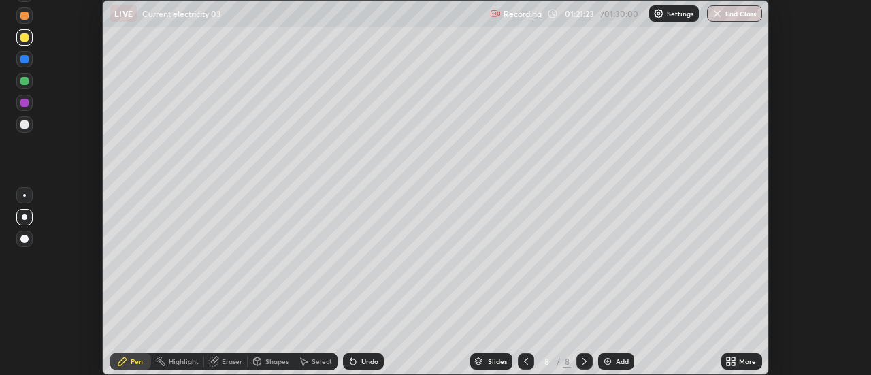
click at [730, 361] on icon at bounding box center [730, 361] width 11 height 11
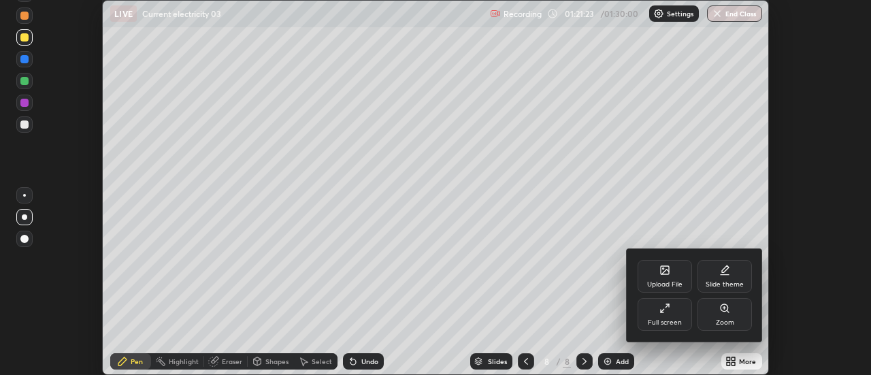
click at [677, 314] on div "Full screen" at bounding box center [664, 314] width 54 height 33
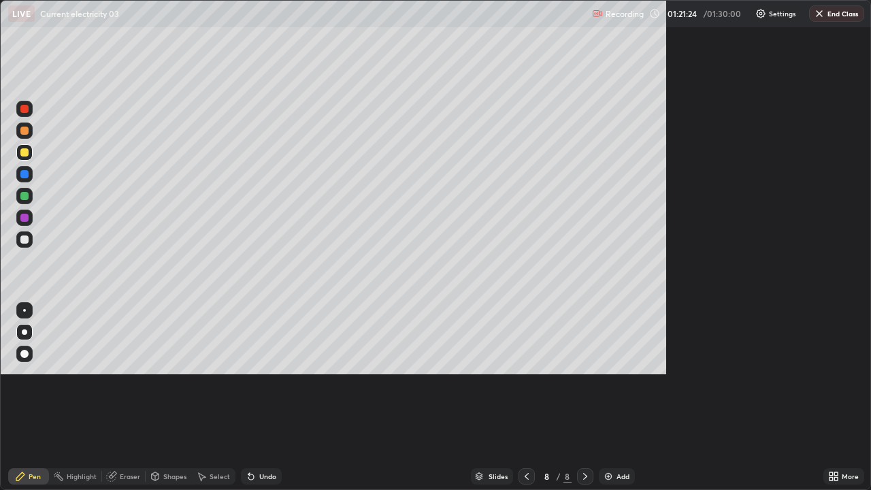
scroll to position [490, 871]
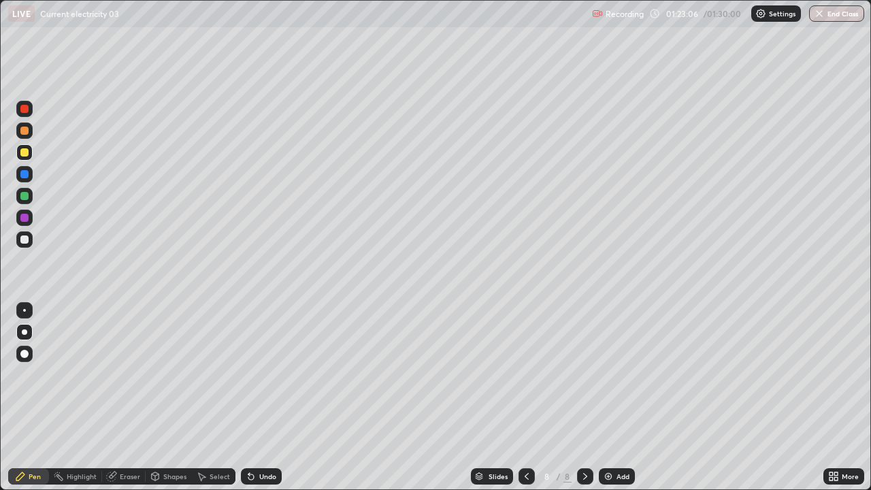
click at [260, 374] on div "Undo" at bounding box center [267, 476] width 17 height 7
click at [263, 374] on div "Undo" at bounding box center [267, 476] width 17 height 7
click at [583, 374] on icon at bounding box center [584, 476] width 11 height 11
click at [616, 374] on div "Add" at bounding box center [622, 476] width 13 height 7
click at [25, 244] on div at bounding box center [24, 239] width 16 height 16
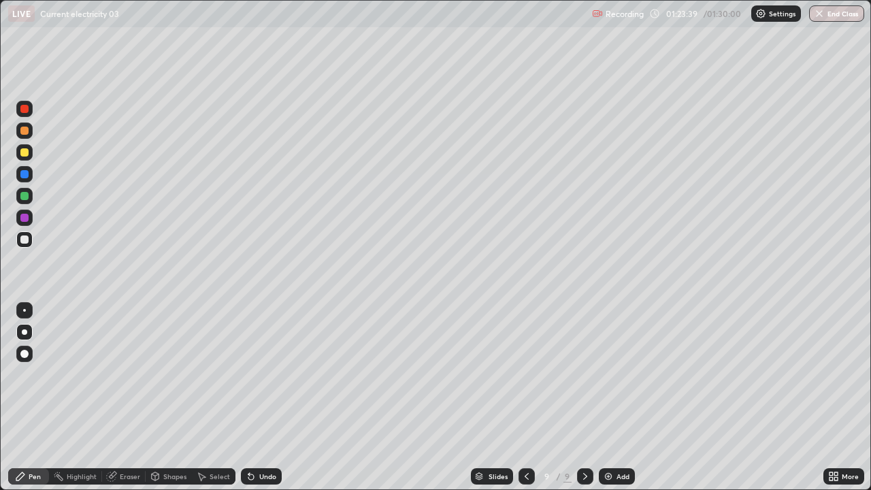
click at [22, 152] on div at bounding box center [24, 152] width 8 height 8
click at [165, 374] on div "Shapes" at bounding box center [174, 476] width 23 height 7
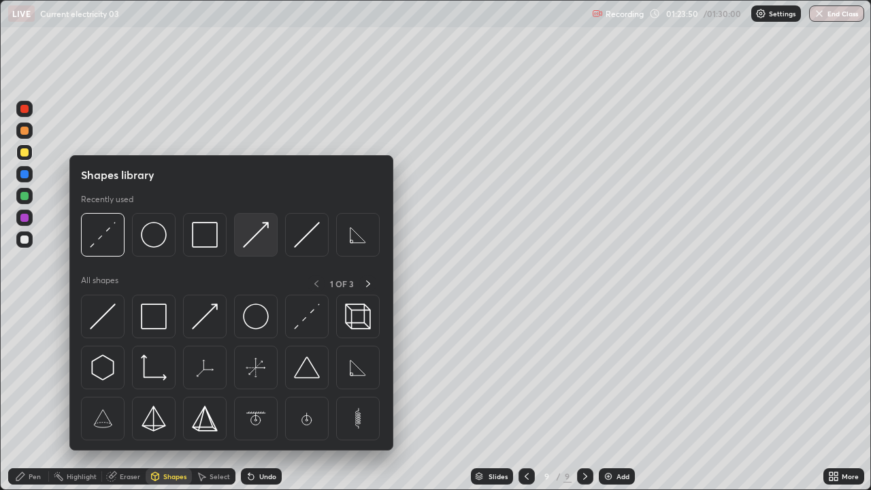
click at [254, 240] on img at bounding box center [256, 235] width 26 height 26
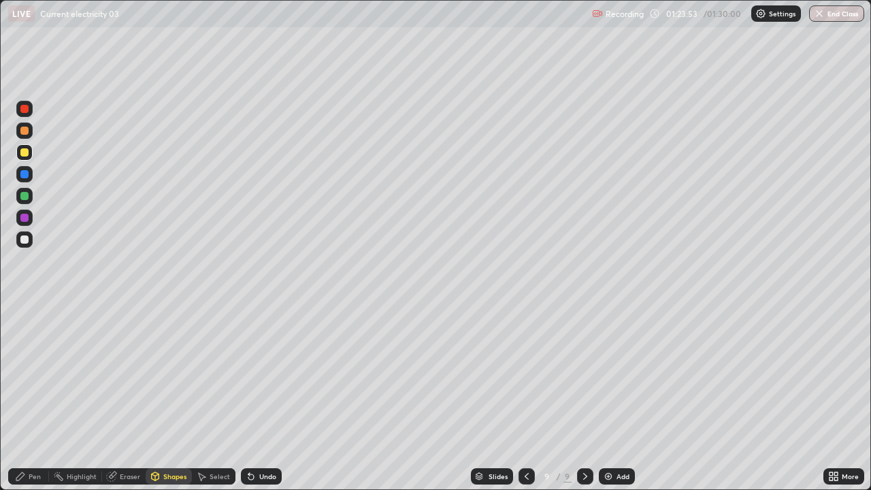
click at [177, 374] on div "Shapes" at bounding box center [174, 476] width 23 height 7
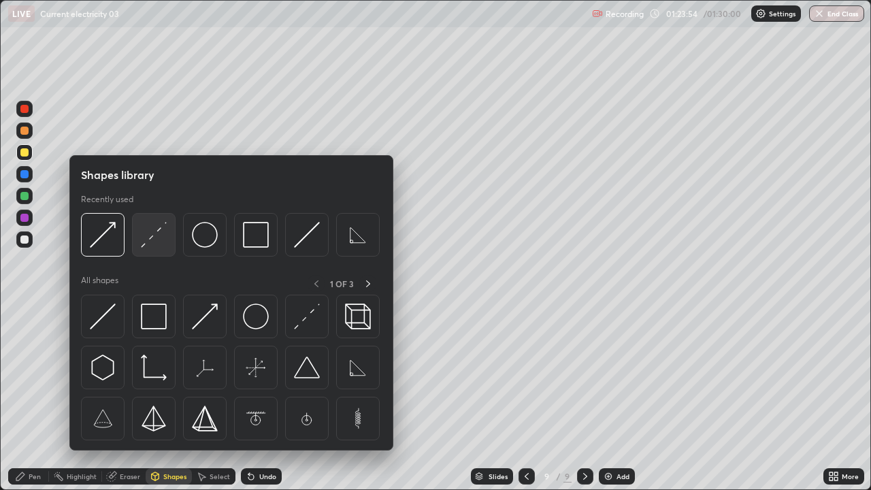
click at [155, 235] on img at bounding box center [154, 235] width 26 height 26
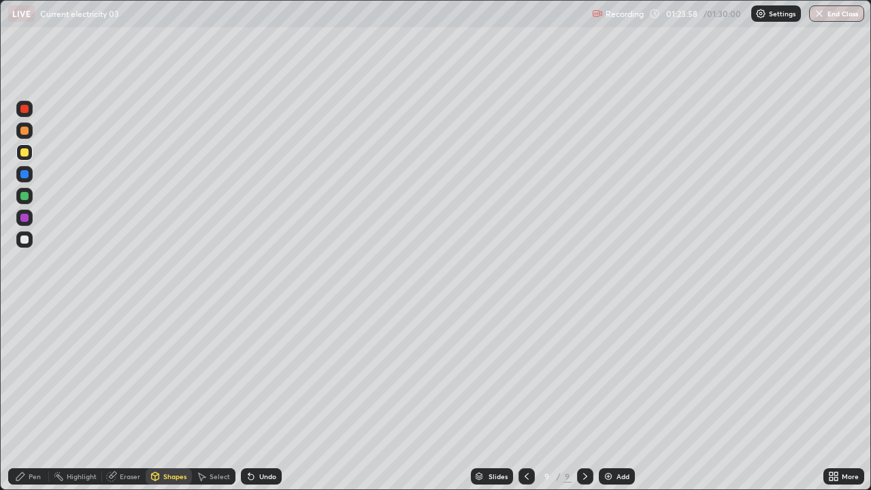
click at [39, 374] on div "Pen" at bounding box center [35, 476] width 12 height 7
click at [26, 241] on div at bounding box center [24, 239] width 8 height 8
click at [26, 239] on div at bounding box center [24, 239] width 8 height 8
click at [27, 174] on div at bounding box center [24, 174] width 8 height 8
click at [251, 374] on icon at bounding box center [250, 476] width 5 height 5
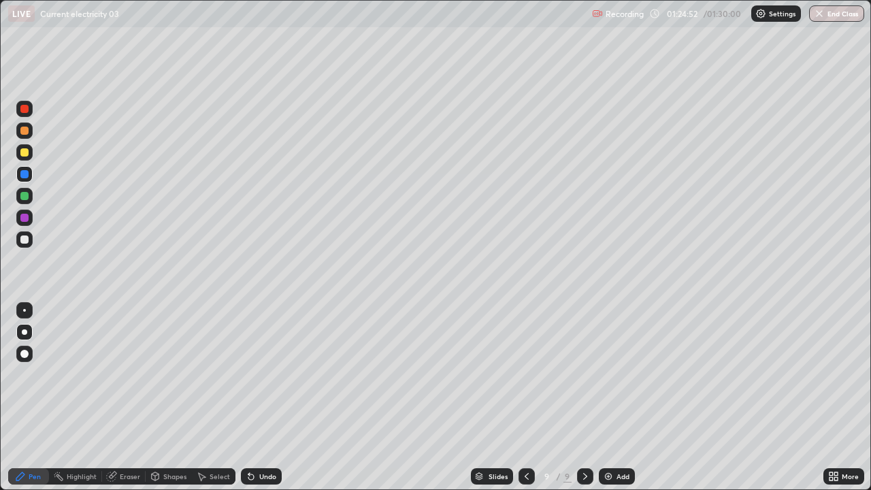
click at [23, 155] on div at bounding box center [24, 152] width 8 height 8
click at [22, 175] on div at bounding box center [24, 174] width 8 height 8
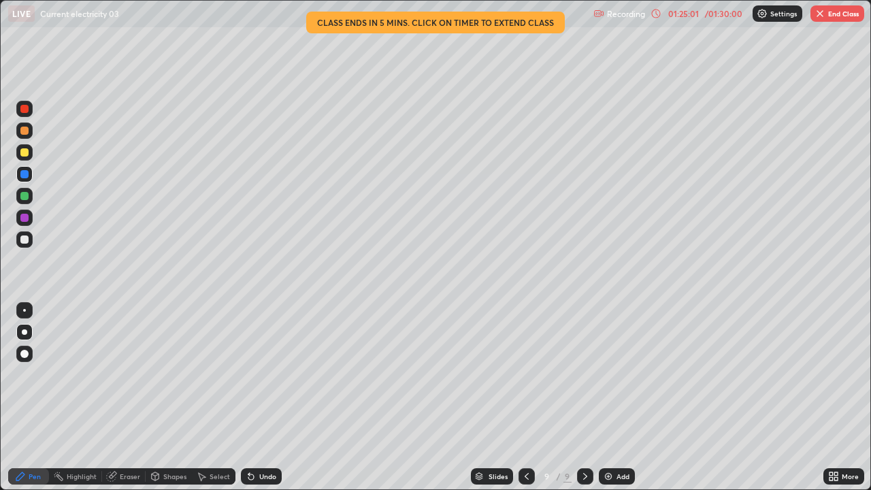
click at [161, 374] on div "Shapes" at bounding box center [169, 476] width 46 height 16
click at [159, 374] on icon at bounding box center [155, 476] width 11 height 11
click at [170, 374] on div "Shapes" at bounding box center [174, 476] width 23 height 7
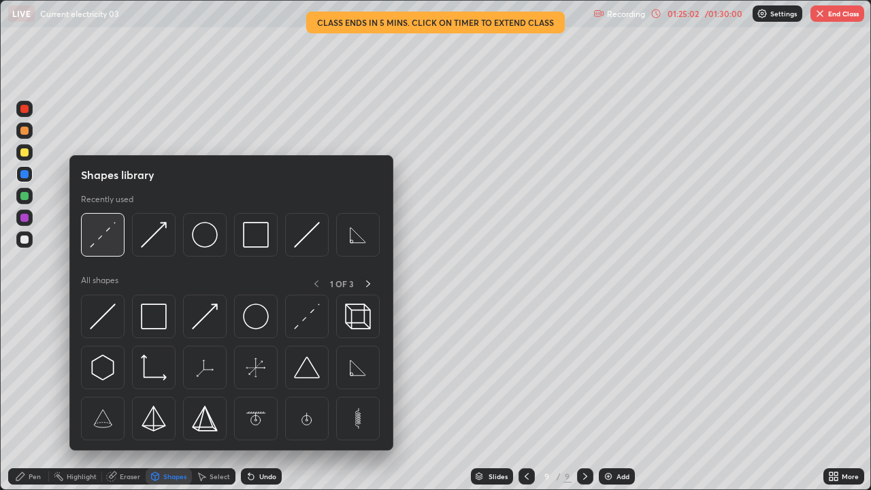
click at [103, 238] on img at bounding box center [103, 235] width 26 height 26
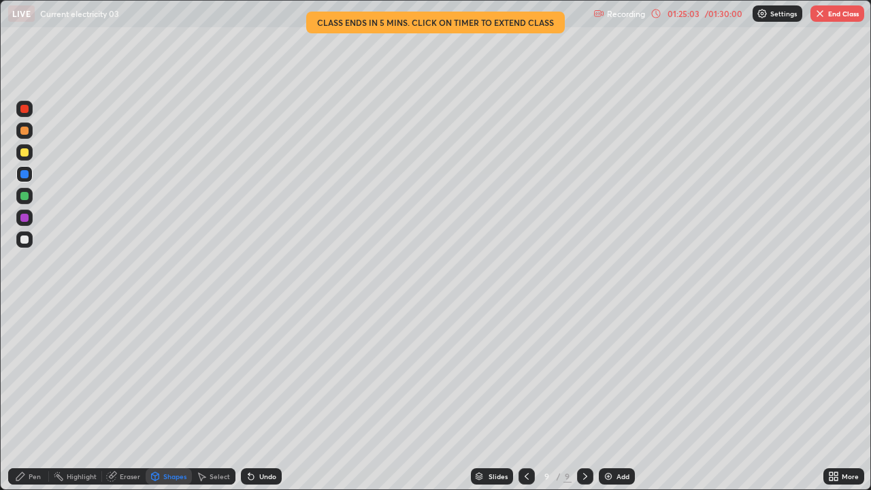
click at [28, 131] on div at bounding box center [24, 130] width 8 height 8
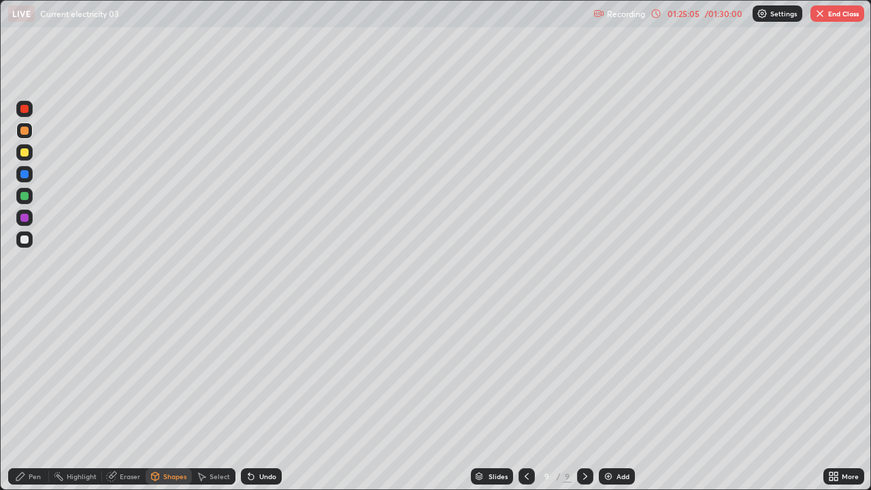
click at [33, 374] on div "Pen" at bounding box center [35, 476] width 12 height 7
click at [23, 196] on div at bounding box center [24, 196] width 8 height 8
click at [24, 216] on div at bounding box center [24, 218] width 8 height 8
click at [24, 173] on div at bounding box center [24, 174] width 8 height 8
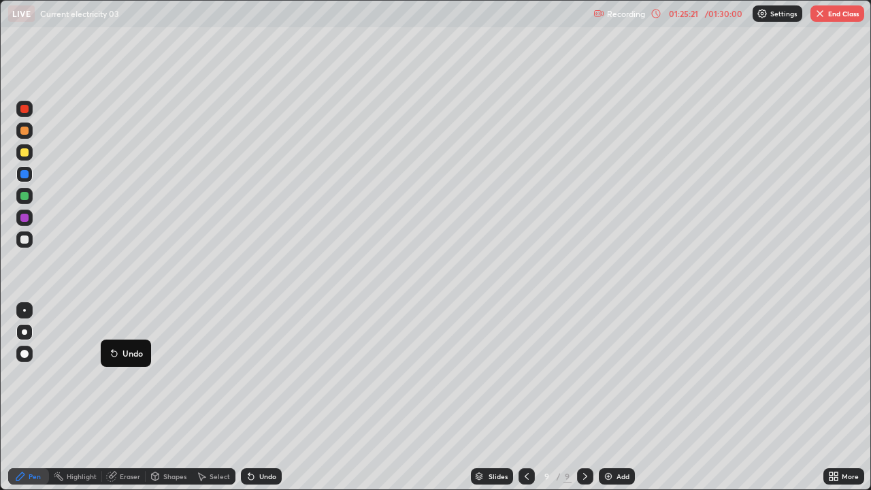
click at [107, 345] on button "Undo" at bounding box center [125, 353] width 39 height 16
click at [133, 374] on div "Eraser" at bounding box center [130, 476] width 20 height 7
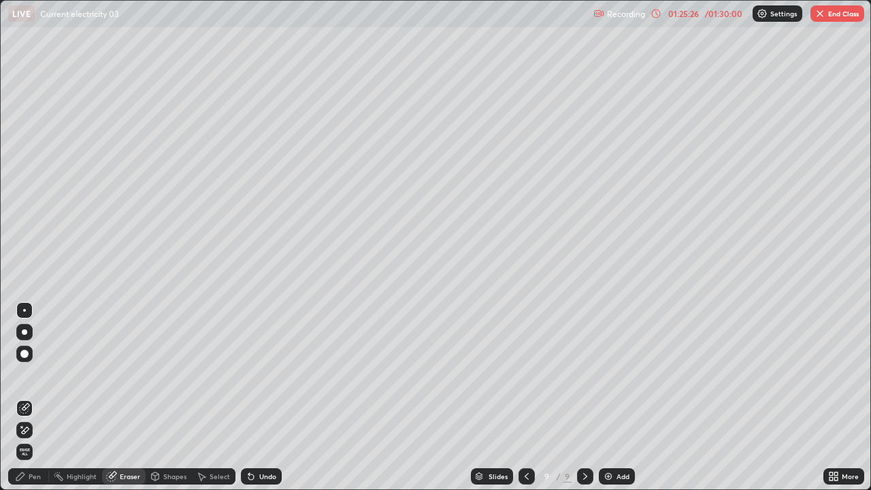
click at [39, 374] on div "Pen" at bounding box center [35, 476] width 12 height 7
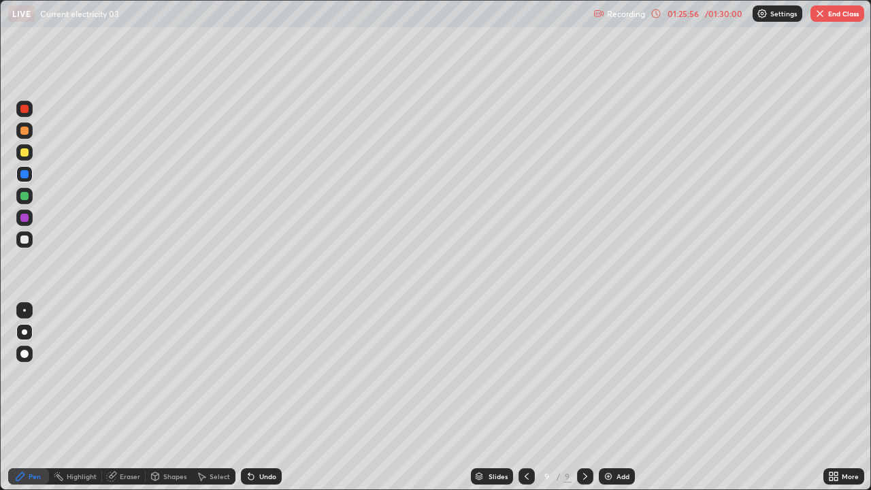
click at [27, 241] on div at bounding box center [24, 239] width 8 height 8
click at [20, 155] on div at bounding box center [24, 152] width 16 height 16
click at [24, 235] on div at bounding box center [24, 239] width 16 height 16
click at [24, 239] on div at bounding box center [24, 239] width 8 height 8
click at [392, 374] on div "Slides 9 / 9 Add" at bounding box center [552, 475] width 541 height 27
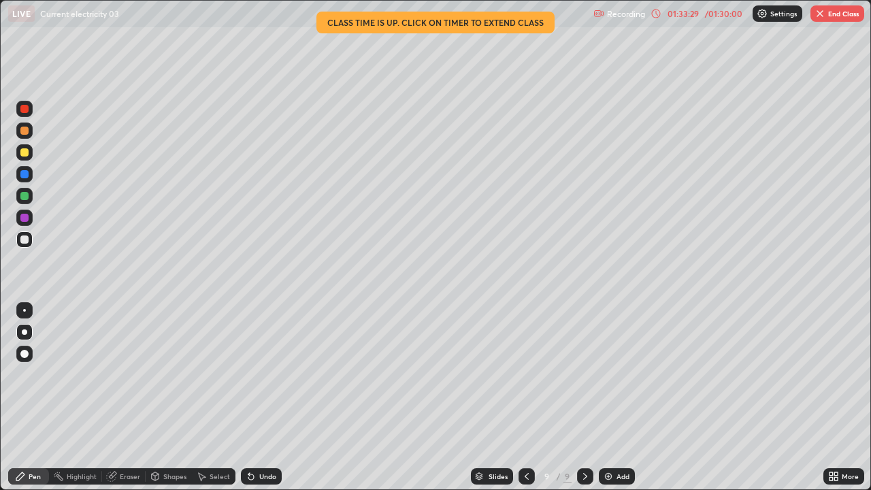
click at [817, 18] on img "button" at bounding box center [819, 13] width 11 height 11
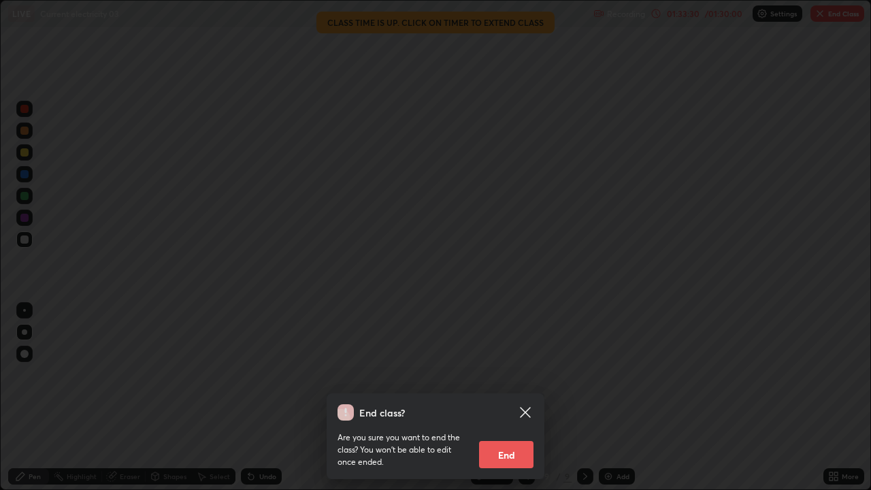
click at [497, 374] on button "End" at bounding box center [506, 454] width 54 height 27
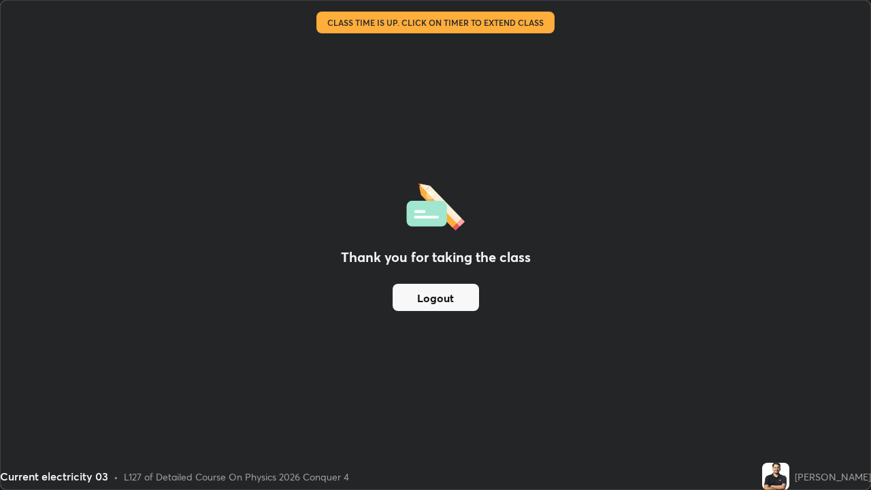
click at [456, 301] on button "Logout" at bounding box center [435, 297] width 86 height 27
click at [452, 295] on button "Logout" at bounding box center [435, 297] width 86 height 27
